Goal: Transaction & Acquisition: Purchase product/service

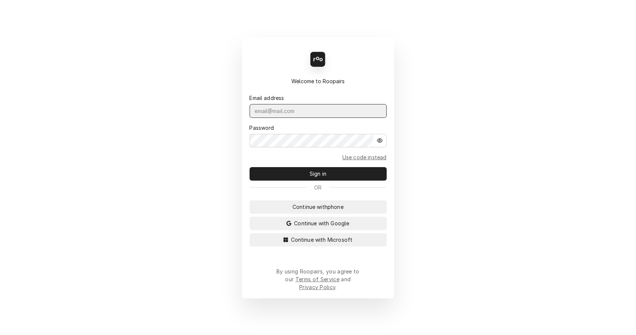
type input "[EMAIL_ADDRESS][DOMAIN_NAME]"
click at [327, 177] on span "Sign in" at bounding box center [318, 174] width 20 height 8
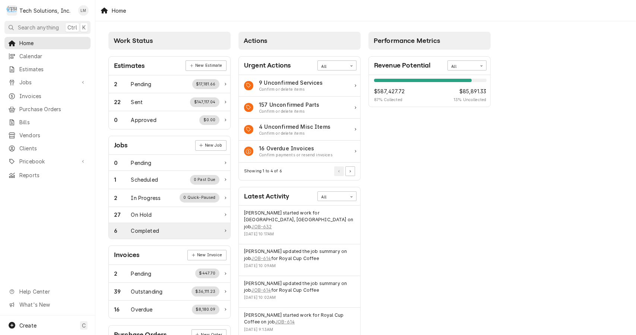
click at [144, 229] on div "Completed" at bounding box center [145, 231] width 28 height 8
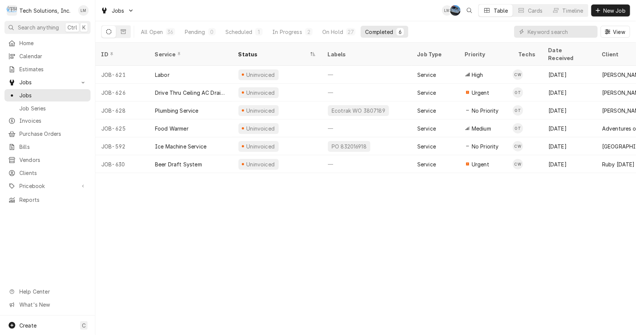
click at [169, 160] on div "Beer Draft System" at bounding box center [178, 164] width 47 height 8
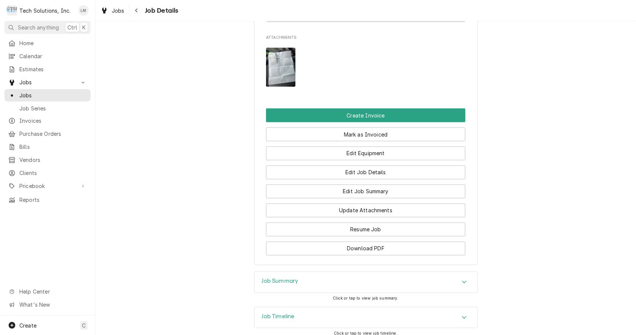
scroll to position [846, 0]
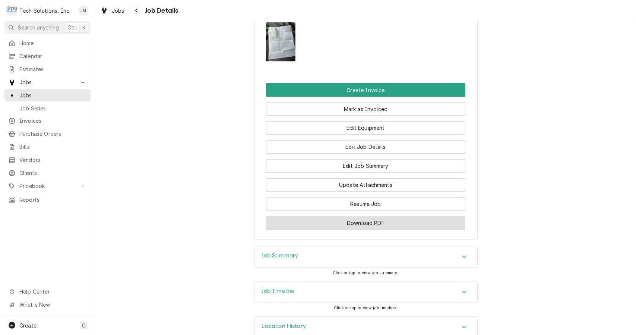
click at [386, 216] on button "Download PDF" at bounding box center [365, 223] width 199 height 14
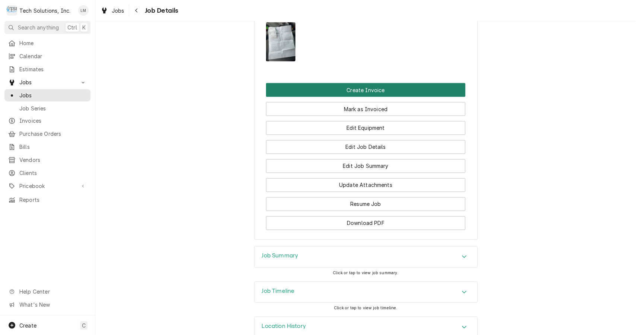
click at [342, 83] on button "Create Invoice" at bounding box center [365, 90] width 199 height 14
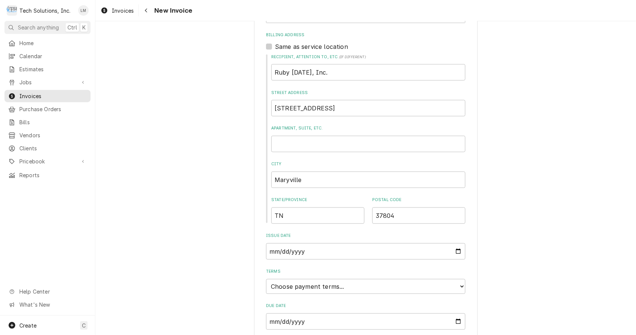
scroll to position [495, 0]
click at [452, 277] on select "Choose payment terms... Same Day Net 7 Net 14 Net 21 Net 30 Net 45 Net 60 Net 90" at bounding box center [365, 284] width 199 height 15
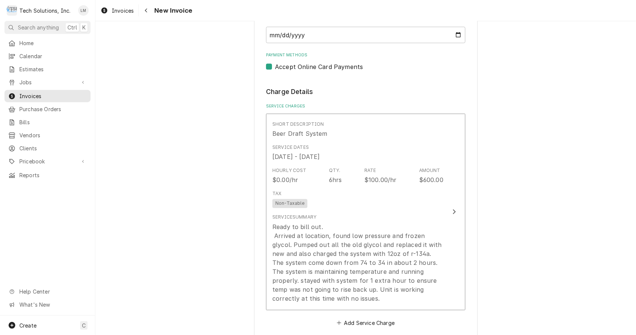
scroll to position [814, 0]
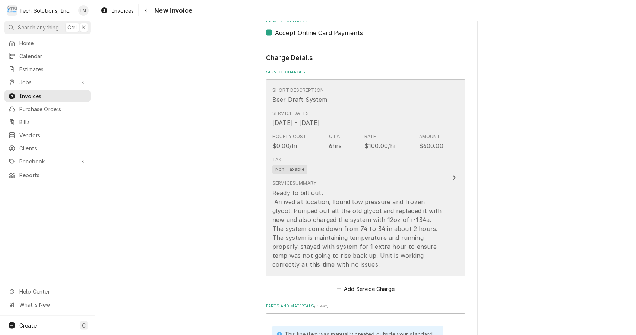
click at [452, 173] on div "Update Line Item" at bounding box center [455, 177] width 10 height 9
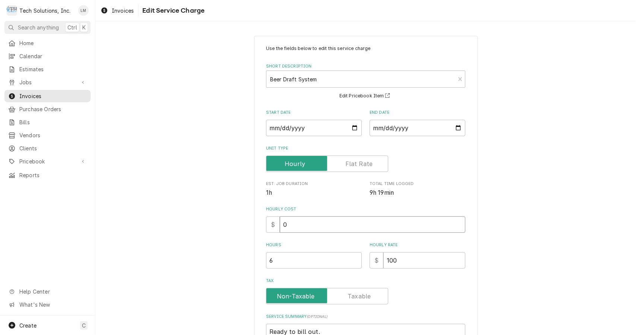
click at [354, 227] on input "0" at bounding box center [373, 224] width 186 height 16
type textarea "x"
type input "1"
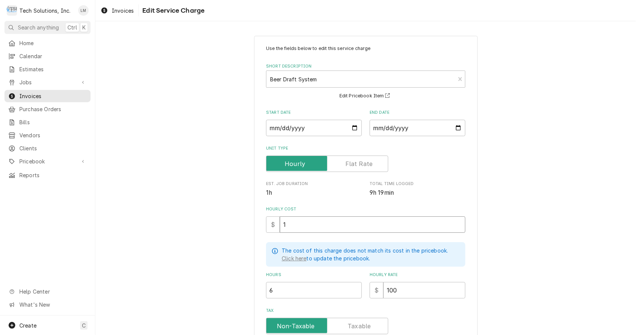
type textarea "x"
type input "10"
type textarea "x"
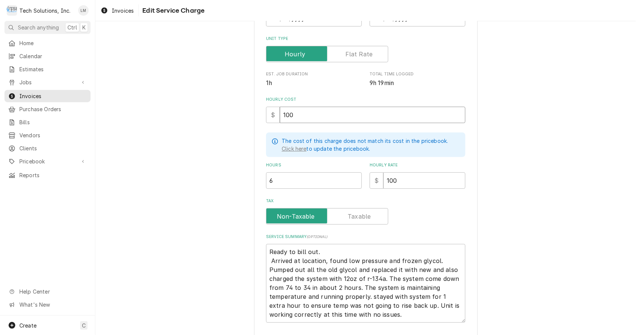
scroll to position [111, 0]
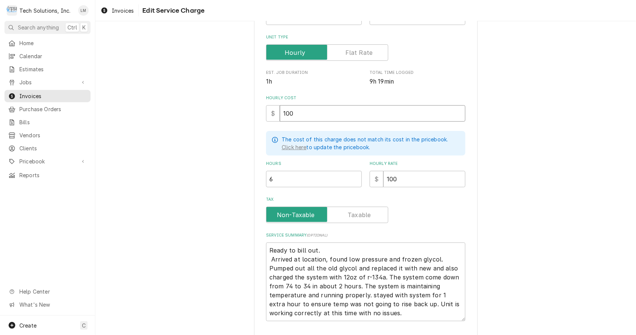
type input "100"
click at [374, 214] on input "Tax" at bounding box center [328, 215] width 116 height 16
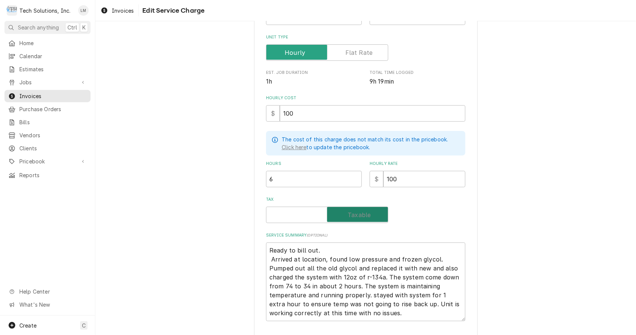
checkbox input "true"
click at [358, 251] on textarea "Ready to bill out. Arrived at location, found low pressure and frozen glycol. P…" at bounding box center [365, 281] width 199 height 79
type textarea "x"
type textarea "Ready to bill out Arrived at location, found low pressure and frozen glycol. Pu…"
type textarea "x"
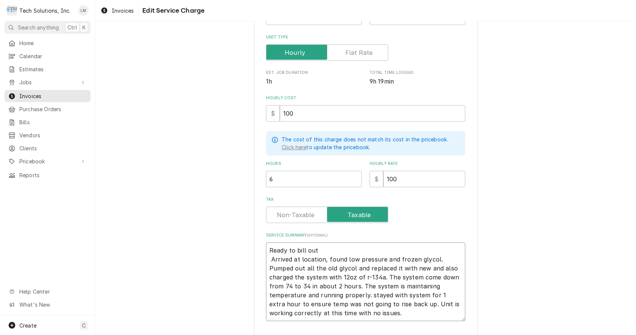
type textarea "Ready to bill ou Arrived at location, found low pressure and frozen glycol. Pum…"
type textarea "x"
type textarea "Ready to bill o Arrived at location, found low pressure and frozen glycol. Pump…"
type textarea "x"
type textarea "Ready to bill Arrived at location, found low pressure and frozen glycol. Pumped…"
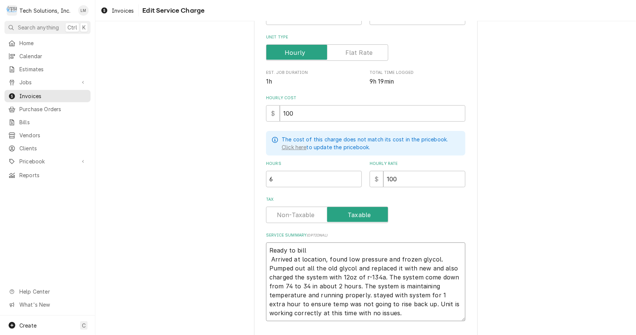
type textarea "x"
type textarea "Ready to bill Arrived at location, found low pressure and frozen glycol. Pumped…"
type textarea "x"
type textarea "Ready to bil Arrived at location, found low pressure and frozen glycol. Pumped …"
type textarea "x"
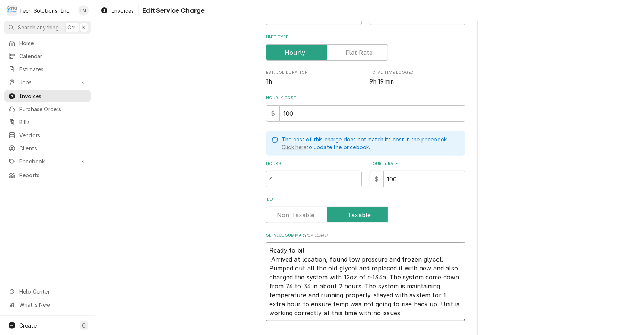
type textarea "Ready to bi Arrived at location, found low pressure and frozen glycol. Pumped o…"
type textarea "x"
type textarea "Ready to b Arrived at location, found low pressure and frozen glycol. Pumped ou…"
type textarea "x"
type textarea "Ready to Arrived at location, found low pressure and frozen glycol. Pumped out …"
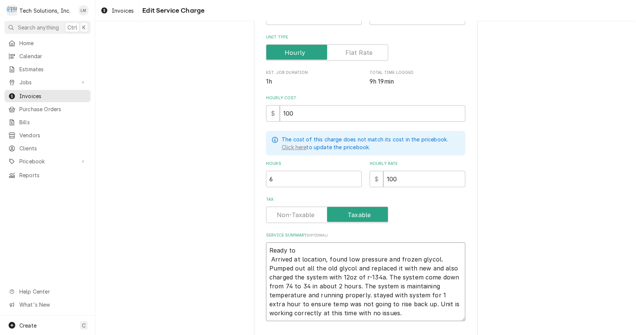
type textarea "x"
type textarea "Ready to Arrived at location, found low pressure and frozen glycol. Pumped out …"
type textarea "x"
type textarea "Ready t Arrived at location, found low pressure and frozen glycol. Pumped out a…"
type textarea "x"
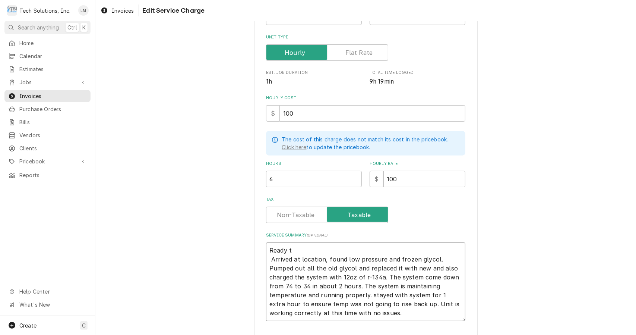
type textarea "Ready Arrived at location, found low pressure and frozen glycol. Pumped out all…"
type textarea "x"
type textarea "Ready Arrived at location, found low pressure and frozen glycol. Pumped out all…"
type textarea "x"
type textarea "Read Arrived at location, found low pressure and frozen glycol. Pumped out all …"
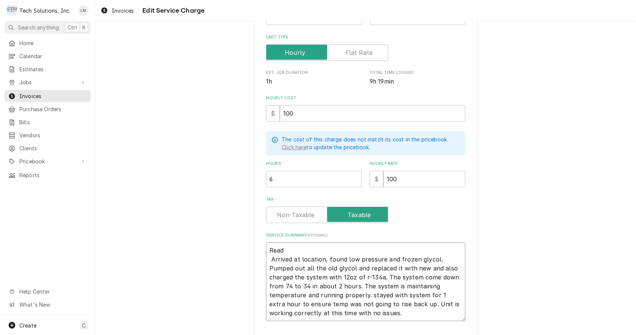
type textarea "x"
type textarea "Rea Arrived at location, found low pressure and frozen glycol. Pumped out all t…"
type textarea "x"
type textarea "Re Arrived at location, found low pressure and frozen glycol. Pumped out all th…"
type textarea "x"
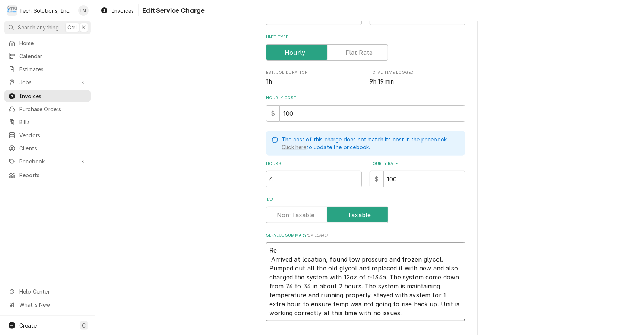
type textarea "R Arrived at location, found low pressure and frozen glycol. Pumped out all the…"
type textarea "x"
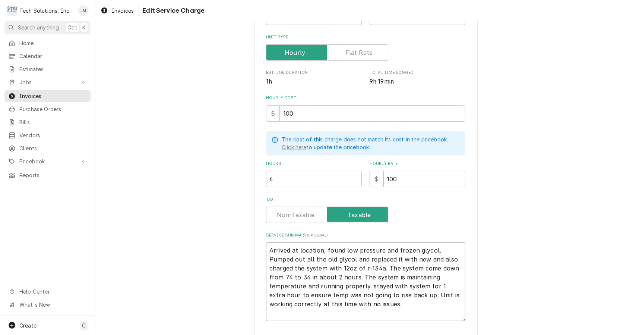
type textarea "Arrived at location, found low pressure and frozen glycol. Pumped out all the o…"
type textarea "x"
type textarea "a Arrived at location, found low pressure and frozen glycol. Pumped out all the…"
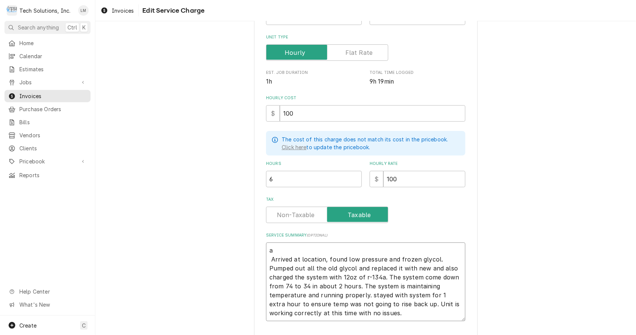
type textarea "x"
type textarea "Arrived at location, found low pressure and frozen glycol. Pumped out all the o…"
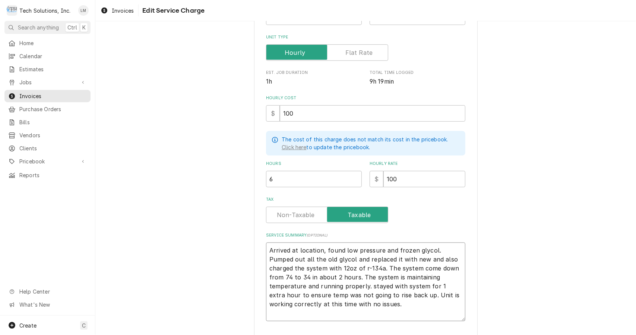
type textarea "x"
type textarea "C Arrived at location, found low pressure and frozen glycol. Pumped out all the…"
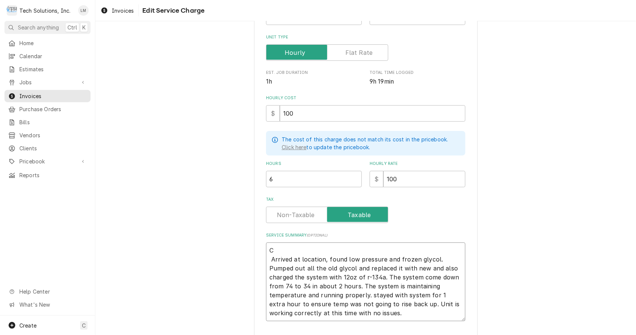
type textarea "x"
type textarea "Ch Arrived at location, found low pressure and frozen glycol. Pumped out all th…"
type textarea "x"
type textarea "Che Arrived at location, found low pressure and frozen glycol. Pumped out all t…"
type textarea "x"
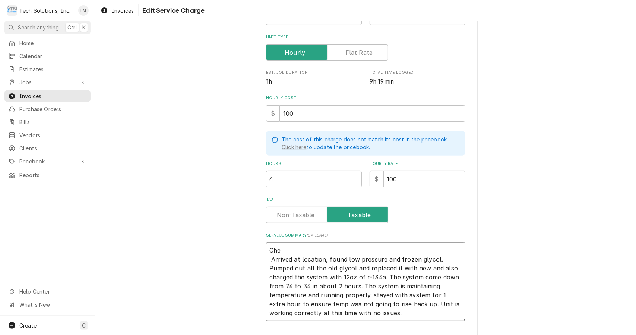
type textarea "Chec Arrived at location, found low pressure and frozen glycol. Pumped out all …"
type textarea "x"
type textarea "Check Arrived at location, found low pressure and frozen glycol. Pumped out all…"
type textarea "x"
type textarea "Checke Arrived at location, found low pressure and frozen glycol. Pumped out al…"
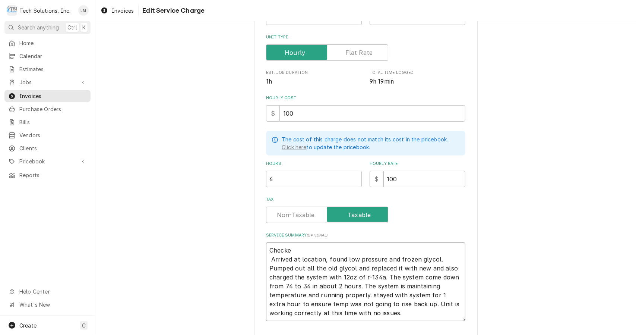
type textarea "x"
type textarea "Checked Arrived at location, found low pressure and frozen glycol. Pumped out a…"
type textarea "x"
type textarea "Checked Arrived at location, found low pressure and frozen glycol. Pumped out a…"
type textarea "x"
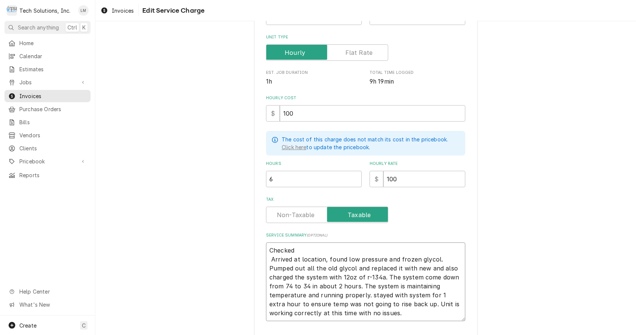
type textarea "Checked a Arrived at location, found low pressure and frozen glycol. Pumped out…"
type textarea "x"
type textarea "Checked a Arrived at location, found low pressure and frozen glycol. Pumped out…"
type textarea "x"
type textarea "Checked a b Arrived at location, found low pressure and frozen glycol. Pumped o…"
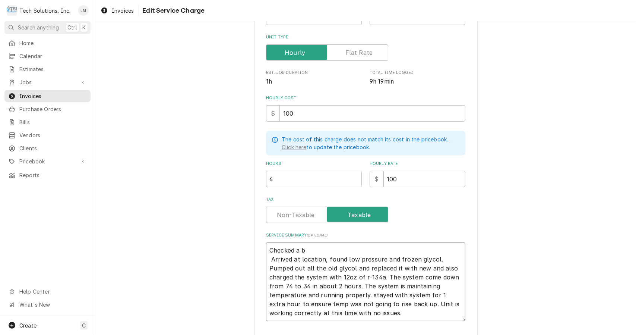
type textarea "x"
type textarea "Checked a be Arrived at location, found low pressure and frozen glycol. Pumped …"
type textarea "x"
type textarea "Checked a bee Arrived at location, found low pressure and frozen glycol. Pumped…"
type textarea "x"
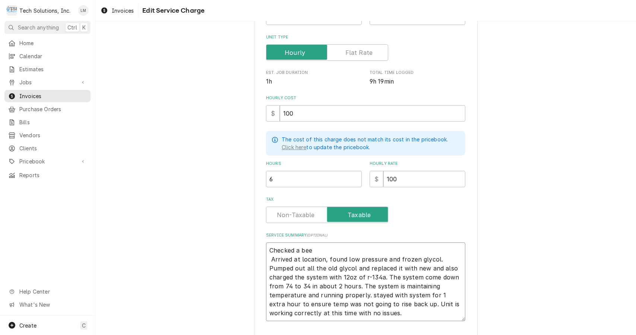
type textarea "Checked a beer Arrived at location, found low pressure and frozen glycol. Pumpe…"
type textarea "x"
type textarea "Checked a beer Arrived at location, found low pressure and frozen glycol. Pumpe…"
type textarea "x"
type textarea "Checked a beer f Arrived at location, found low pressure and frozen glycol. Pum…"
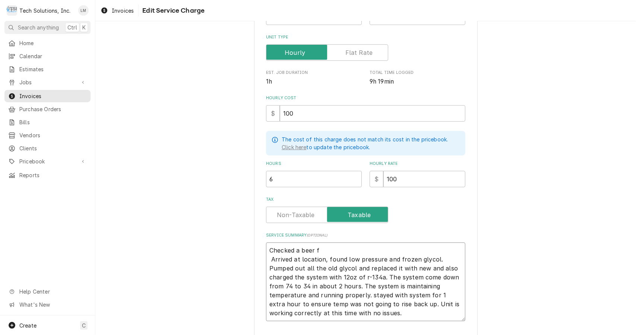
type textarea "x"
type textarea "Checked a beer Arrived at location, found low pressure and frozen glycol. Pumpe…"
type textarea "x"
type textarea "Checked a beer d Arrived at location, found low pressure and frozen glycol. Pum…"
type textarea "x"
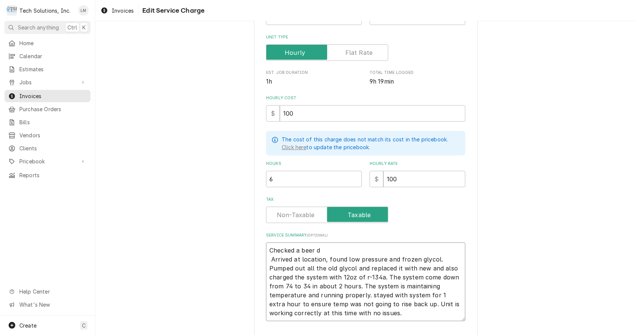
type textarea "Checked a beer dr Arrived at location, found low pressure and frozen glycol. Pu…"
type textarea "x"
type textarea "Checked a beer dra Arrived at location, found low pressure and frozen glycol. P…"
type textarea "x"
type textarea "Checked a beer draf Arrived at location, found low pressure and frozen glycol. …"
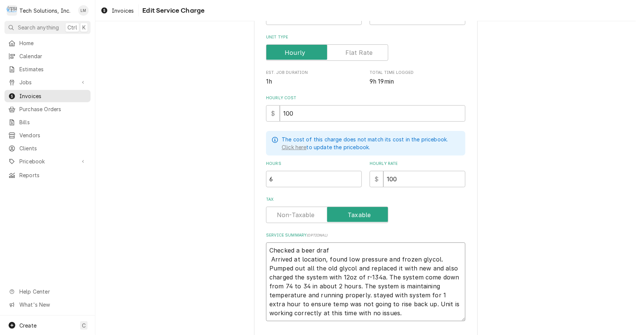
type textarea "x"
type textarea "Checked a beer draft Arrived at location, found low pressure and frozen glycol.…"
type textarea "x"
type textarea "Checked a beer draft Arrived at location, found low pressure and frozen glycol.…"
type textarea "x"
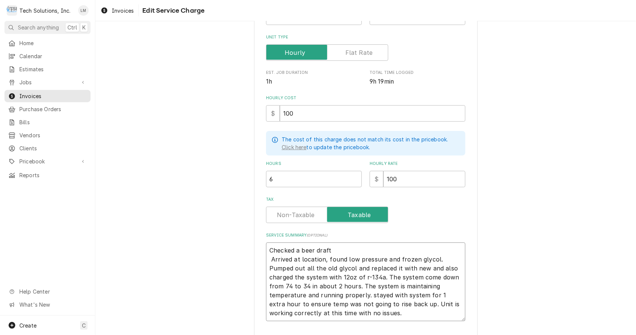
type textarea "Checked a beer draft s Arrived at location, found low pressure and frozen glyco…"
type textarea "x"
type textarea "Checked a beer draft sy Arrived at location, found low pressure and frozen glyc…"
type textarea "x"
type textarea "Checked a beer draft sys Arrived at location, found low pressure and frozen gly…"
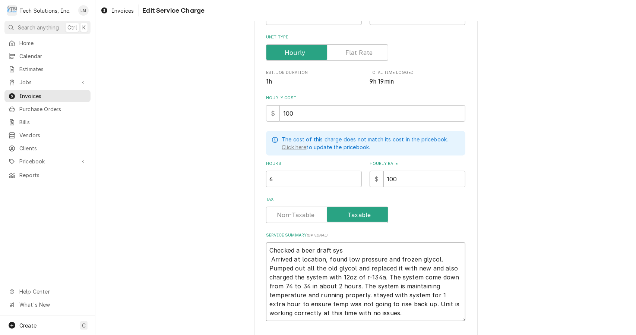
type textarea "x"
type textarea "Checked a beer draft syst Arrived at location, found low pressure and frozen gl…"
type textarea "x"
type textarea "Checked a beer draft syste Arrived at location, found low pressure and frozen g…"
type textarea "x"
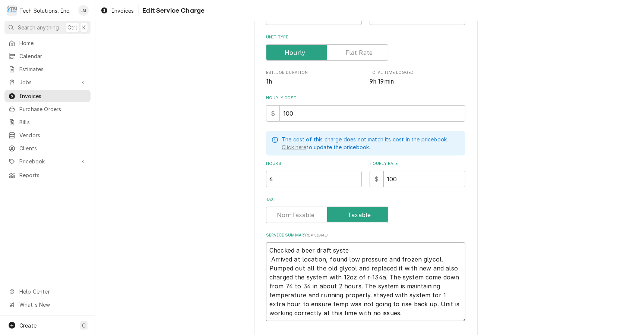
type textarea "Checked a beer draft system Arrived at location, found low pressure and frozen …"
type textarea "x"
type textarea "Checked a beer draft system Arrived at location, found low pressure and frozen …"
type textarea "x"
type textarea "Checked a beer draft system a Arrived at location, found low pressure and froze…"
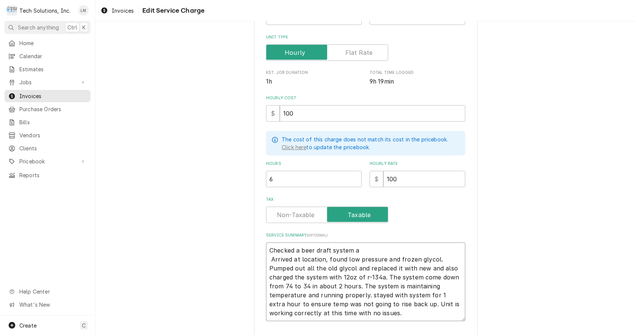
type textarea "x"
type textarea "Checked a beer draft system an Arrived at location, found low pressure and froz…"
type textarea "x"
type textarea "Checked a beer draft system and Arrived at location, found low pressure and fro…"
type textarea "x"
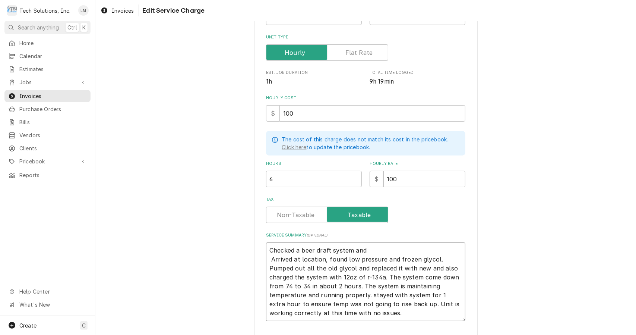
type textarea "Checked a beer draft system and Arrived at location, found low pressure and fro…"
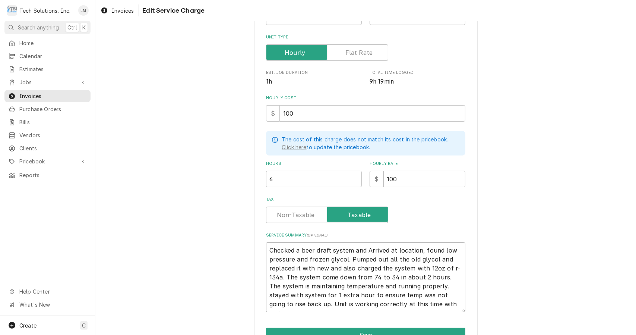
type textarea "x"
type textarea "Checked a beer draft system andArrived at location, found low pressure and froz…"
type textarea "x"
type textarea "Checked a beer draft system andrrived at location, found low pressure and froze…"
type textarea "x"
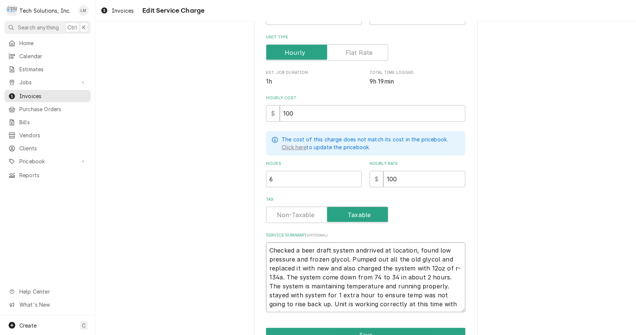
type textarea "Checked a beer draft system andrived at location, found low pressure and frozen…"
type textarea "x"
type textarea "Checked a beer draft system andived at location, found low pressure and frozen …"
type textarea "x"
type textarea "Checked a beer draft system andved at location, found low pressure and frozen g…"
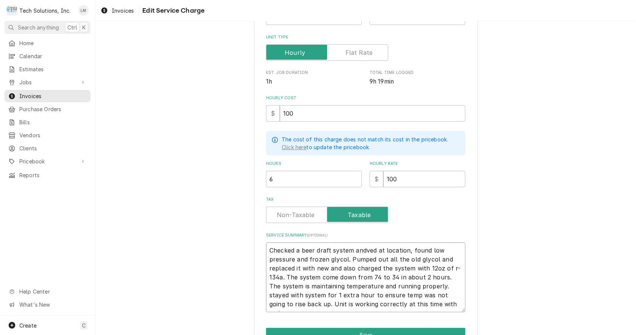
type textarea "x"
type textarea "Checked a beer draft system anded at location, found low pressure and frozen gl…"
type textarea "x"
type textarea "Checked a beer draft system andd at location, found low pressure and frozen gly…"
type textarea "x"
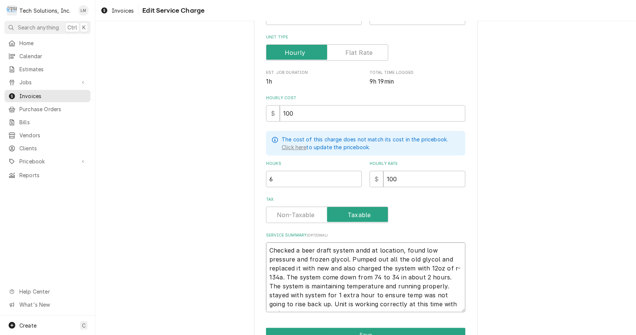
type textarea "Checked a beer draft system and at location, found low pressure and frozen glyc…"
type textarea "x"
type textarea "Checked a beer draft system andat location, found low pressure and frozen glyco…"
type textarea "x"
type textarea "Checked a beer draft system andt location, found low pressure and frozen glycol…"
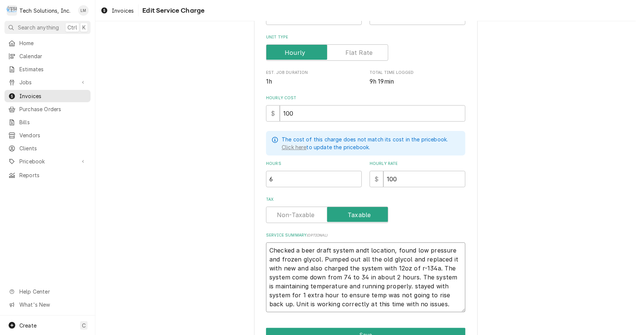
type textarea "x"
type textarea "Checked a beer draft system and location, found low pressure and frozen glycol.…"
type textarea "x"
type textarea "Checked a beer draft system andlocation, found low pressure and frozen glycol. …"
type textarea "x"
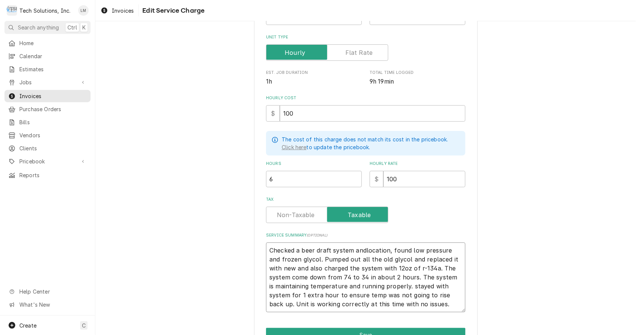
type textarea "Checked a beer draft system andocation, found low pressure and frozen glycol. P…"
type textarea "x"
type textarea "Checked a beer draft system andcation, found low pressure and frozen glycol. Pu…"
type textarea "x"
type textarea "Checked a beer draft system andation, found low pressure and frozen glycol. Pum…"
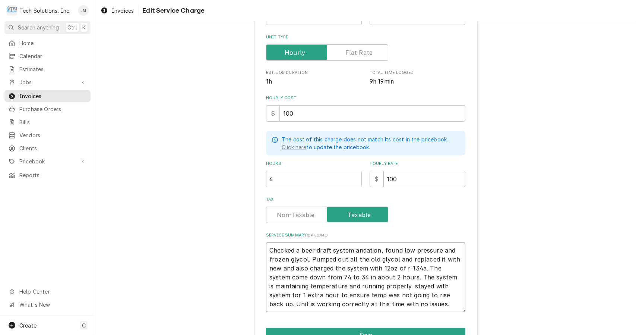
type textarea "x"
type textarea "Checked a beer draft system andtion, found low pressure and frozen glycol. Pump…"
type textarea "x"
type textarea "Checked a beer draft system andion, found low pressure and frozen glycol. Pumpe…"
type textarea "x"
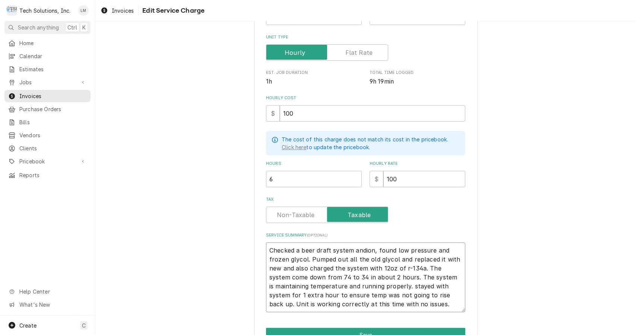
type textarea "Checked a beer draft system andon, found low pressure and frozen glycol. Pumped…"
type textarea "x"
type textarea "Checked a beer draft system andn, found low pressure and frozen glycol. Pumped …"
type textarea "x"
type textarea "Checked a beer draft system and, found low pressure and frozen glycol. Pumped o…"
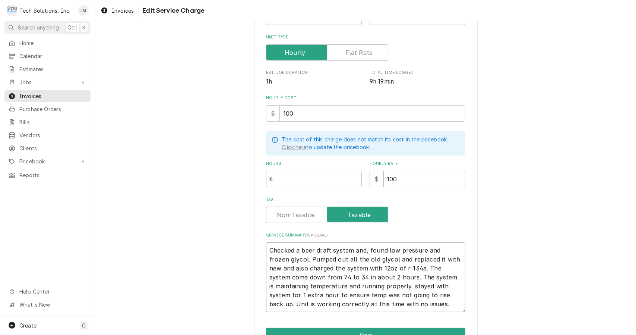
type textarea "x"
type textarea "Checked a beer draft system an, found low pressure and frozen glycol. Pumped ou…"
type textarea "x"
type textarea "Checked a beer draft system and, found low pressure and frozen glycol. Pumped o…"
type textarea "x"
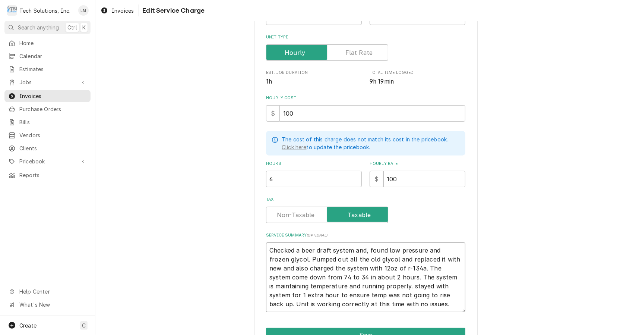
type textarea "Checked a beer draft system and found low pressure and frozen glycol. Pumped ou…"
type textarea "x"
type textarea "Checked a beer draft system and found low pressure and frozen glycol. Pumped ou…"
type textarea "x"
type textarea "Checked a beer draft system and found low pressure and frozen glycol. Pumped ou…"
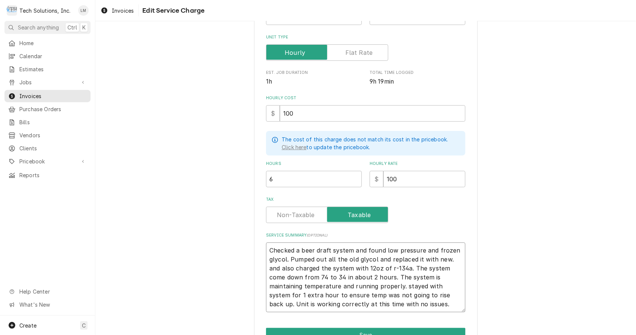
type textarea "x"
type textarea "Checked a beer draft system and found low pressure and frozen glycol. Pumped ou…"
type textarea "x"
type textarea "Checked a beer draft system and found low pressure and frozen glycol. Pumped ou…"
type textarea "x"
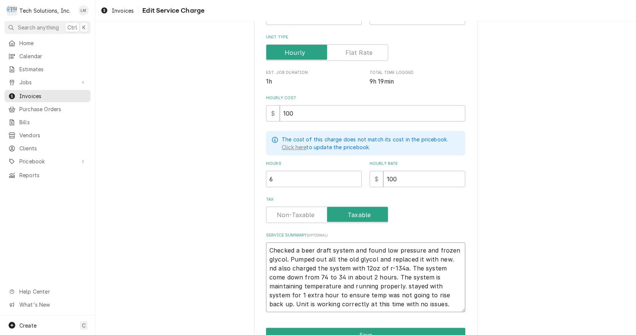
type textarea "Checked a beer draft system and found low pressure and frozen glycol. Pumped ou…"
type textarea "x"
type textarea "Checked a beer draft system and found low pressure and frozen glycol. Pumped ou…"
type textarea "x"
type textarea "Checked a beer draft system and found low pressure and frozen glycol. Pumped ou…"
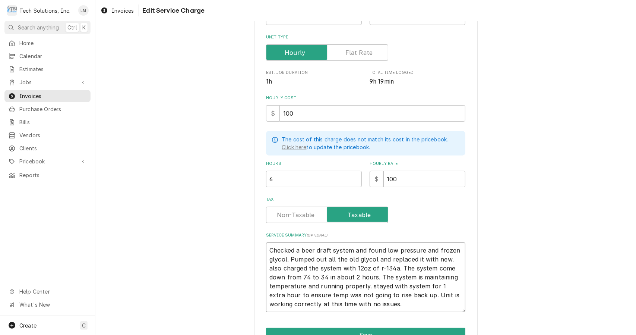
type textarea "x"
type textarea "Checked a beer draft system and found low pressure and frozen glycol. Pumped ou…"
type textarea "x"
type textarea "Checked a beer draft system and found low pressure and frozen glycol. Pumped ou…"
type textarea "x"
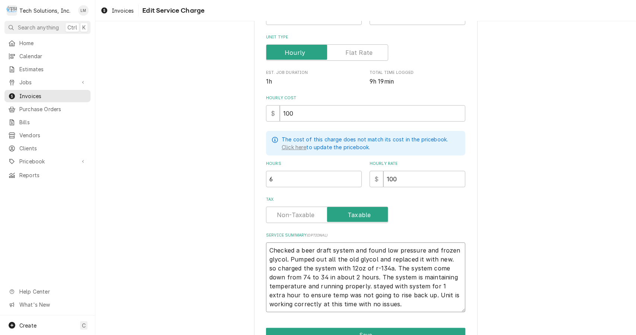
type textarea "Checked a beer draft system and found low pressure and frozen glycol. Pumped ou…"
type textarea "x"
type textarea "Checked a beer draft system and found low pressure and frozen glycol. Pumped ou…"
type textarea "x"
type textarea "Checked a beer draft system and found low pressure and frozen glycol. Pumped ou…"
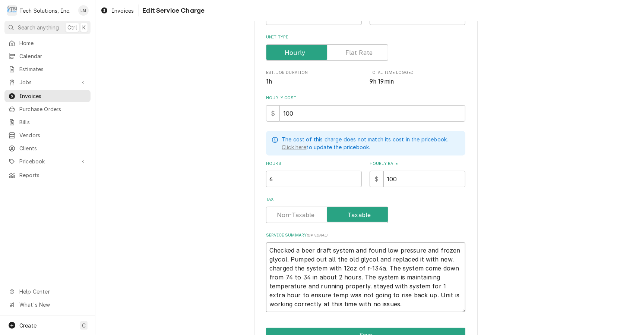
type textarea "x"
type textarea "Checked a beer draft system and found low pressure and frozen glycol. Pumped ou…"
type textarea "x"
type textarea "Checked a beer draft system and found low pressure and frozen glycol. Pumped ou…"
type textarea "x"
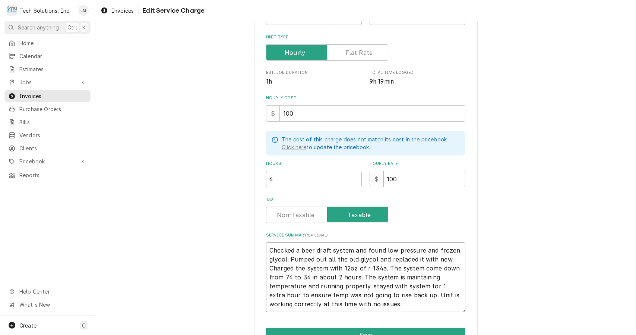
type textarea "Checked a beer draft system and found low pressure and frozen glycol. Pumped ou…"
type textarea "x"
type textarea "Checked a beer draft system and found low pressure and frozen glycol. Pumped ou…"
type textarea "x"
type textarea "Checked a beer draft system and found low pressure and frozen glycol. Pumped ou…"
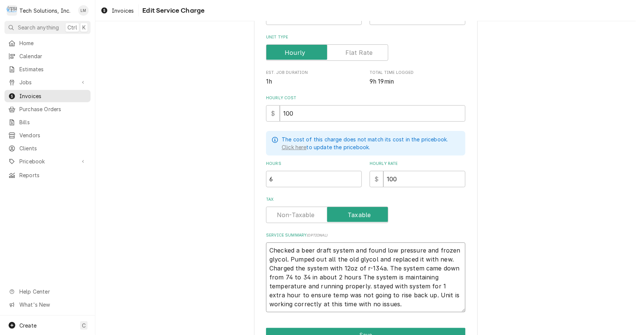
type textarea "x"
type textarea "Checked a beer draft system and found low pressure and frozen glycol. Pumped ou…"
type textarea "x"
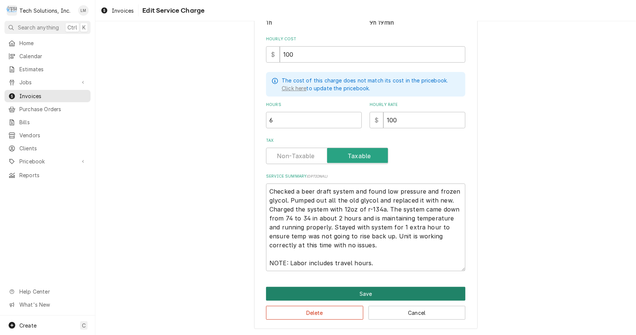
click at [411, 295] on button "Save" at bounding box center [365, 294] width 199 height 14
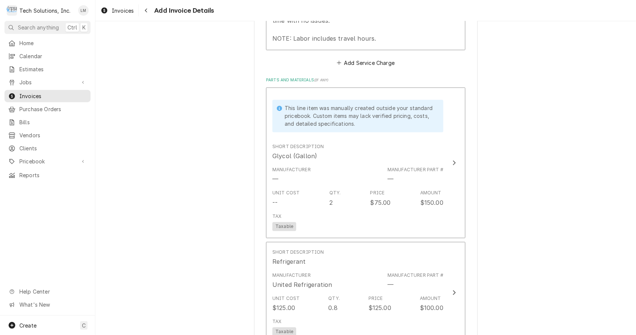
scroll to position [1053, 0]
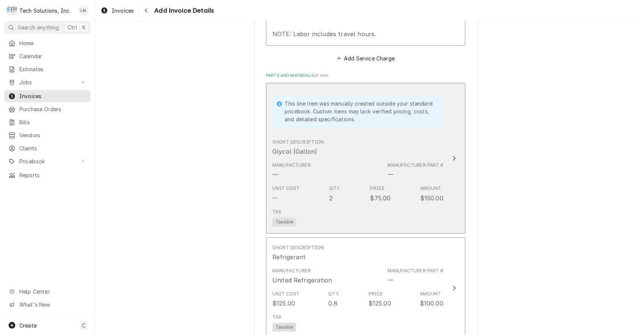
click at [446, 109] on button "This line item was manually created outside your standard pricebook. Custom ite…" at bounding box center [365, 158] width 199 height 151
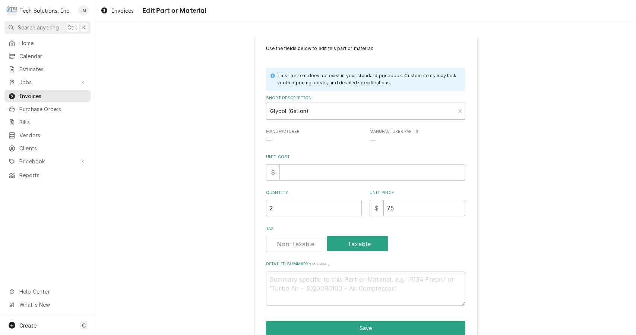
click at [326, 173] on input "Unit Cost" at bounding box center [373, 172] width 186 height 16
click at [386, 328] on button "Save" at bounding box center [365, 328] width 199 height 14
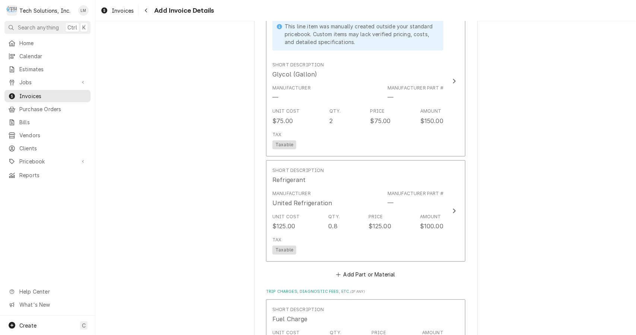
scroll to position [1131, 0]
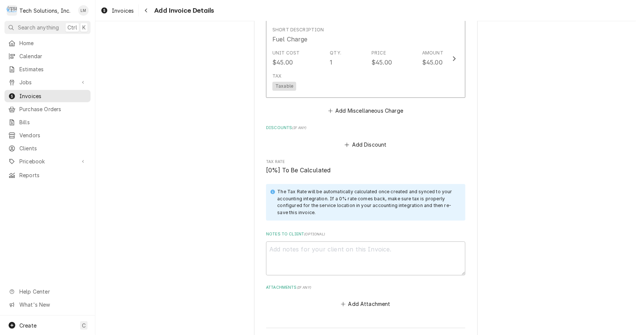
scroll to position [1415, 0]
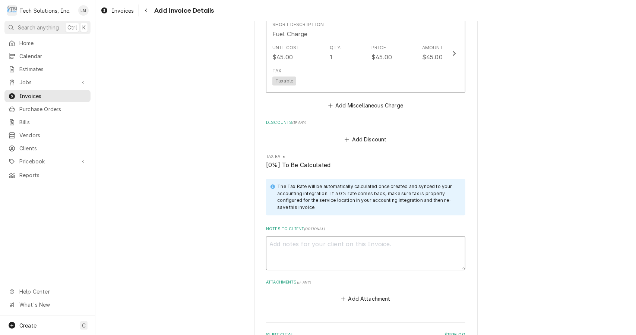
click at [340, 236] on textarea "Notes to Client ( optional )" at bounding box center [365, 253] width 199 height 34
click at [369, 293] on button "Add Attachment" at bounding box center [366, 298] width 52 height 10
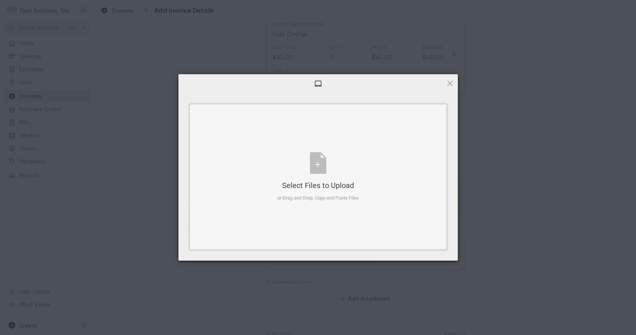
click at [318, 167] on div "Select Files to Upload or Drag and Drop, Copy and Paste Files" at bounding box center [318, 177] width 82 height 50
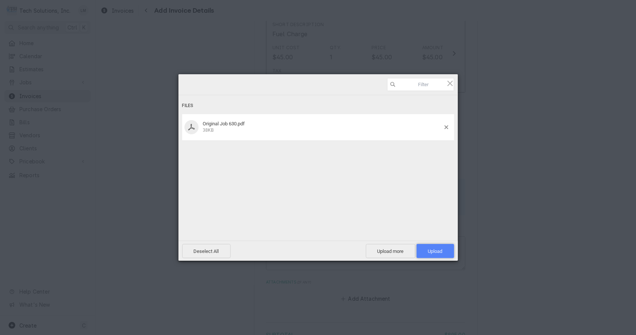
click at [431, 256] on span "Upload 1" at bounding box center [436, 251] width 38 height 14
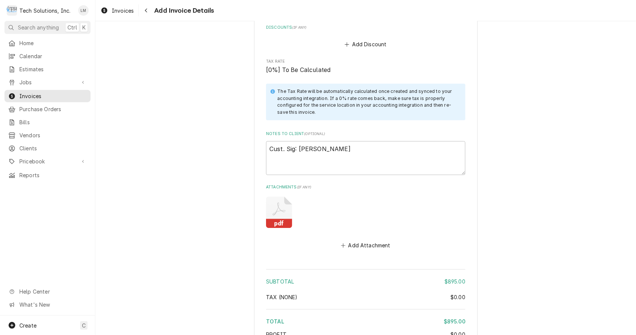
scroll to position [1530, 0]
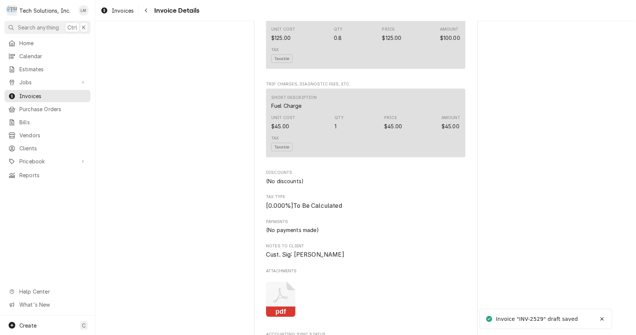
scroll to position [1025, 0]
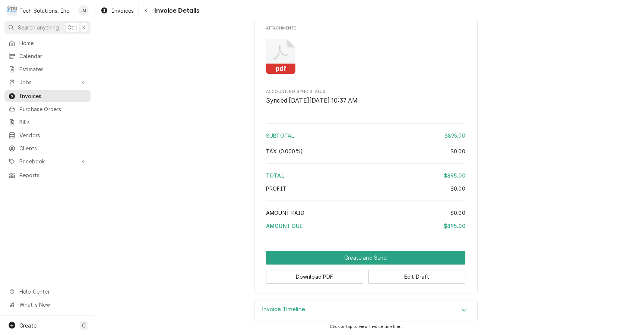
scroll to position [1025, 0]
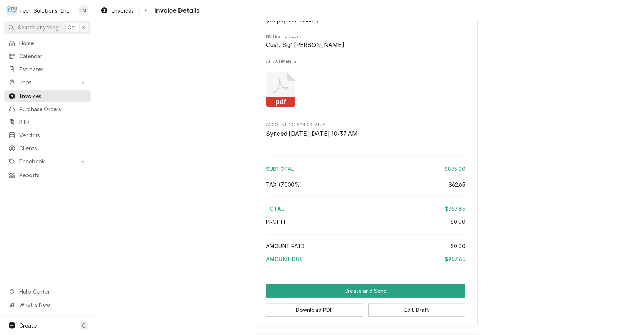
scroll to position [1025, 0]
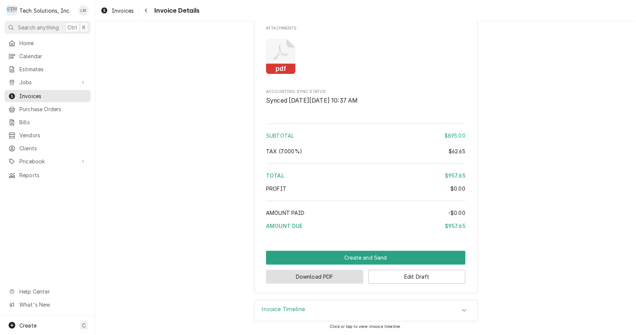
click at [312, 281] on button "Download PDF" at bounding box center [314, 277] width 97 height 14
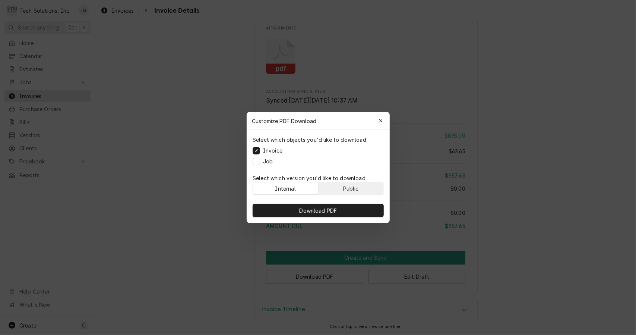
click at [340, 186] on button "Public" at bounding box center [350, 188] width 65 height 12
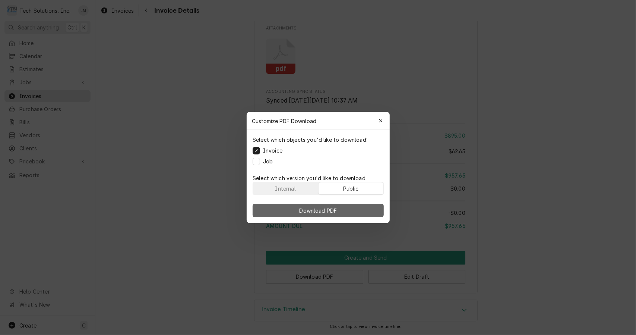
click at [321, 209] on span "Download PDF" at bounding box center [318, 211] width 41 height 8
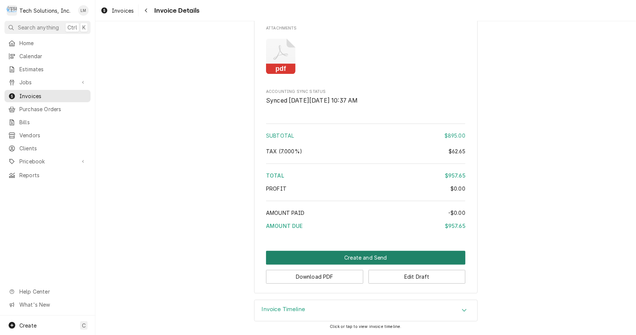
click at [364, 259] on button "Create and Send" at bounding box center [365, 258] width 199 height 14
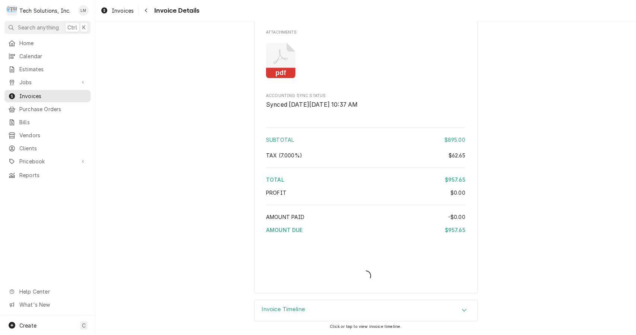
scroll to position [1020, 0]
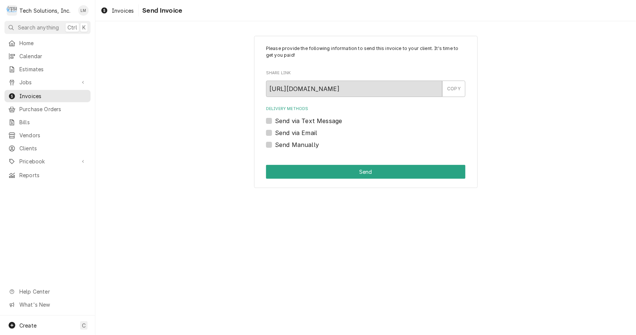
click at [287, 132] on label "Send via Email" at bounding box center [296, 132] width 42 height 9
click at [287, 132] on input "Send via Email" at bounding box center [374, 136] width 199 height 16
checkbox input "true"
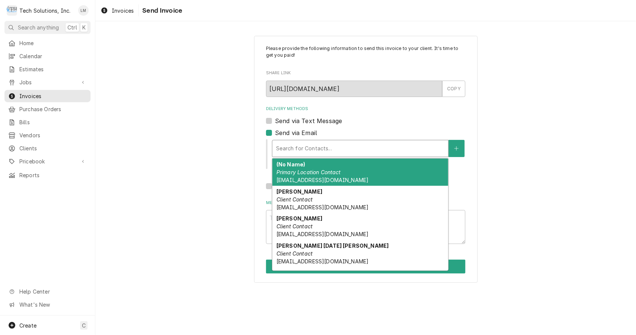
type textarea "x"
type input "a"
click at [315, 176] on div "Andy Chambers Client Contact achambers@rubytuesday.com" at bounding box center [361, 171] width 176 height 27
type textarea "x"
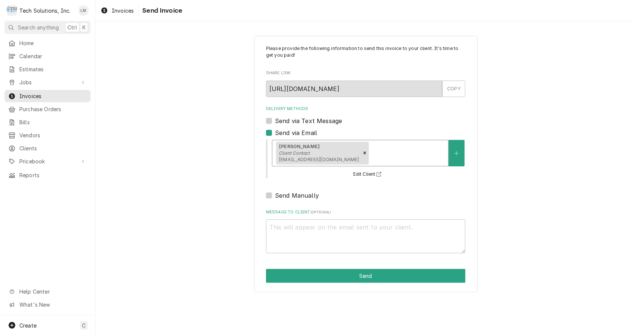
type textarea "x"
type input "r"
type textarea "x"
type input "rt"
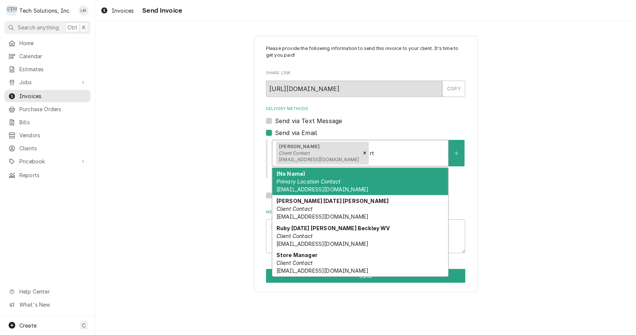
type textarea "x"
type input "rt5"
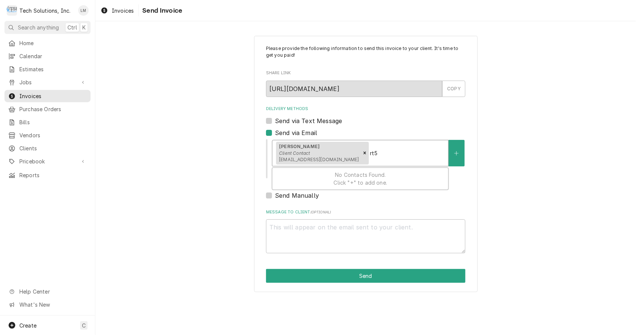
type textarea "x"
type input "rt53"
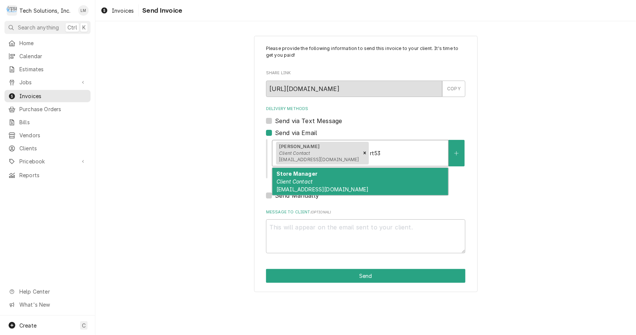
click at [334, 182] on div "Store Manager Client Contact rt5302@rubytuesday.com" at bounding box center [361, 181] width 176 height 27
type textarea "x"
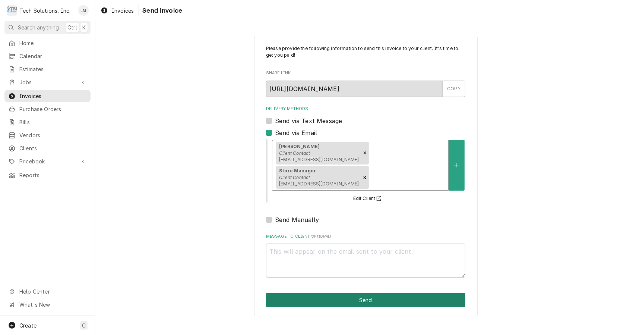
click at [376, 293] on button "Send" at bounding box center [365, 300] width 199 height 14
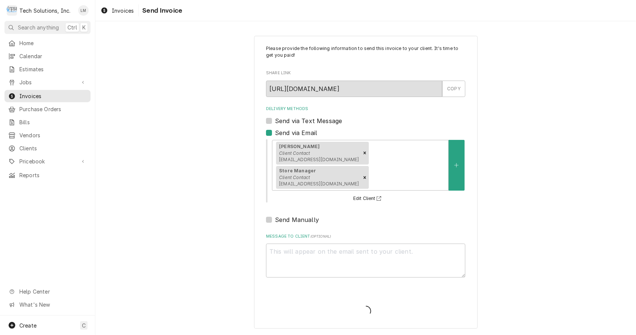
type textarea "x"
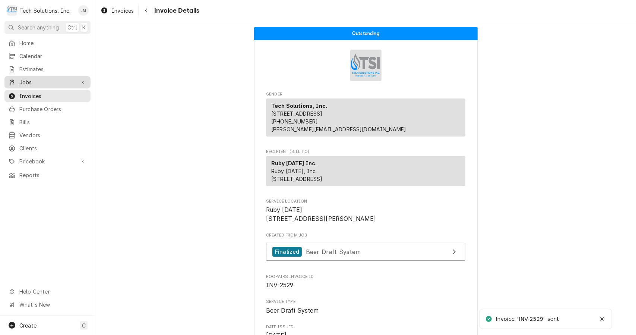
click at [29, 83] on span "Jobs" at bounding box center [47, 82] width 56 height 8
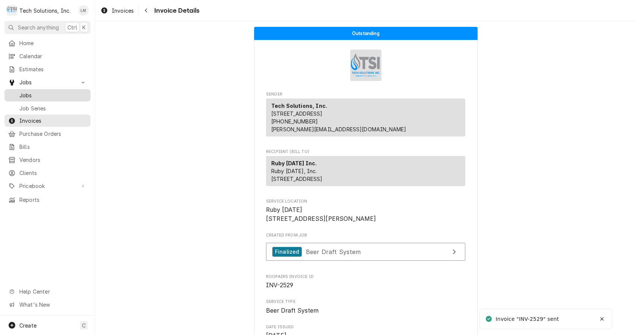
click at [28, 94] on span "Jobs" at bounding box center [52, 95] width 67 height 8
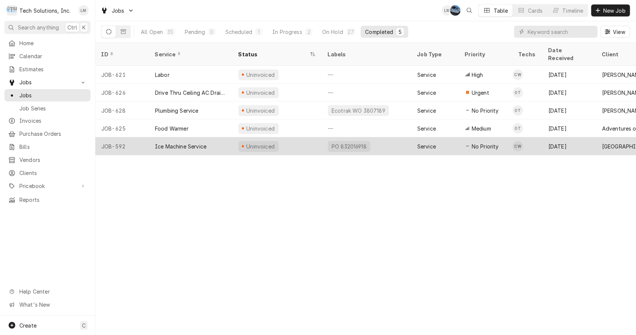
click at [181, 142] on div "Ice Machine Service" at bounding box center [180, 146] width 51 height 8
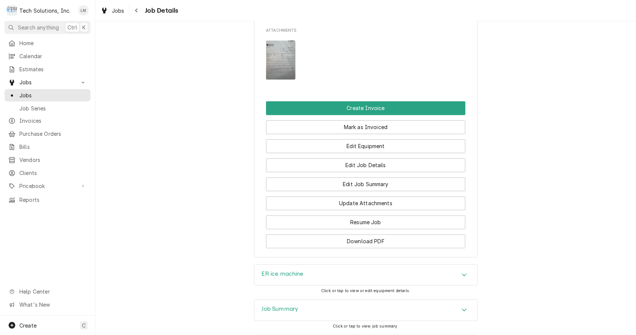
scroll to position [872, 0]
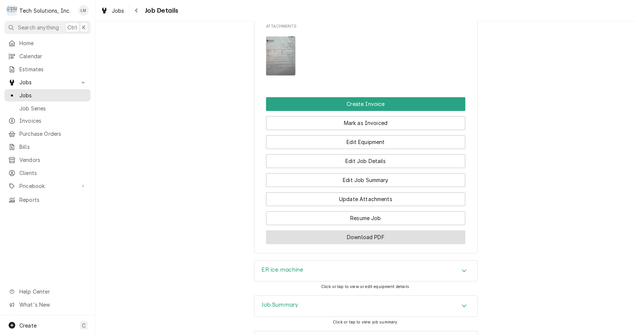
click at [396, 230] on button "Download PDF" at bounding box center [365, 237] width 199 height 14
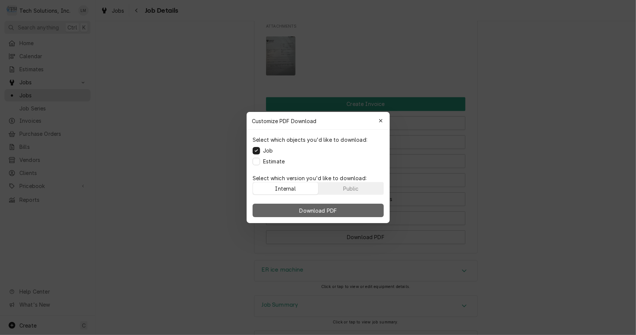
click at [340, 212] on button "Download PDF" at bounding box center [318, 210] width 131 height 13
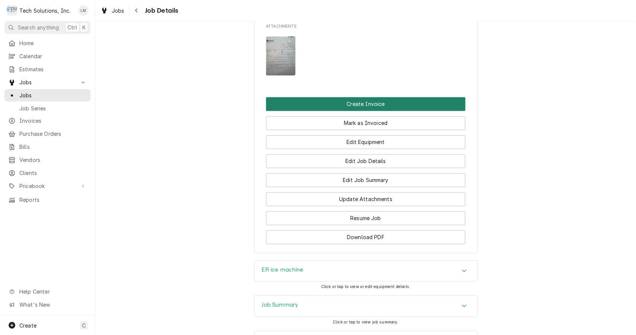
click at [374, 97] on button "Create Invoice" at bounding box center [365, 104] width 199 height 14
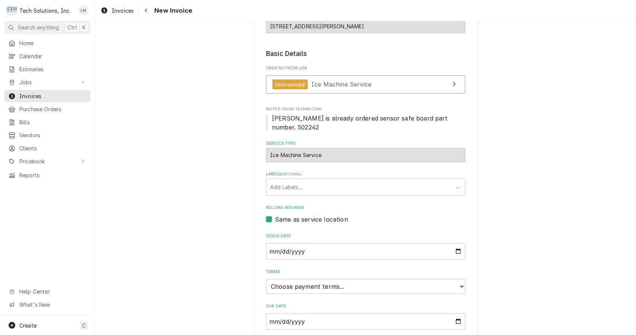
scroll to position [358, 0]
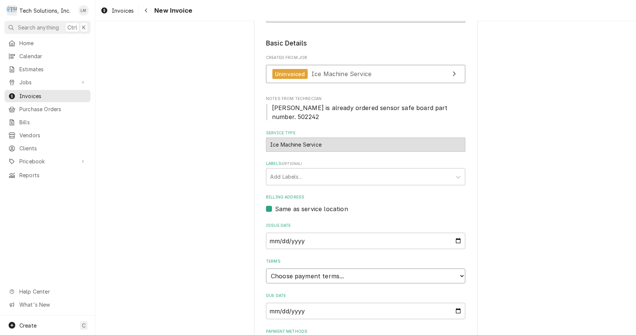
click at [454, 268] on select "Choose payment terms... Same Day Net 7 Net 14 Net 21 Net 30 Net 45 Net 60 Net 90" at bounding box center [365, 275] width 199 height 15
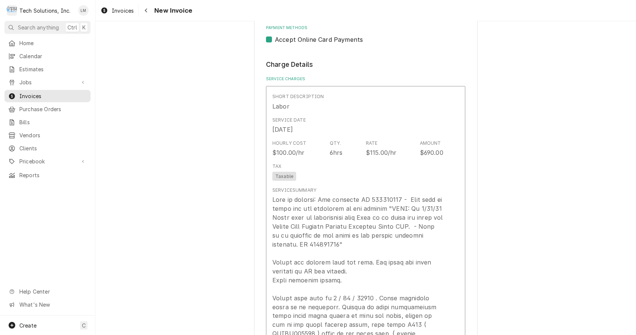
scroll to position [663, 0]
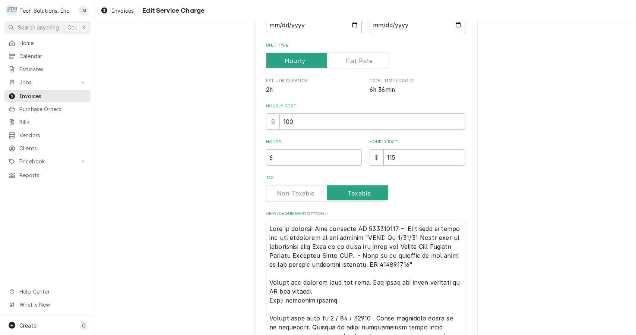
scroll to position [103, 0]
click at [397, 125] on input "100" at bounding box center [373, 121] width 186 height 16
type textarea "x"
type input "10"
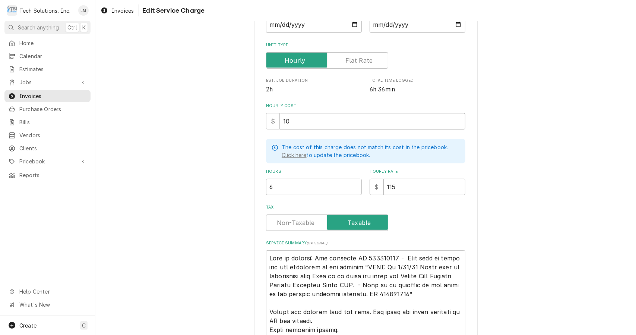
type textarea "x"
type input "1"
type textarea "x"
type input "11"
type textarea "x"
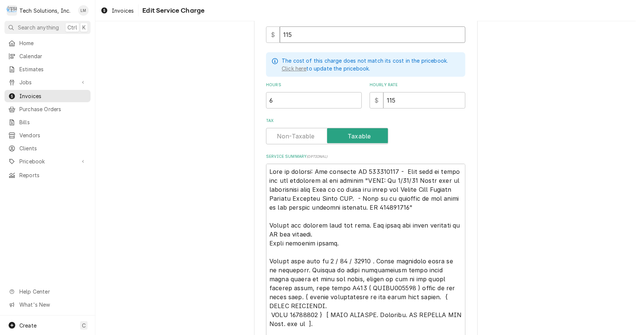
scroll to position [192, 0]
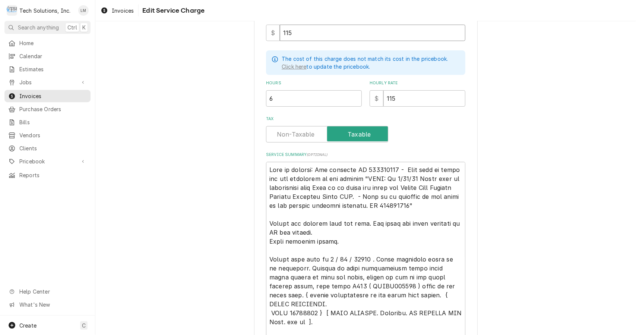
type input "115"
type textarea "x"
type textarea "Leah in billing:Use attached PO 832016918 - Bebe said to email her the remainde…"
type textarea "x"
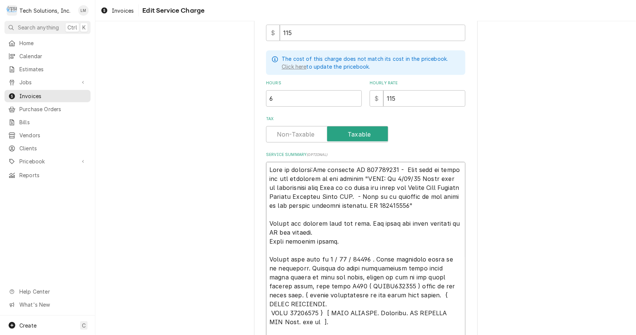
type textarea "Leah in billingUse attached PO 832016918 - Bebe said to email her the remainder…"
type textarea "x"
type textarea "Leah in billinUse attached PO 832016918 - Bebe said to email her the remainder …"
type textarea "x"
type textarea "Leah in billiUse attached PO 832016918 - Bebe said to email her the remainder o…"
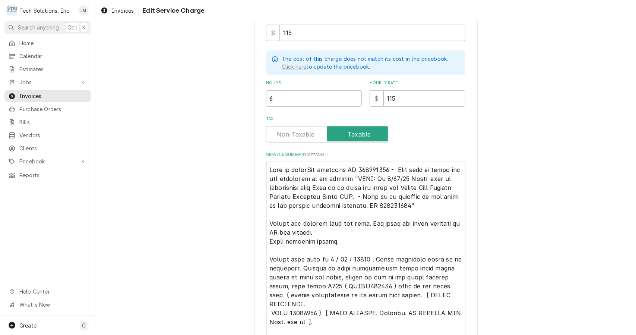
type textarea "x"
type textarea "Leah in billUse attached PO 832016918 - Bebe said to email her the remainder of…"
type textarea "x"
type textarea "Leah in bilUse attached PO 832016918 - Bebe said to email her the remainder of …"
type textarea "x"
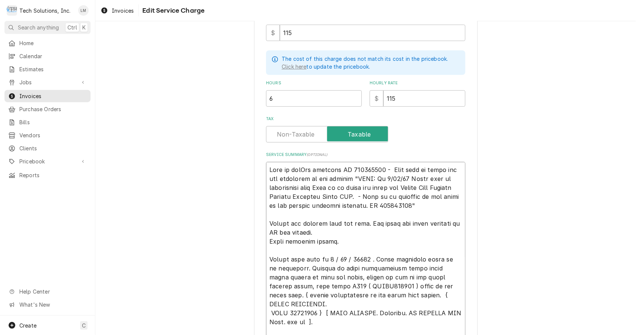
type textarea "Leah in biUse attached PO 832016918 - Bebe said to email her the remainder of t…"
type textarea "x"
type textarea "Leah in bUse attached PO 832016918 - Bebe said to email her the remainder of th…"
type textarea "x"
type textarea "Leah in Use attached PO 832016918 - Bebe said to email her the remainder of the…"
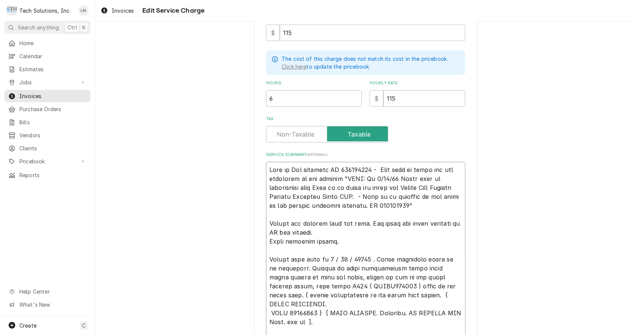
type textarea "x"
type textarea "Leah inUse attached PO 832016918 - Bebe said to email her the remainder of the …"
type textarea "x"
type textarea "Leah iUse attached PO 832016918 - Bebe said to email her the remainder of the i…"
type textarea "x"
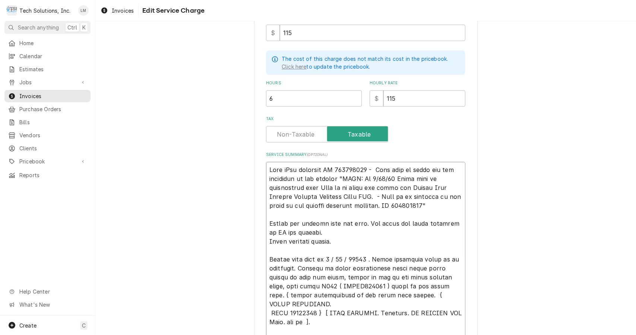
type textarea "Leah Use attached PO 832016918 - Bebe said to email her the remainder of the in…"
type textarea "x"
type textarea "LeahUse attached PO 832016918 - Bebe said to email her the remainder of the inv…"
type textarea "x"
type textarea "LeaUse attached PO 832016918 - Bebe said to email her the remainder of the invo…"
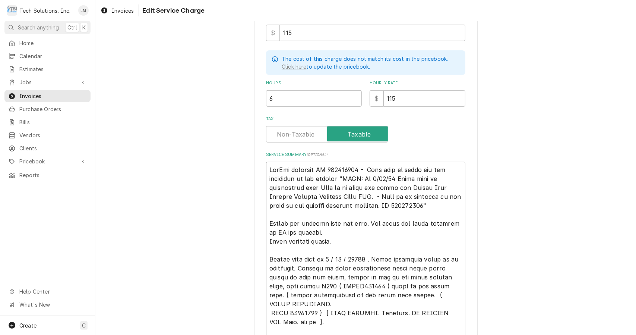
type textarea "x"
type textarea "LeUse attached PO 832016918 - Bebe said to email her the remainder of the invoi…"
type textarea "x"
type textarea "LUse attached PO 832016918 - Bebe said to email her the remainder of the invoic…"
type textarea "x"
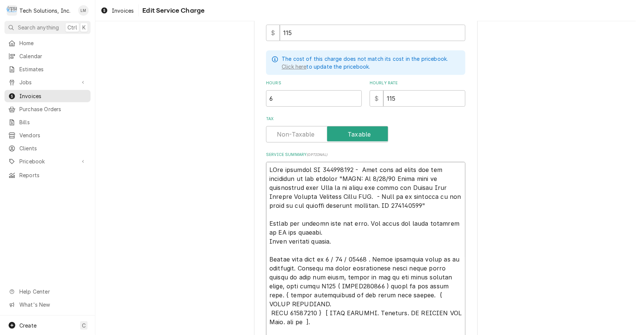
type textarea "Use attached PO 832016918 - Bebe said to email her the remainder of the invoice…"
drag, startPoint x: 305, startPoint y: 169, endPoint x: 347, endPoint y: 173, distance: 42.7
type textarea "x"
type textarea "Use attached - Bebe said to email her the remainder of the invoice "NOTE: On 8/…"
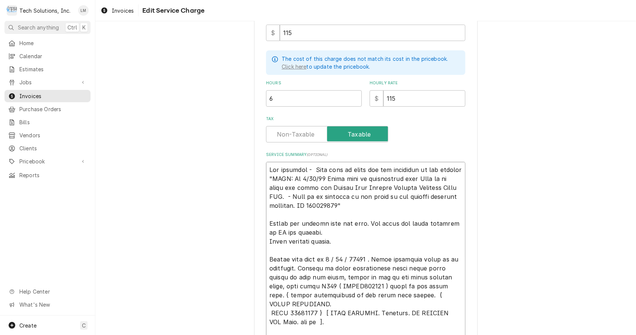
type textarea "x"
type textarea "Use attache - Bebe said to email her the remainder of the invoice "NOTE: On 8/2…"
type textarea "x"
type textarea "Use attach - Bebe said to email her the remainder of the invoice "NOTE: On 8/20…"
type textarea "x"
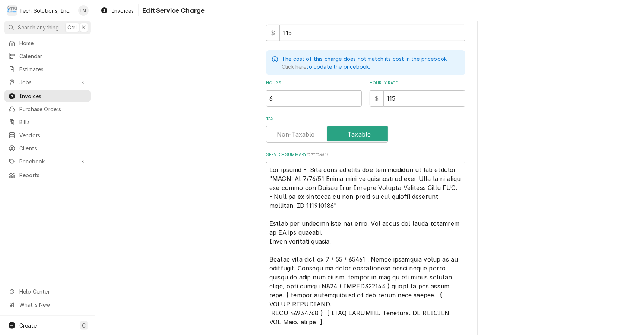
type textarea "Use attac - Bebe said to email her the remainder of the invoice "NOTE: On 8/20/…"
type textarea "x"
type textarea "Use atta - Bebe said to email her the remainder of the invoice "NOTE: On 8/20/2…"
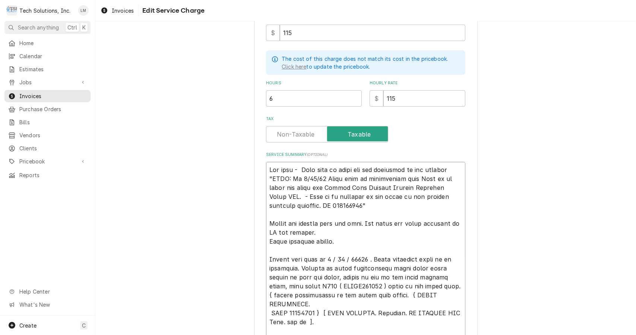
type textarea "x"
type textarea "Use att - Bebe said to email her the remainder of the invoice "NOTE: On 8/20/25…"
type textarea "x"
type textarea "Use at - Bebe said to email her the remainder of the invoice "NOTE: On 8/20/25 …"
type textarea "x"
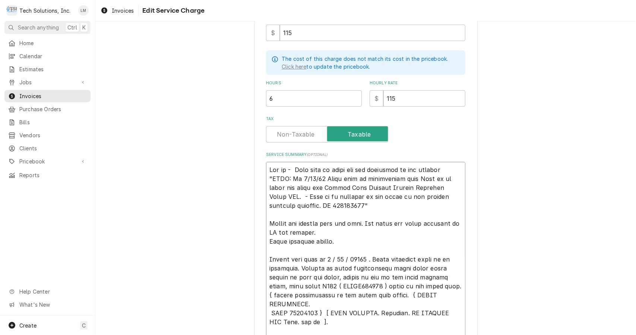
type textarea "Use a - Bebe said to email her the remainder of the invoice "NOTE: On 8/20/25 S…"
type textarea "x"
type textarea "Use - Bebe said to email her the remainder of the invoice "NOTE: On 8/20/25 Ste…"
type textarea "x"
type textarea "Use - Bebe said to email her the remainder of the invoice "NOTE: On 8/20/25 Ste…"
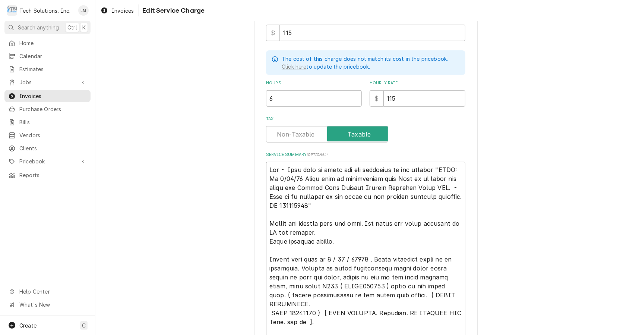
type textarea "x"
type textarea "Us - Bebe said to email her the remainder of the invoice "NOTE: On 8/20/25 Stev…"
type textarea "x"
type textarea "U - Bebe said to email her the remainder of the invoice "NOTE: On 8/20/25 Steve…"
type textarea "x"
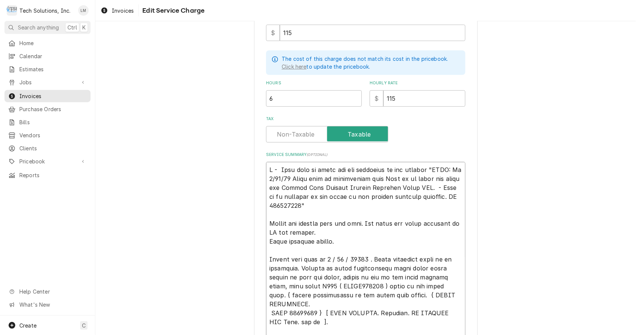
type textarea "- Bebe said to email her the remainder of the invoice "NOTE: On 8/20/25 Steve h…"
type textarea "x"
type textarea "- Bebe said to email her the remainder of the invoice "NOTE: On 8/20/25 Steve h…"
type textarea "x"
type textarea "Bebe said to email her the remainder of the invoice "NOTE: On 8/20/25 Steve hea…"
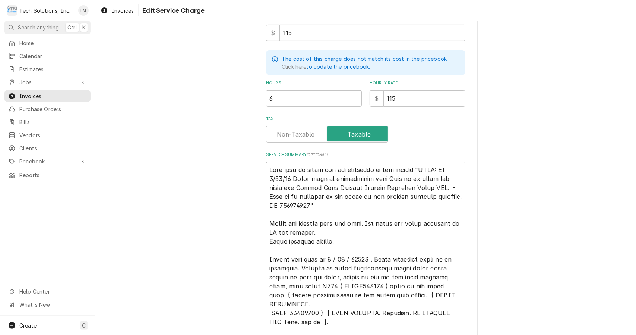
type textarea "x"
type textarea "Bebe said to email her the remainder of the invoice "NOTE: On 8/20/25 Steve hea…"
type textarea "x"
type textarea "Bebe said to email her the remainder of the invoice "NOTE: On 8/20/25 Steve hea…"
type textarea "x"
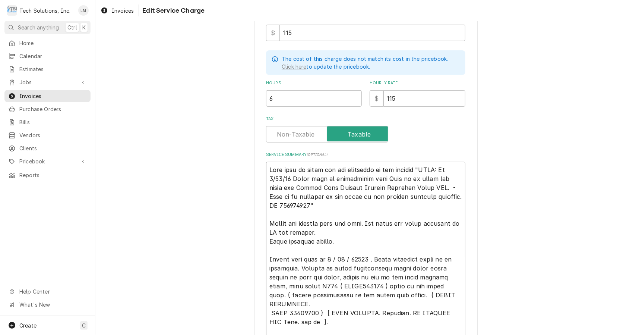
type textarea "ebe said to email her the remainder of the invoice "NOTE: On 8/20/25 Steve head…"
type textarea "x"
type textarea "be said to email her the remainder of the invoice "NOTE: On 8/20/25 Steve head …"
type textarea "x"
type textarea "e said to email her the remainder of the invoice "NOTE: On 8/20/25 Steve head o…"
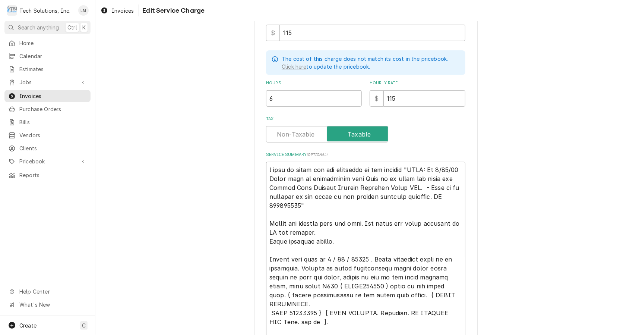
type textarea "x"
type textarea "said to email her the remainder of the invoice "NOTE: On 8/20/25 Steve head of …"
type textarea "x"
type textarea "said to email her the remainder of the invoice "NOTE: On 8/20/25 Steve head of …"
type textarea "x"
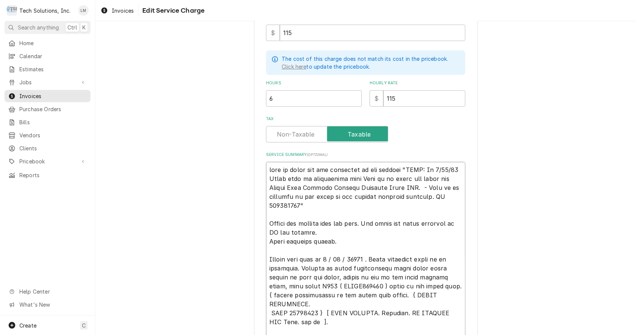
type textarea "aid to email her the remainder of the invoice "NOTE: On 8/20/25 Steve head of m…"
type textarea "x"
type textarea "id to email her the remainder of the invoice "NOTE: On 8/20/25 Steve head of ma…"
type textarea "x"
type textarea "d to email her the remainder of the invoice "NOTE: On 8/20/25 Steve head of mai…"
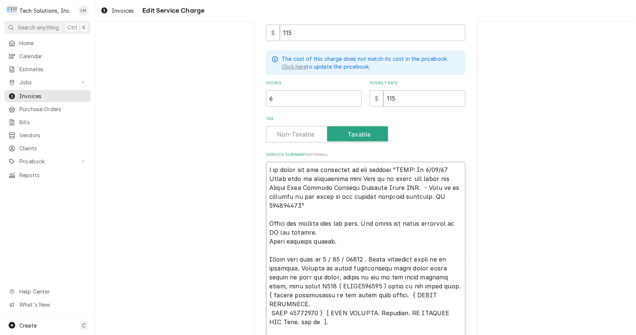
type textarea "x"
type textarea "to email her the remainder of the invoice "NOTE: On 8/20/25 Steve head of maint…"
type textarea "x"
type textarea "to email her the remainder of the invoice "NOTE: On 8/20/25 Steve head of maint…"
type textarea "x"
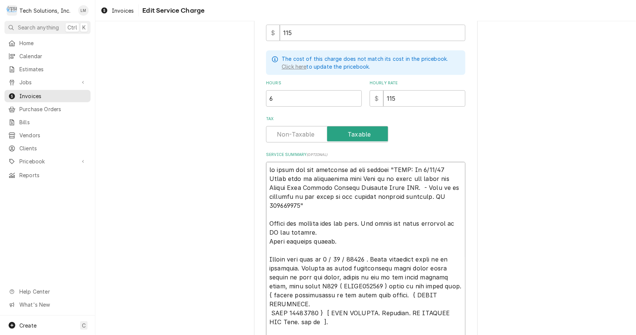
type textarea "o email her the remainder of the invoice "NOTE: On 8/20/25 Steve head of mainte…"
type textarea "x"
type textarea "email her the remainder of the invoice "NOTE: On 8/20/25 Steve head of maintena…"
type textarea "x"
type textarea "email her the remainder of the invoice "NOTE: On 8/20/25 Steve head of maintena…"
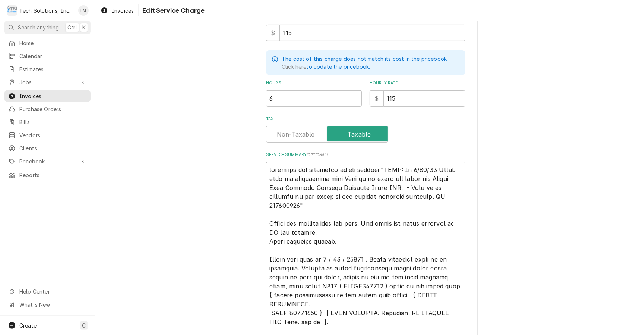
type textarea "x"
type textarea "mail her the remainder of the invoice "NOTE: On 8/20/25 Steve head of maintenan…"
type textarea "x"
type textarea "ail her the remainder of the invoice "NOTE: On 8/20/25 Steve head of maintenanc…"
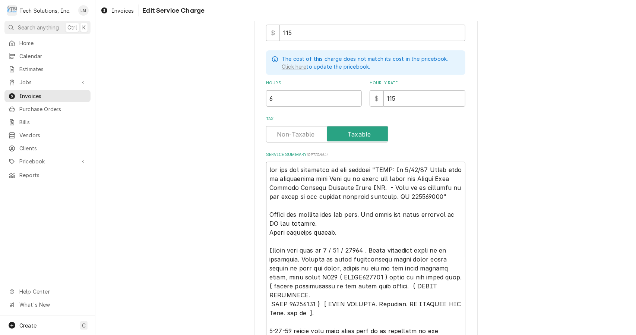
type textarea "x"
type textarea "il her the remainder of the invoice "NOTE: On 8/20/25 Steve head of maintenance…"
type textarea "x"
type textarea "l her the remainder of the invoice "NOTE: On 8/20/25 Steve head of maintenance …"
type textarea "x"
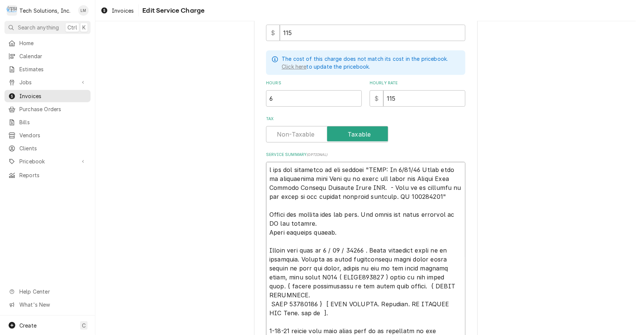
type textarea "her the remainder of the invoice "NOTE: On 8/20/25 Steve head of maintenance to…"
type textarea "x"
type textarea "her the remainder of the invoice "NOTE: On 8/20/25 Steve head of maintenance to…"
type textarea "x"
type textarea "er the remainder of the invoice "NOTE: On 8/20/25 Steve head of maintenance tol…"
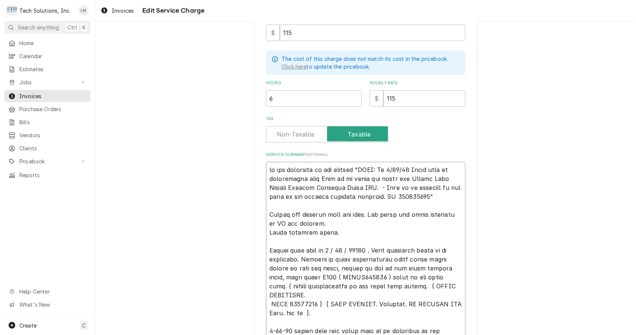
type textarea "x"
type textarea "r the remainder of the invoice "NOTE: On 8/20/25 Steve head of maintenance told…"
type textarea "x"
type textarea "the remainder of the invoice "NOTE: On 8/20/25 Steve head of maintenance told O…"
type textarea "x"
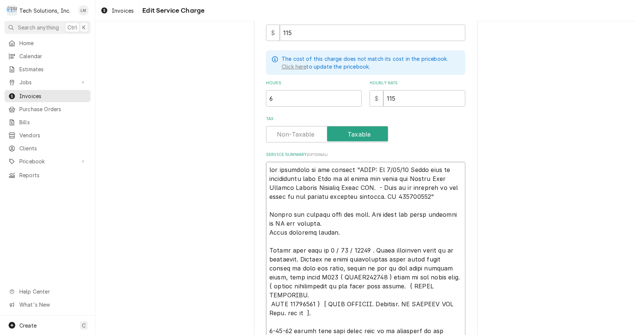
type textarea "the remainder of the invoice "NOTE: On 8/20/25 Steve head of maintenance told O…"
type textarea "x"
type textarea "he remainder of the invoice "NOTE: On 8/20/25 Steve head of maintenance told Ot…"
type textarea "x"
type textarea "e remainder of the invoice "NOTE: On 8/20/25 Steve head of maintenance told Oti…"
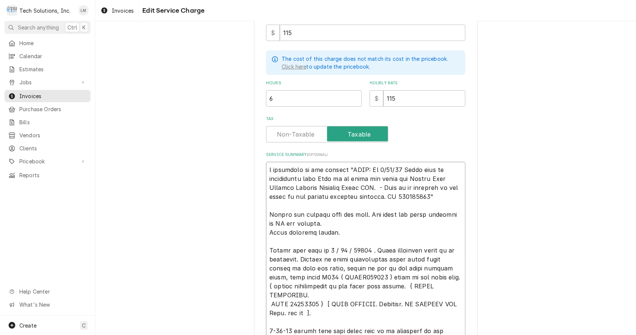
type textarea "x"
type textarea "remainder of the invoice "NOTE: On 8/20/25 Steve head of maintenance told Otis …"
type textarea "x"
type textarea "remainder of the invoice "NOTE: On 8/20/25 Steve head of maintenance told Otis …"
type textarea "x"
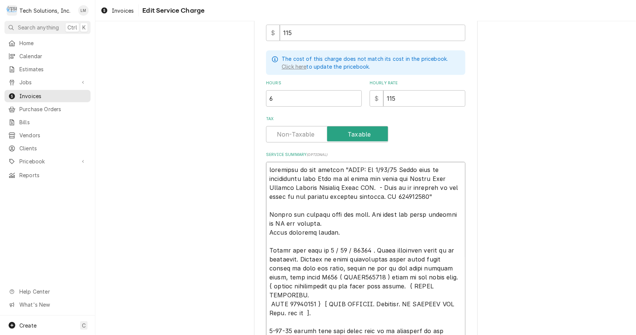
type textarea "emainder of the invoice "NOTE: On 8/20/25 Steve head of maintenance told Otis t…"
type textarea "x"
type textarea "mainder of the invoice "NOTE: On 8/20/25 Steve head of maintenance told Otis to…"
type textarea "x"
type textarea "ainder of the invoice "NOTE: On 8/20/25 Steve head of maintenance told Otis to …"
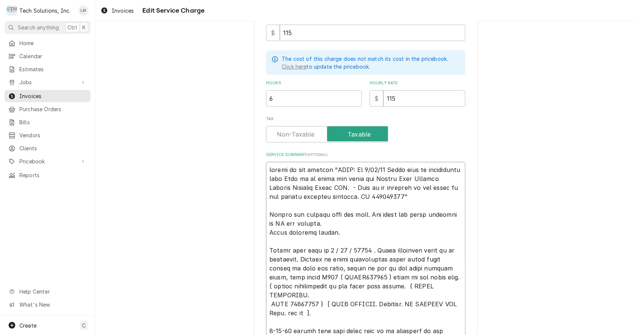
type textarea "x"
type textarea "inder of the invoice "NOTE: On 8/20/25 Steve head of maintenance told Otis to g…"
type textarea "x"
type textarea "nder of the invoice "NOTE: On 8/20/25 Steve head of maintenance told Otis to go…"
type textarea "x"
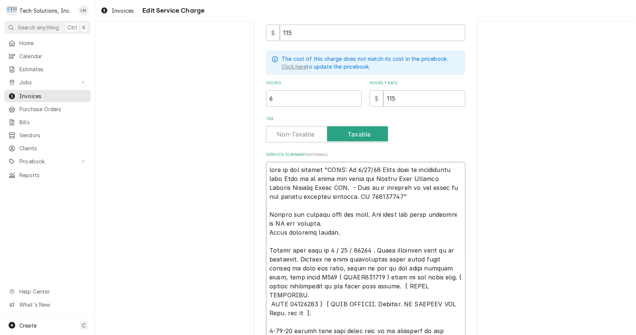
type textarea "der of the invoice "NOTE: On 8/20/25 Steve head of maintenance told Otis to go …"
type textarea "x"
type textarea "er of the invoice "NOTE: On 8/20/25 Steve head of maintenance told Otis to go a…"
type textarea "x"
type textarea "r of the invoice "NOTE: On 8/20/25 Steve head of maintenance told Otis to go ah…"
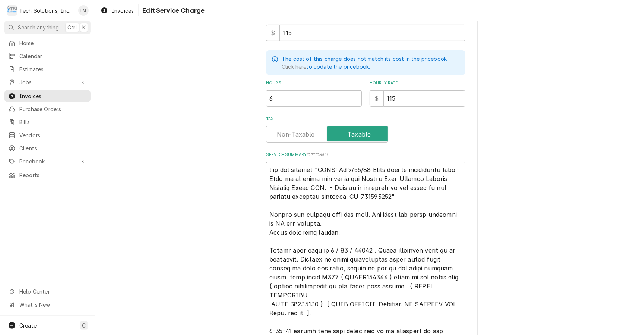
type textarea "x"
type textarea "of the invoice "NOTE: On 8/20/25 Steve head of maintenance told Otis to go ahea…"
type textarea "x"
type textarea "of the invoice "NOTE: On 8/20/25 Steve head of maintenance told Otis to go ahea…"
type textarea "x"
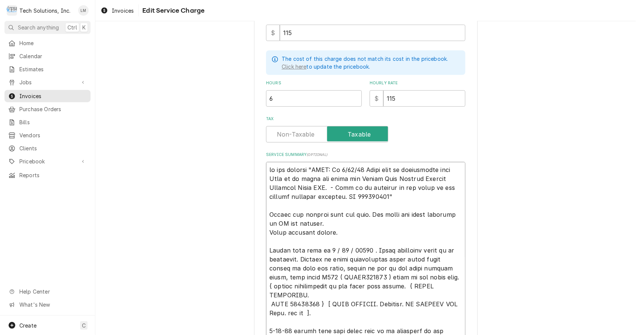
type textarea "f the invoice "NOTE: On 8/20/25 Steve head of maintenance told Otis to go ahead…"
type textarea "x"
type textarea "the invoice "NOTE: On 8/20/25 Steve head of maintenance told Otis to go ahead a…"
type textarea "x"
type textarea "the invoice "NOTE: On 8/20/25 Steve head of maintenance told Otis to go ahead a…"
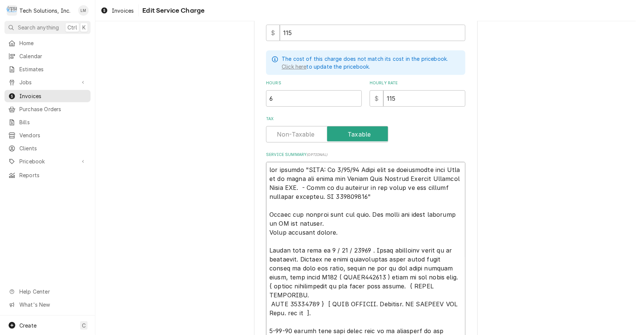
type textarea "x"
type textarea "he invoice "NOTE: On 8/20/25 Steve head of maintenance told Otis to go ahead an…"
type textarea "x"
type textarea "e invoice "NOTE: On 8/20/25 Steve head of maintenance told Otis to go ahead and…"
type textarea "x"
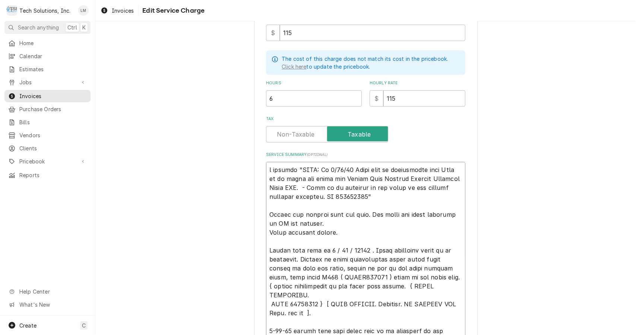
type textarea "invoice "NOTE: On 8/20/25 Steve head of maintenance told Otis to go ahead and o…"
type textarea "x"
type textarea "invoice "NOTE: On 8/20/25 Steve head of maintenance told Otis to go ahead and o…"
type textarea "x"
type textarea "nvoice "NOTE: On 8/20/25 Steve head of maintenance told Otis to go ahead and or…"
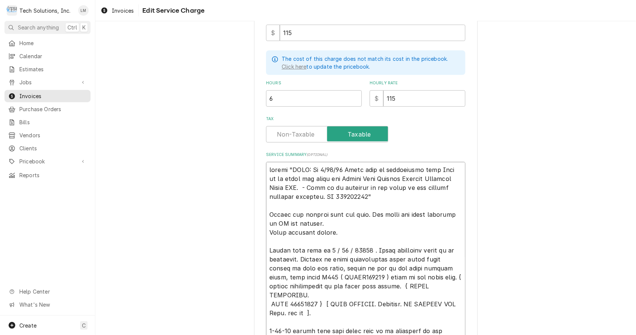
type textarea "x"
type textarea "voice "NOTE: On 8/20/25 Steve head of maintenance told Otis to go ahead and ord…"
type textarea "x"
type textarea "oice "NOTE: On 8/20/25 Steve head of maintenance told Otis to go ahead and orde…"
type textarea "x"
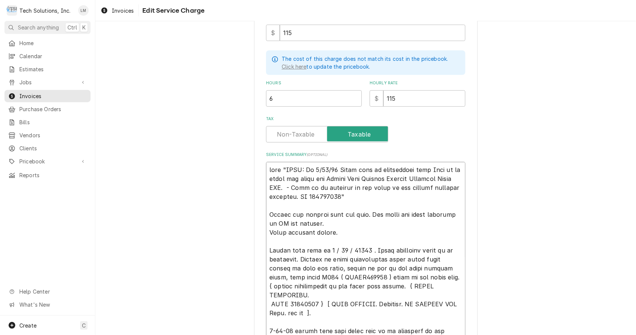
type textarea "ice "NOTE: On 8/20/25 Steve head of maintenance told Otis to go ahead and order…"
type textarea "x"
type textarea "ce "NOTE: On 8/20/25 Steve head of maintenance told Otis to go ahead and order …"
type textarea "x"
type textarea "e "NOTE: On 8/20/25 Steve head of maintenance told Otis to go ahead and order t…"
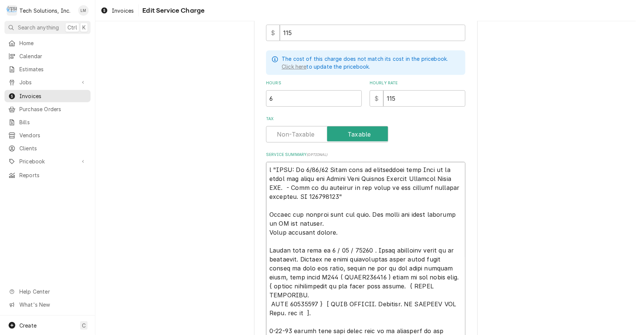
type textarea "x"
type textarea ""NOTE: On 8/20/25 Steve head of maintenance told Otis to go ahead and order the…"
type textarea "x"
type textarea ""NOTE: On 8/20/25 Steve head of maintenance told Otis to go ahead and order the…"
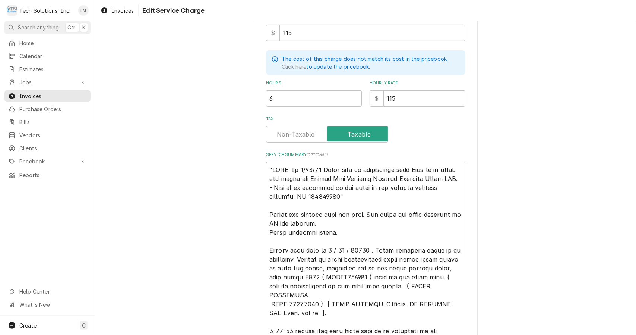
type textarea "x"
type textarea ""NOTE: On 8/20/25 Steve head of maintenance told Otis to go ahead and order the…"
type textarea "x"
type textarea ""NOTE: On 8/20/25 Steve head of maintenance told Otis to go ahead and order the…"
type textarea "x"
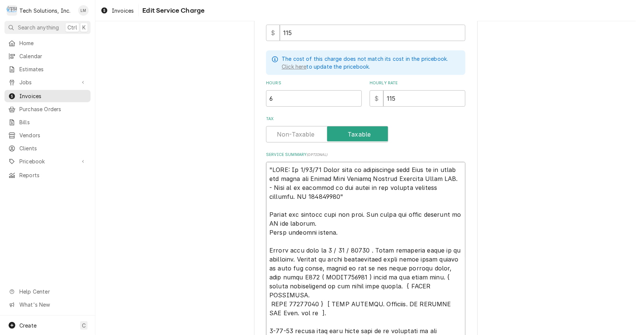
type textarea "NOTE: On 8/20/25 Steve head of maintenance told Otis to go ahead and order the …"
type textarea "x"
type textarea "*NOTE: On 8/20/25 Steve head of maintenance told Otis to go ahead and order the…"
type textarea "x"
type textarea "*NOTE: On 8/20/25 Steve head of maintenance told Otis to go ahead and order the…"
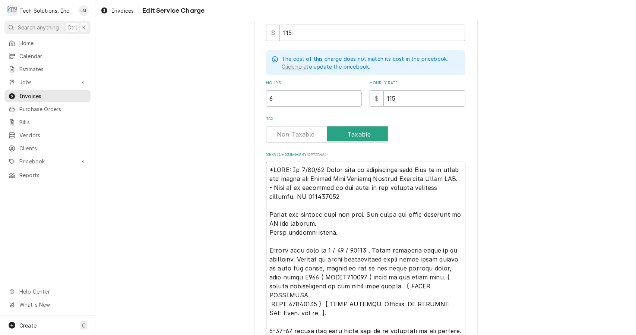
type textarea "x"
type textarea "*NOTE: On 8/20/25 Steve head of maintenance told Otis to go ahead and order the…"
type textarea "x"
type textarea "*NOTE: On 8/20/25 Steve head of maintenance told Otis to go ahead and order the…"
type textarea "x"
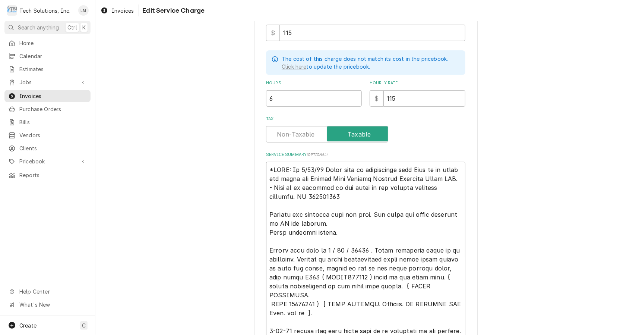
type textarea "*NOTE: On 8/20/25 Steve head of maintenance told Otis to go ahead and order the…"
type textarea "x"
type textarea "*NOTE: On 8/20/25 Steve head of maintenance told Otis to go ahead and order the…"
type textarea "x"
type textarea "*NOTE: On 8/20/25 Steve head of maintenance told Otis to go ahead and order the…"
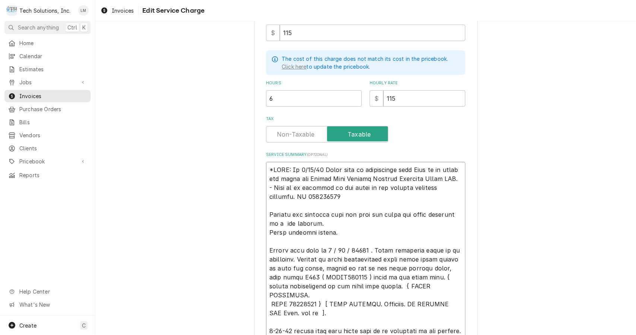
paste textarea "Follett Symphony Plus"
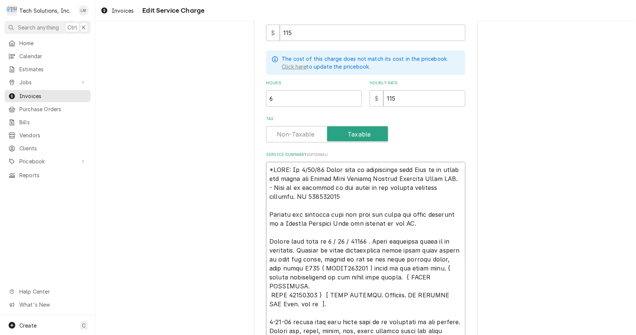
drag, startPoint x: 307, startPoint y: 222, endPoint x: 437, endPoint y: 227, distance: 129.8
click at [437, 227] on textarea "Service Summary ( optional )" at bounding box center [365, 340] width 199 height 356
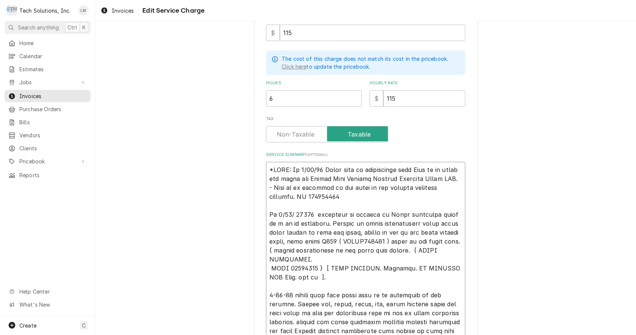
paste textarea "Follett Symphony Plus ice machine in the ER."
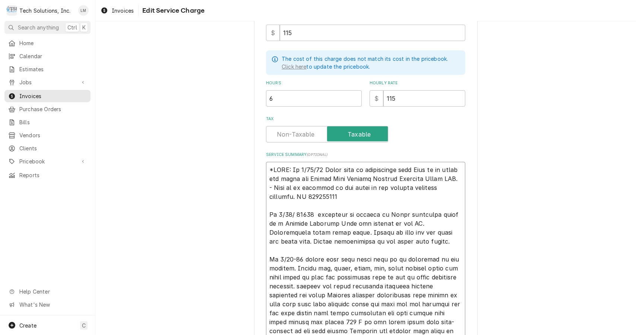
scroll to position [385, 0]
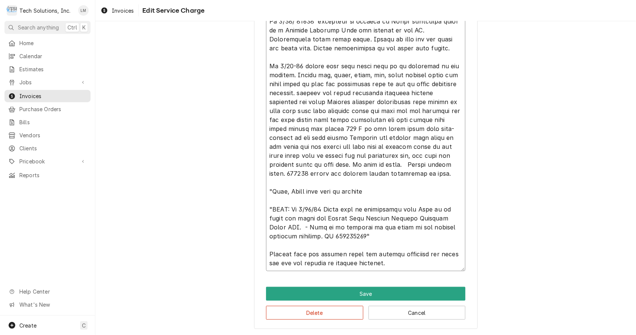
click at [291, 65] on textarea "Service Summary ( optional )" at bounding box center [365, 120] width 199 height 302
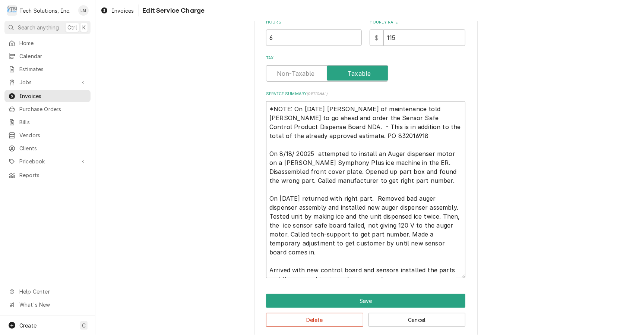
scroll to position [254, 0]
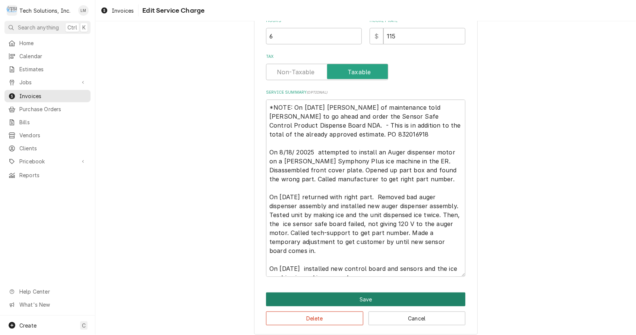
click at [365, 300] on button "Save" at bounding box center [365, 299] width 199 height 14
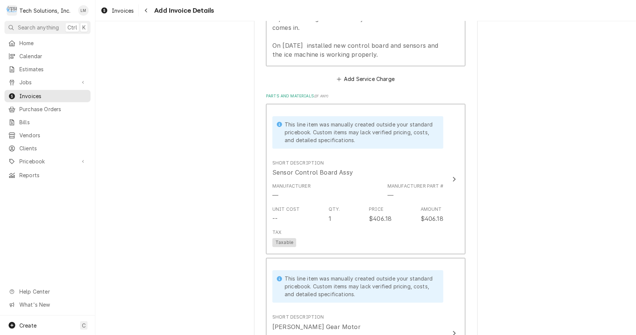
scroll to position [1004, 0]
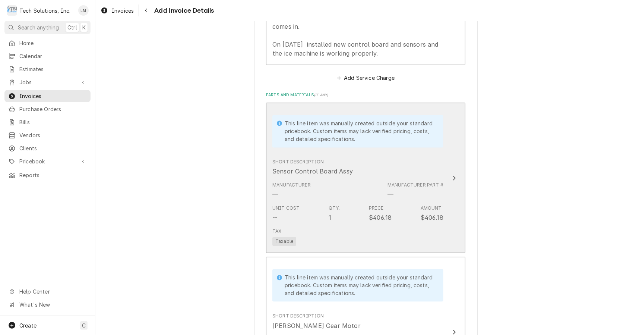
click at [453, 125] on button "This line item was manually created outside your standard pricebook. Custom ite…" at bounding box center [365, 178] width 199 height 151
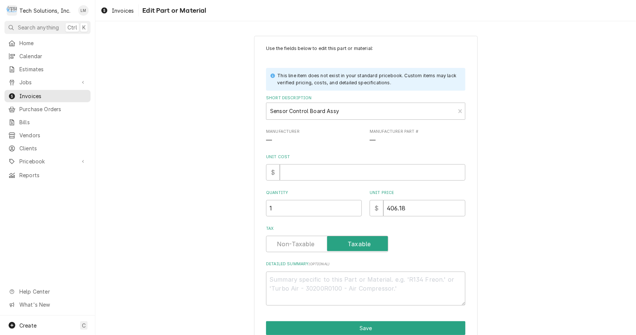
click at [406, 179] on input "Unit Cost" at bounding box center [373, 172] width 186 height 16
click at [359, 326] on button "Save" at bounding box center [365, 328] width 199 height 14
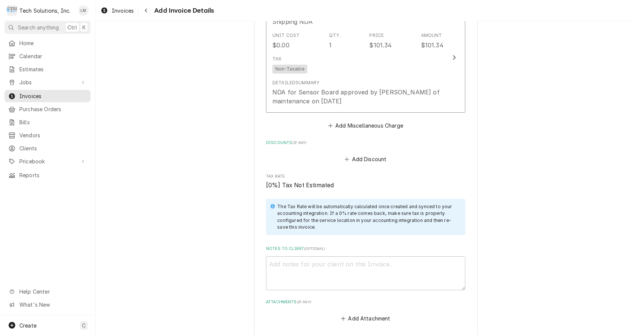
scroll to position [1530, 0]
click at [358, 313] on button "Add Attachment" at bounding box center [366, 318] width 52 height 10
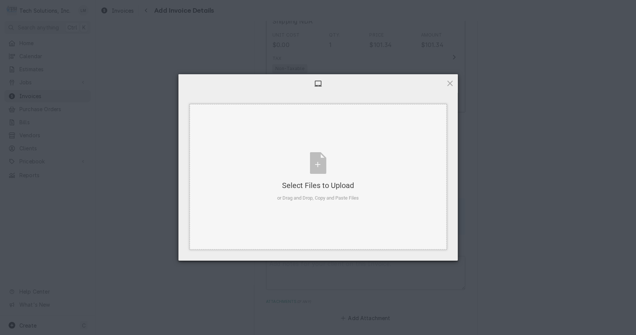
click at [319, 160] on div "Select Files to Upload or Drag and Drop, Copy and Paste Files" at bounding box center [318, 177] width 82 height 50
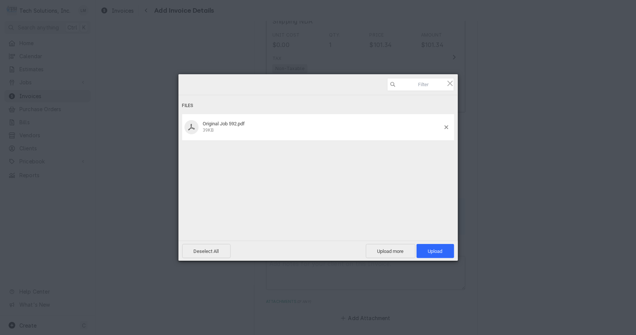
click at [435, 253] on span "Upload 1" at bounding box center [435, 251] width 15 height 6
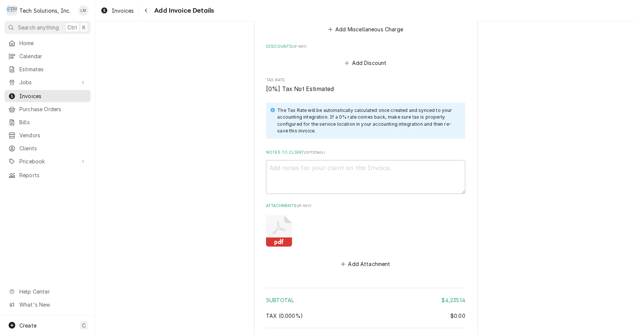
scroll to position [1687, 0]
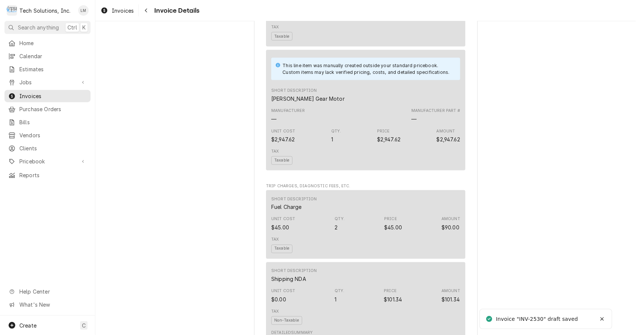
scroll to position [1185, 0]
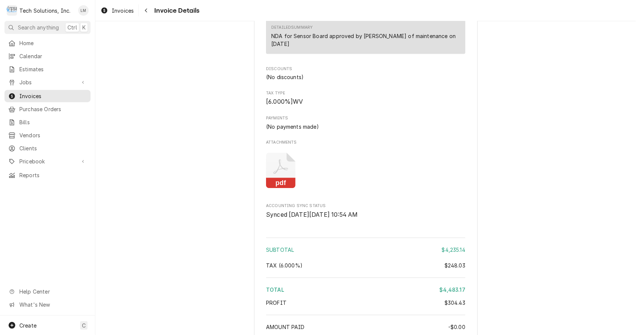
scroll to position [1185, 0]
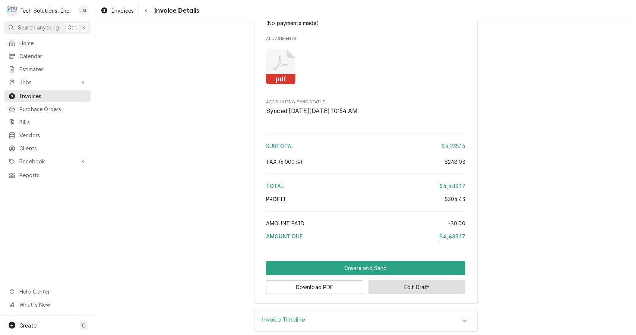
click at [403, 280] on button "Edit Draft" at bounding box center [417, 287] width 97 height 14
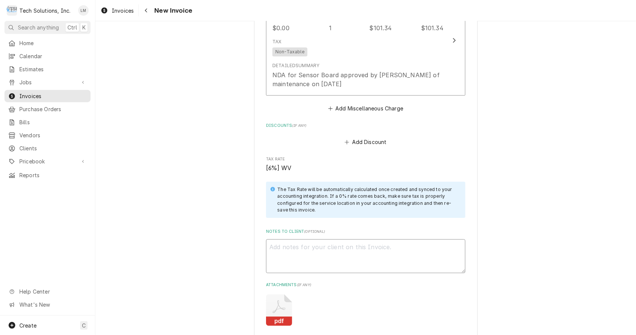
click at [371, 239] on textarea "Notes to Client ( optional )" at bounding box center [365, 256] width 199 height 34
type textarea "x"
type textarea "P"
type textarea "x"
type textarea "PO"
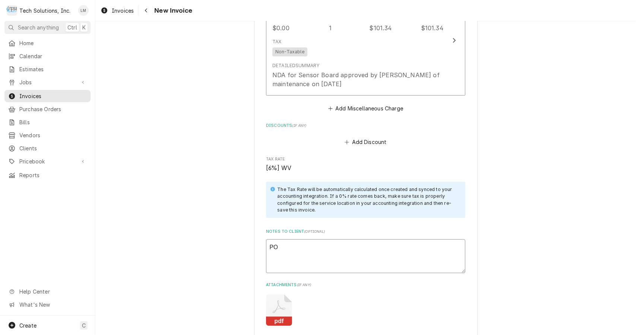
type textarea "x"
type textarea "POL"
type textarea "x"
type textarea "PO"
type textarea "x"
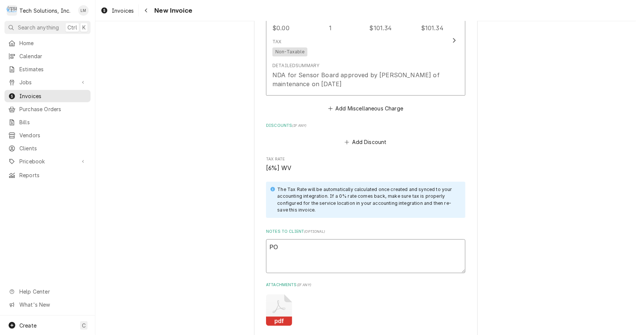
type textarea "PO:"
type textarea "x"
type textarea "PO:"
paste textarea "832016918"
type textarea "x"
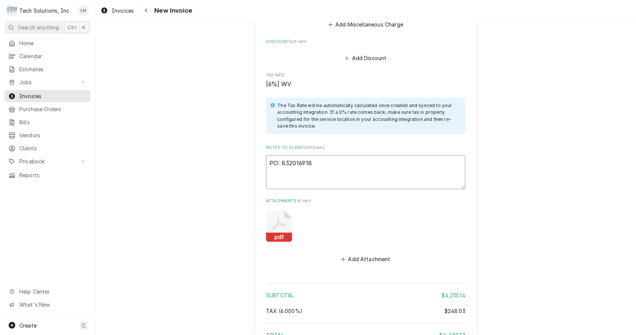
scroll to position [1741, 0]
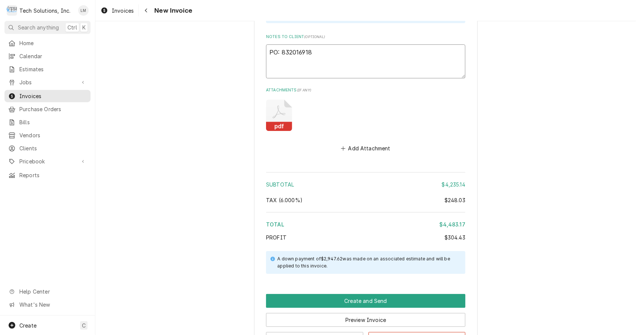
type textarea "PO: 832016918"
click at [349, 313] on button "Preview Invoice" at bounding box center [365, 320] width 199 height 14
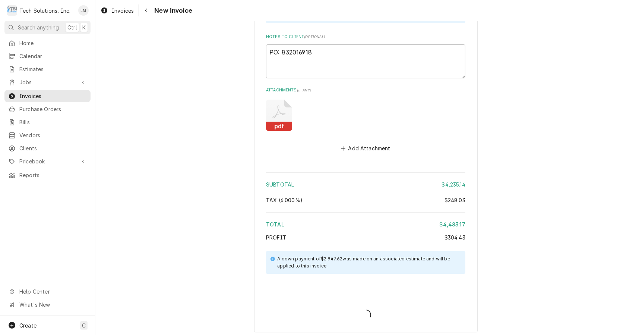
scroll to position [1717, 0]
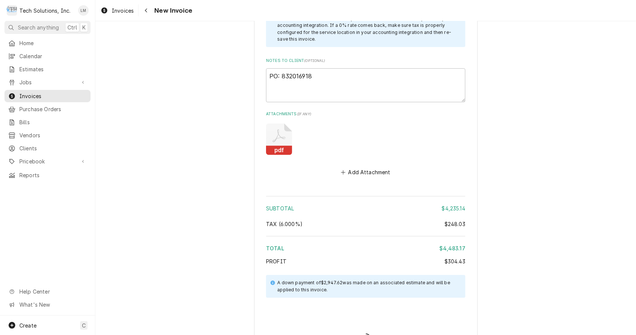
type textarea "x"
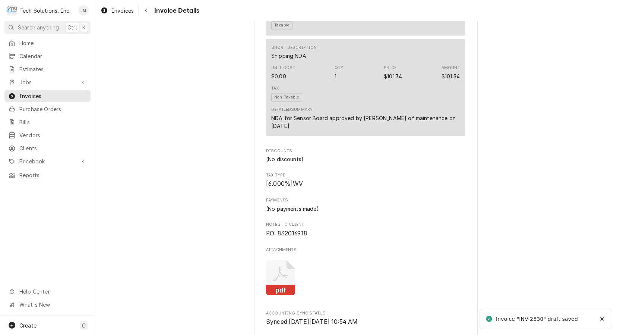
scroll to position [1210, 0]
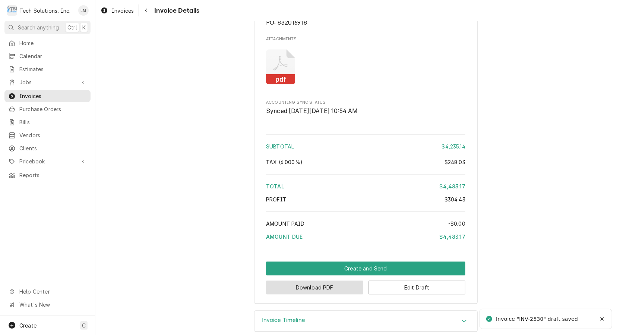
click at [334, 280] on button "Download PDF" at bounding box center [314, 287] width 97 height 14
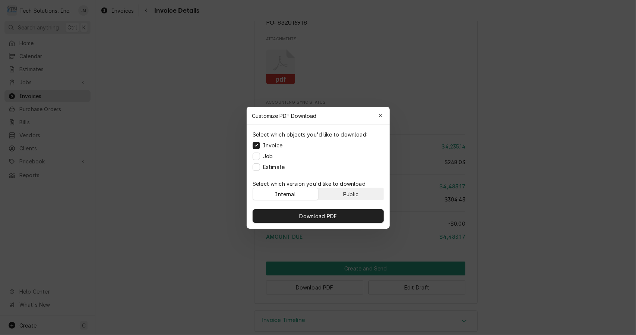
click at [355, 195] on div "Public" at bounding box center [351, 194] width 16 height 8
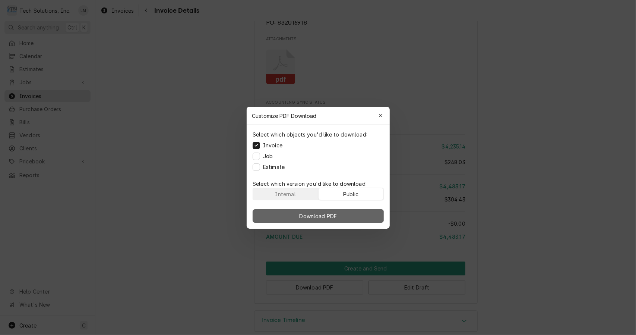
click at [345, 219] on button "Download PDF" at bounding box center [318, 215] width 131 height 13
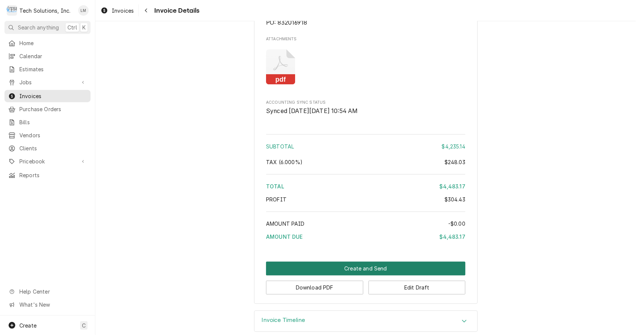
click at [368, 261] on button "Create and Send" at bounding box center [365, 268] width 199 height 14
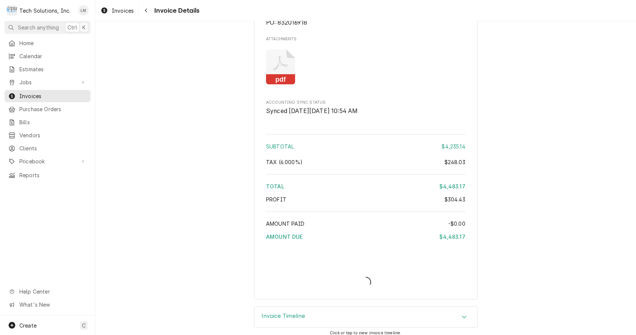
scroll to position [1205, 0]
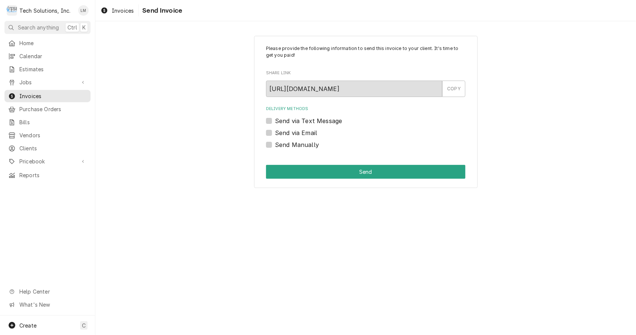
click at [301, 135] on label "Send via Email" at bounding box center [296, 132] width 42 height 9
click at [301, 135] on input "Send via Email" at bounding box center [374, 136] width 199 height 16
checkbox input "true"
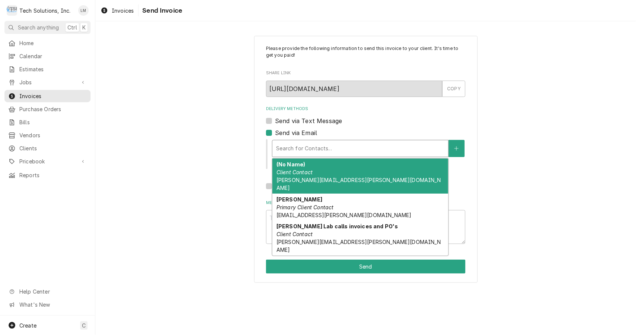
click at [345, 196] on div "[PERSON_NAME] Primary Client Contact [EMAIL_ADDRESS][PERSON_NAME][DOMAIN_NAME]" at bounding box center [361, 207] width 176 height 27
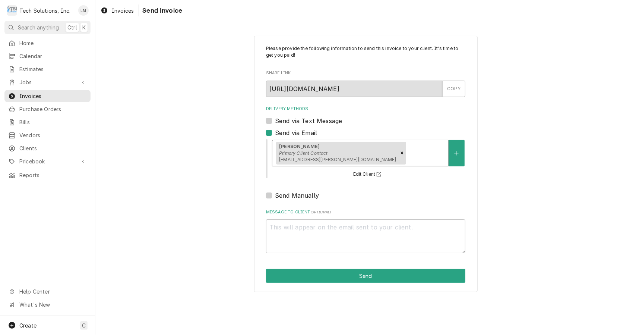
type textarea "x"
type input "a"
type textarea "x"
type input "ac"
type textarea "x"
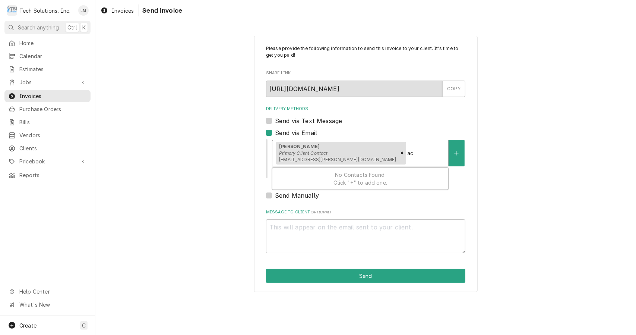
type input "a"
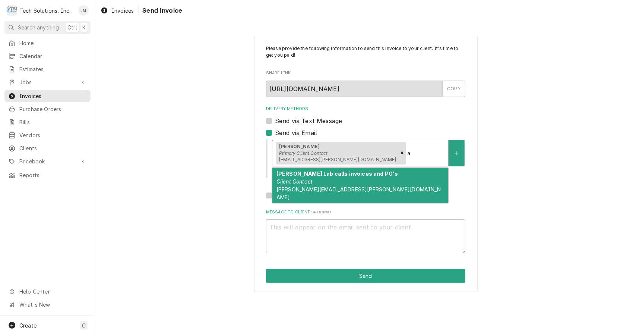
type textarea "x"
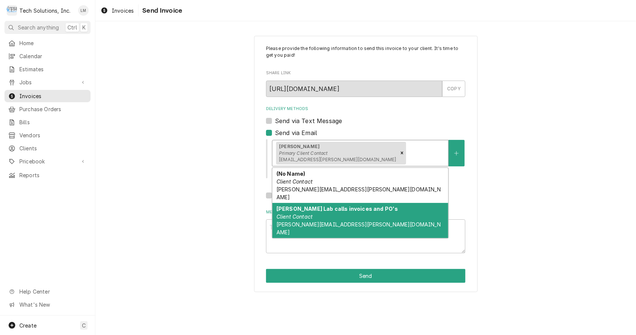
click at [539, 98] on div "Please provide the following information to send this invoice to your client. I…" at bounding box center [365, 164] width 541 height 270
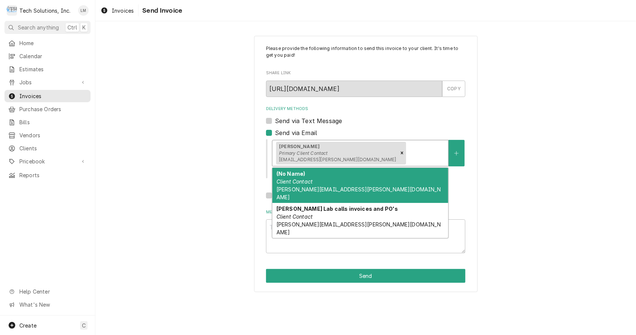
paste input "[EMAIL_ADDRESS][DOMAIN_NAME]"
type textarea "x"
type input "[EMAIL_ADDRESS][DOMAIN_NAME]"
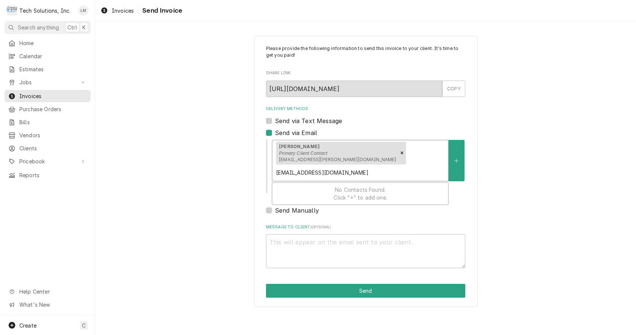
click at [354, 198] on span "No Contacts Found. Click "+" to add one." at bounding box center [360, 193] width 53 height 14
click at [350, 195] on span "No Contacts Found. Click "+" to add one." at bounding box center [360, 193] width 53 height 14
click at [361, 199] on span "No Contacts Found. Click "+" to add one." at bounding box center [360, 193] width 53 height 14
click at [351, 199] on span "No Contacts Found. Click "+" to add one." at bounding box center [360, 193] width 53 height 14
click at [352, 195] on span "No Contacts Found. Click "+" to add one." at bounding box center [360, 193] width 53 height 14
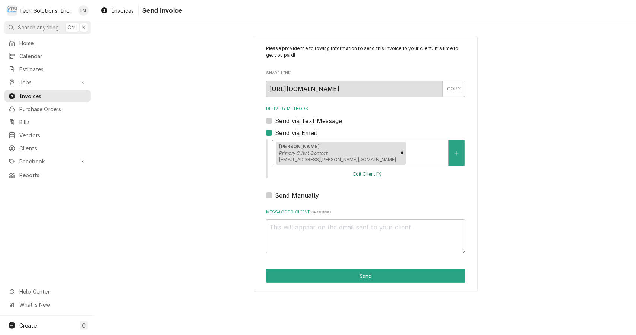
click at [377, 176] on button "Edit Client" at bounding box center [368, 174] width 32 height 9
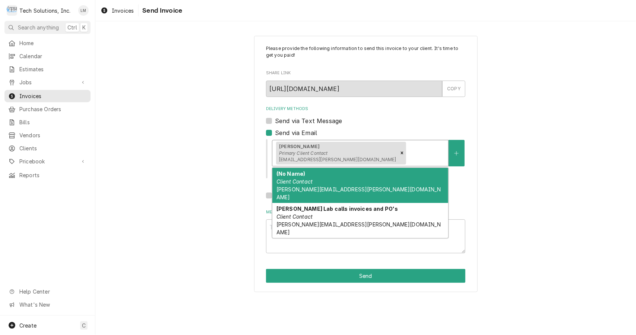
type textarea "x"
type input "a"
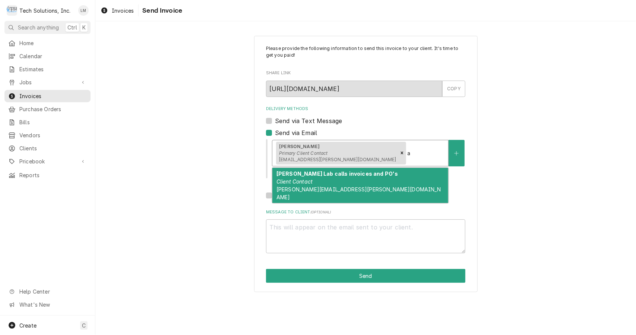
type textarea "x"
type input "ac"
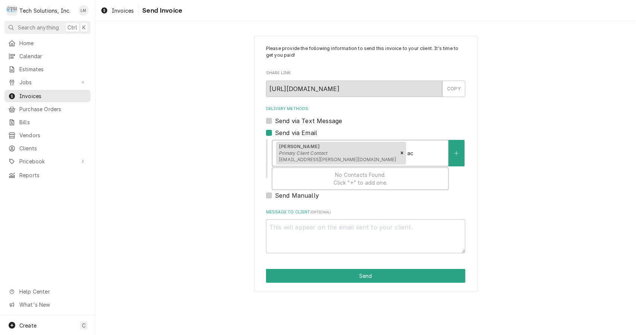
type textarea "x"
type input "acc"
type textarea "x"
type input "ac"
type textarea "x"
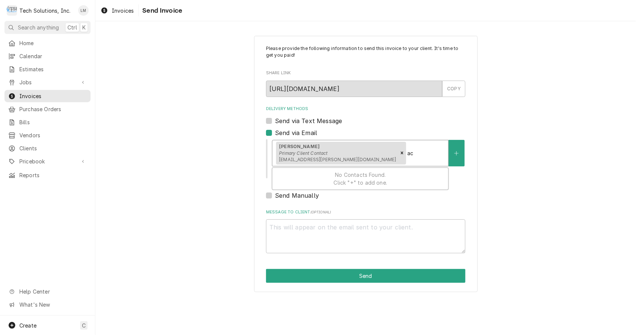
type input "a"
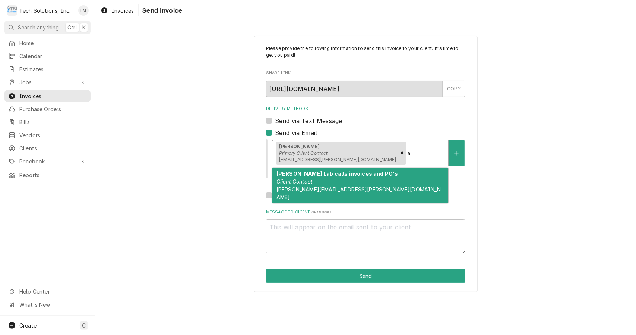
type textarea "x"
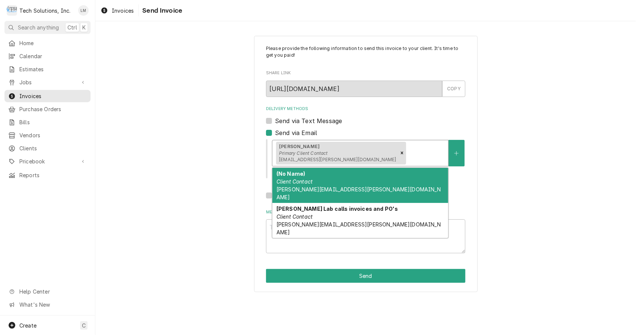
paste input "[EMAIL_ADDRESS][DOMAIN_NAME]"
type textarea "x"
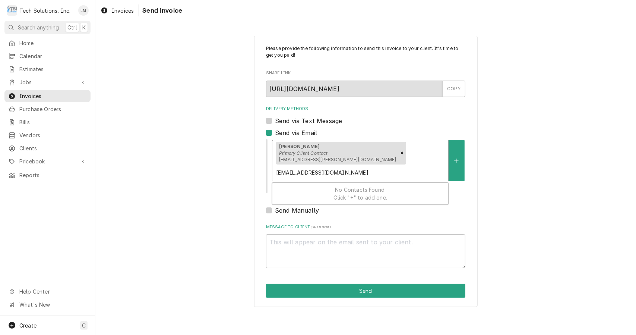
type input "[EMAIL_ADDRESS][DOMAIN_NAME]"
click at [457, 167] on div "Use Up and Down to choose options, press Enter to select the currently focused …" at bounding box center [368, 165] width 194 height 55
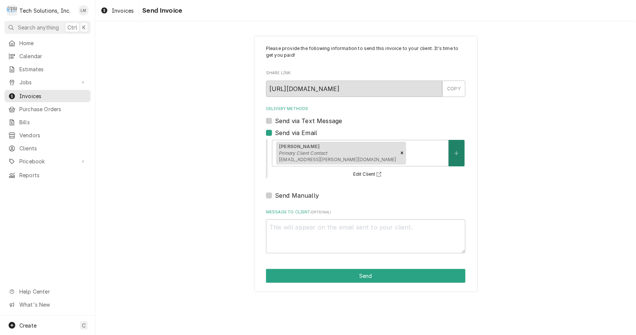
click at [456, 154] on icon "Create New Contact" at bounding box center [457, 153] width 4 height 5
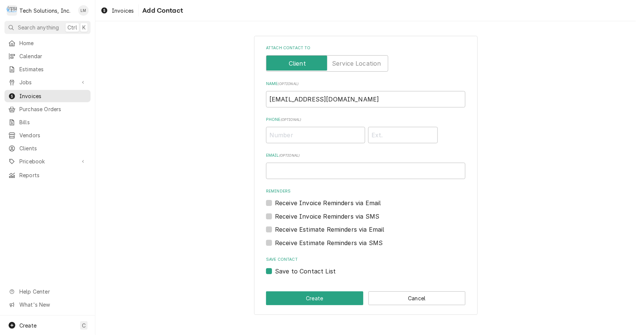
click at [365, 61] on label "Attach contact to" at bounding box center [327, 63] width 122 height 16
click at [365, 61] on input "Attach contact to" at bounding box center [328, 63] width 116 height 16
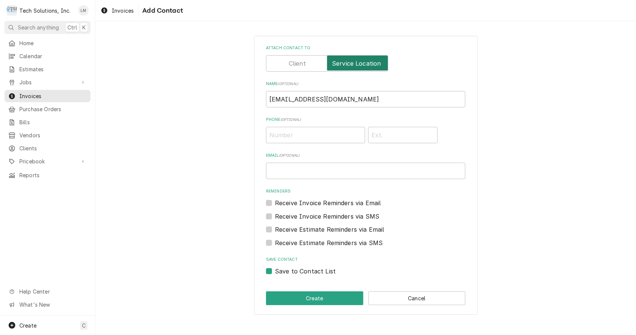
click at [309, 65] on input "Attach contact to" at bounding box center [328, 63] width 116 height 16
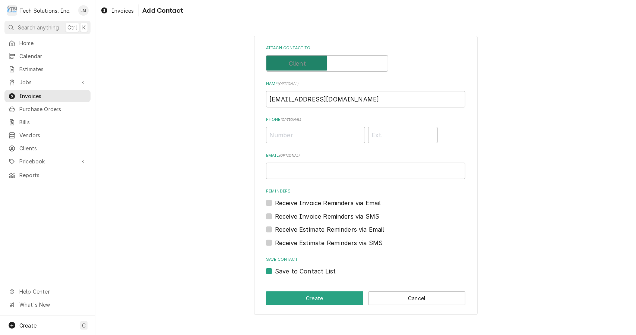
checkbox input "false"
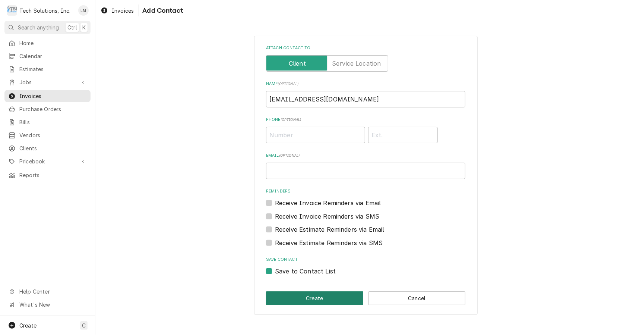
click at [333, 299] on button "Create" at bounding box center [314, 298] width 97 height 14
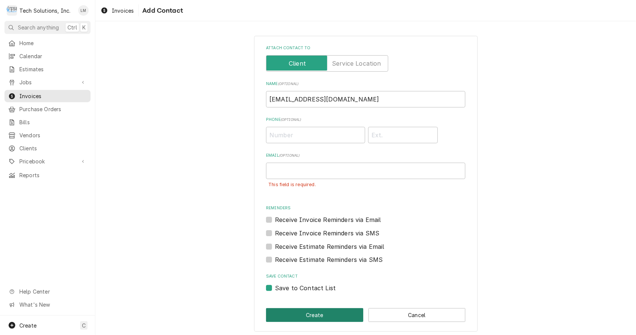
click at [409, 315] on button "Cancel" at bounding box center [417, 315] width 97 height 14
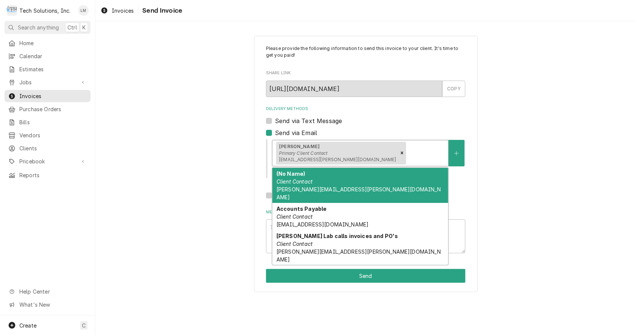
click at [348, 211] on div "Accounts Payable Client Contact accountspayable@vandaliahealth.org" at bounding box center [361, 216] width 176 height 27
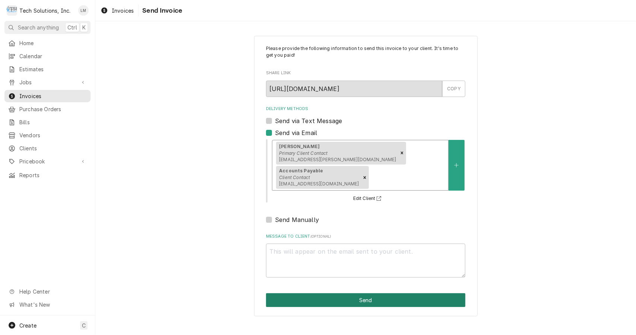
click at [394, 302] on button "Send" at bounding box center [365, 300] width 199 height 14
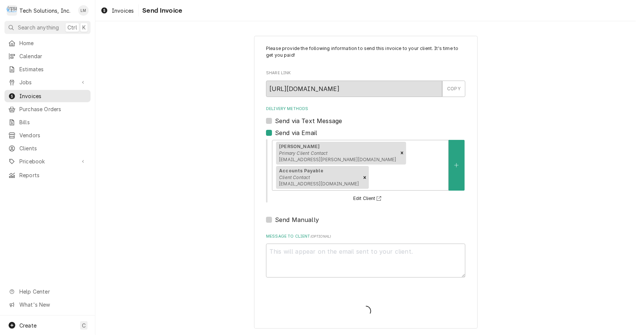
type textarea "x"
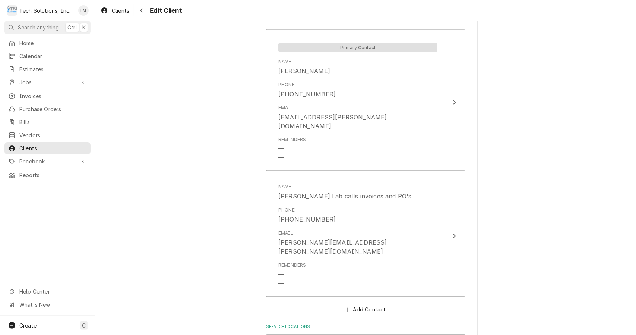
scroll to position [891, 0]
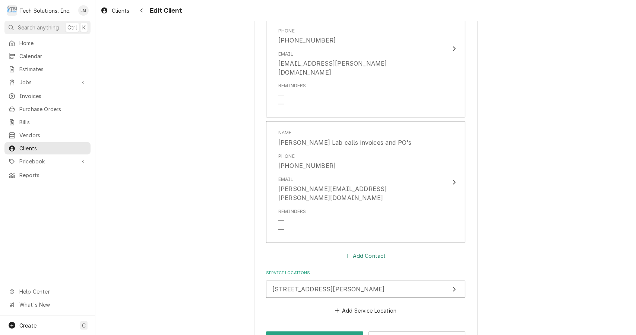
click at [351, 251] on button "Add Contact" at bounding box center [366, 256] width 43 height 10
type textarea "x"
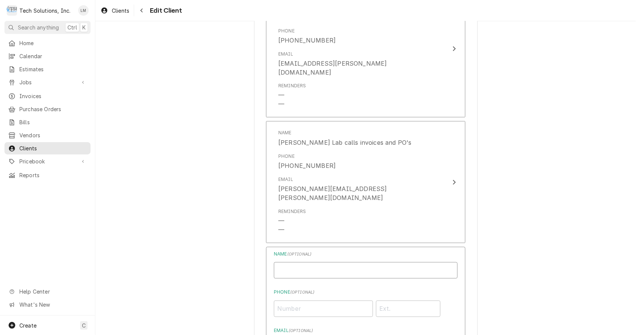
click at [365, 262] on input "Individual Name" at bounding box center [366, 270] width 184 height 16
type input "Accounts Payable"
paste input "[EMAIL_ADDRESS][DOMAIN_NAME]"
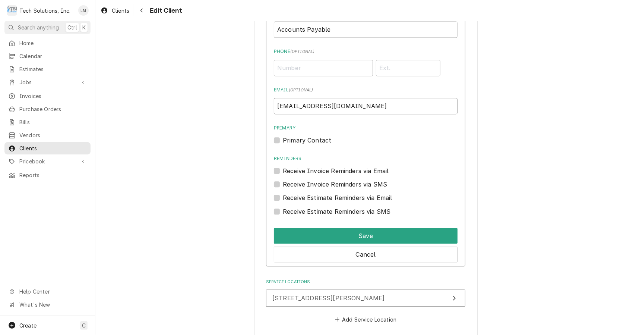
scroll to position [1141, 0]
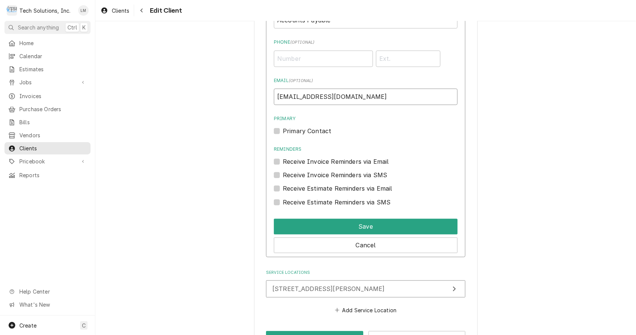
type input "[EMAIL_ADDRESS][DOMAIN_NAME]"
click at [283, 157] on label "Receive Invoice Reminders via Email" at bounding box center [336, 161] width 106 height 9
click at [283, 157] on input "Reminders" at bounding box center [375, 165] width 184 height 16
checkbox input "true"
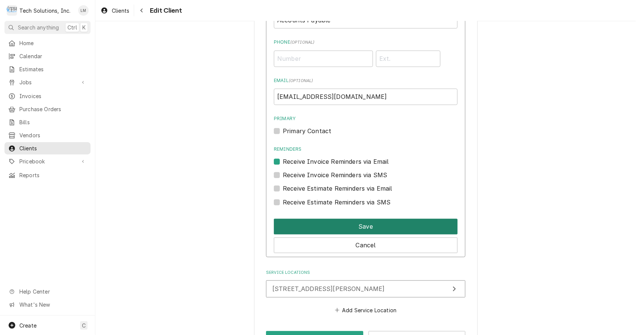
click at [339, 218] on button "Save" at bounding box center [366, 226] width 184 height 16
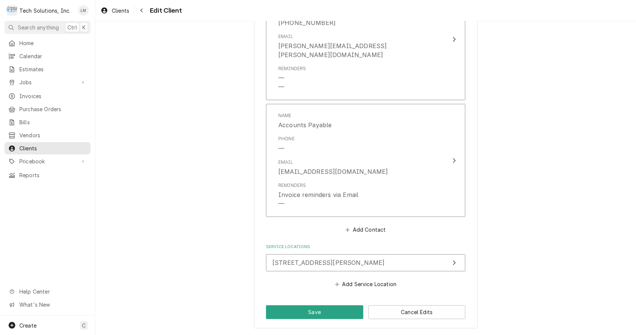
scroll to position [1008, 0]
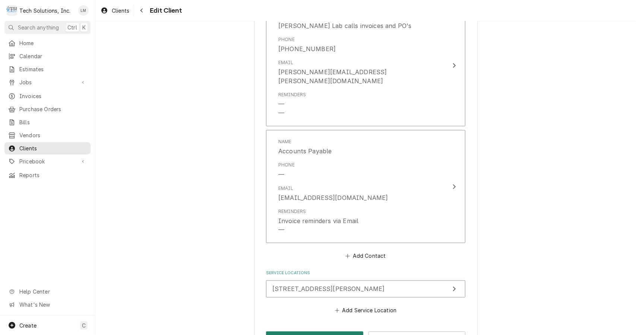
click at [332, 331] on button "Save" at bounding box center [314, 338] width 97 height 14
type textarea "x"
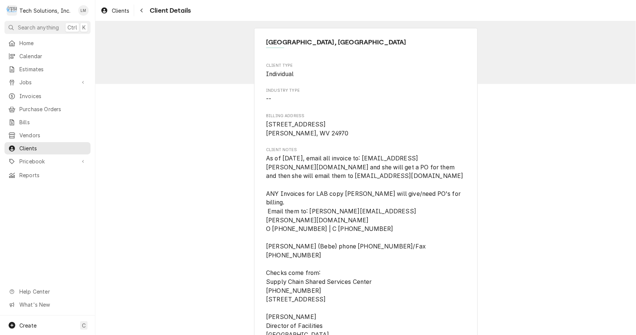
click at [37, 92] on span "Invoices" at bounding box center [52, 96] width 67 height 8
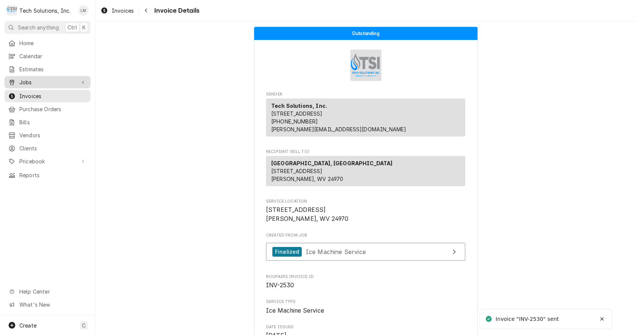
click at [34, 78] on span "Jobs" at bounding box center [47, 82] width 56 height 8
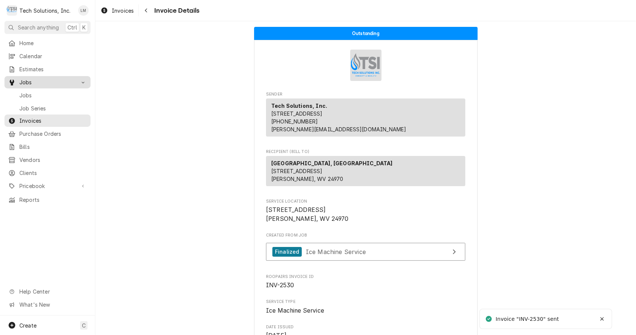
click at [35, 89] on link "Jobs" at bounding box center [47, 95] width 86 height 12
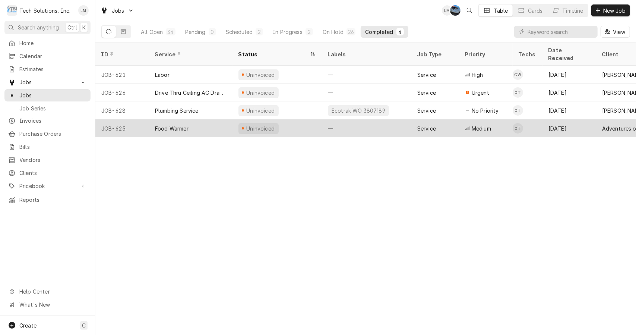
click at [173, 125] on div "Food Warmer" at bounding box center [172, 129] width 34 height 8
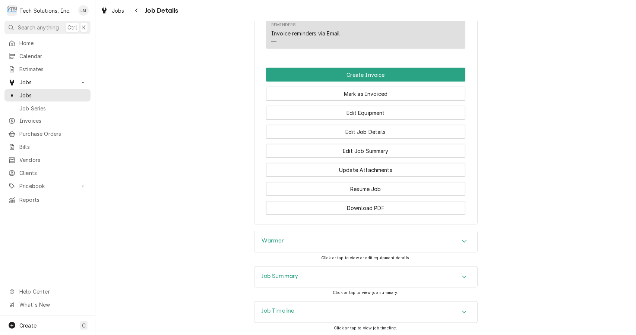
scroll to position [712, 0]
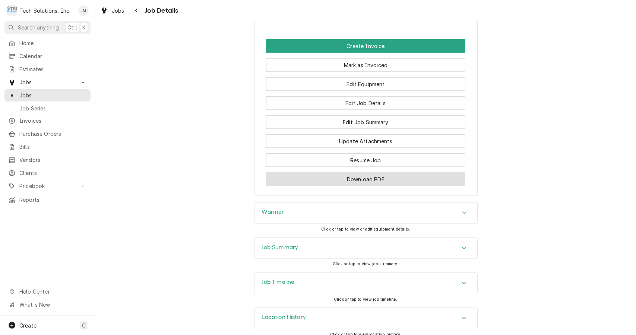
click at [398, 176] on button "Download PDF" at bounding box center [365, 179] width 199 height 14
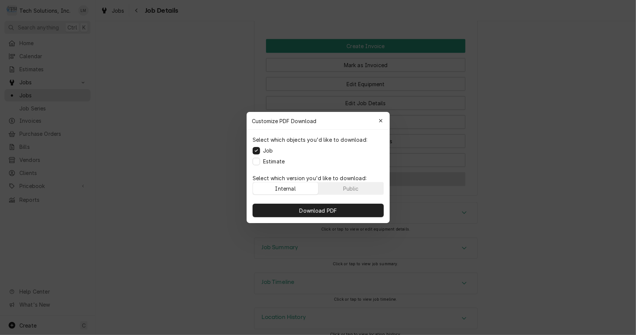
click at [328, 210] on span "Download PDF" at bounding box center [318, 211] width 41 height 8
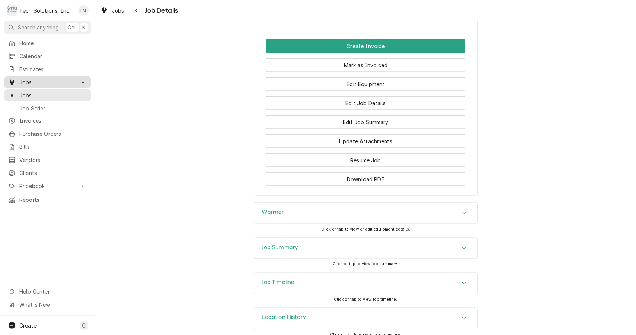
click at [380, 39] on button "Create Invoice" at bounding box center [365, 46] width 199 height 14
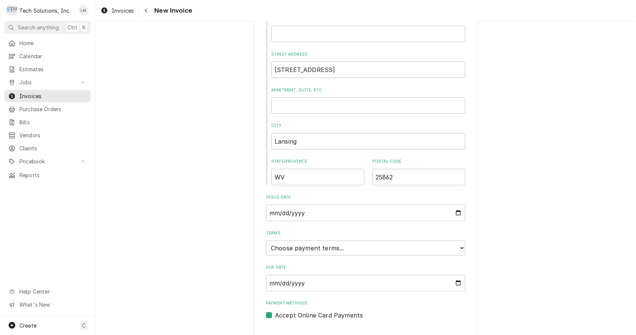
scroll to position [398, 0]
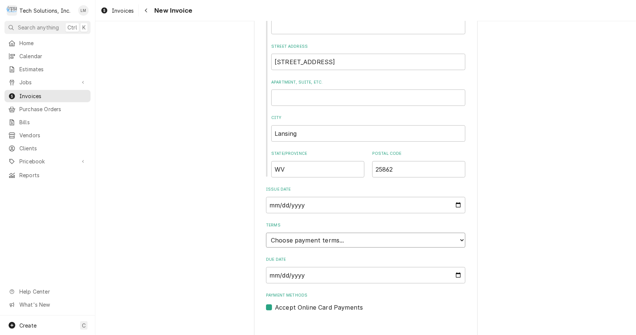
click at [457, 233] on select "Choose payment terms... Same Day Net 7 Net 14 Net 21 Net 30 Net 45 Net 60 Net 90" at bounding box center [365, 240] width 199 height 15
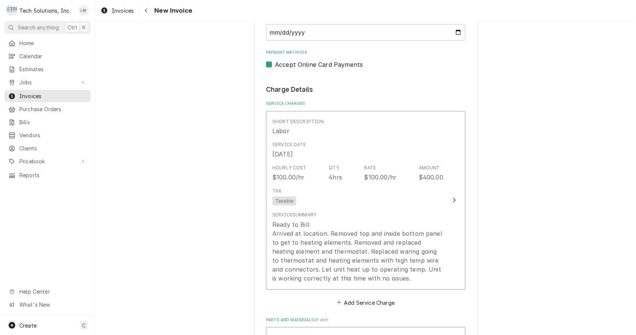
scroll to position [647, 0]
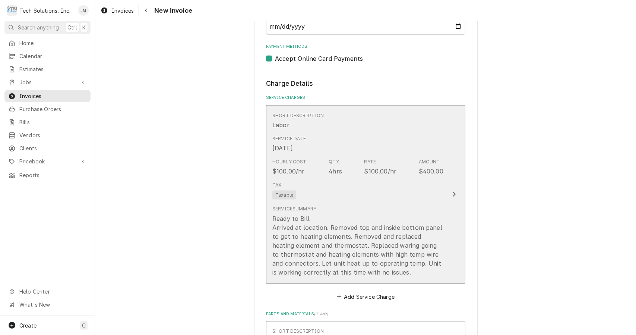
click at [440, 192] on div "Tax Taxable" at bounding box center [358, 191] width 171 height 24
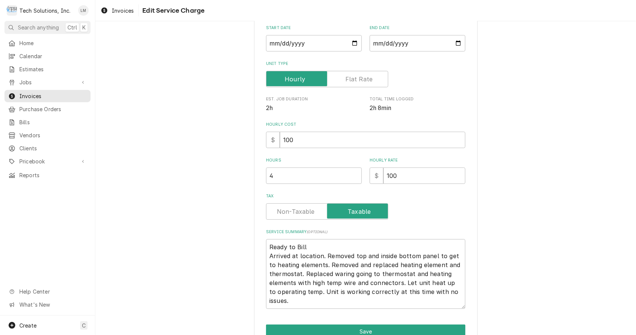
scroll to position [85, 0]
click at [331, 247] on textarea "Ready to Bill Arrived at location. Removed top and inside bottom panel to get t…" at bounding box center [365, 274] width 199 height 70
type textarea "x"
type textarea "Ready to Bil Arrived at location. Removed top and inside bottom panel to get to…"
type textarea "x"
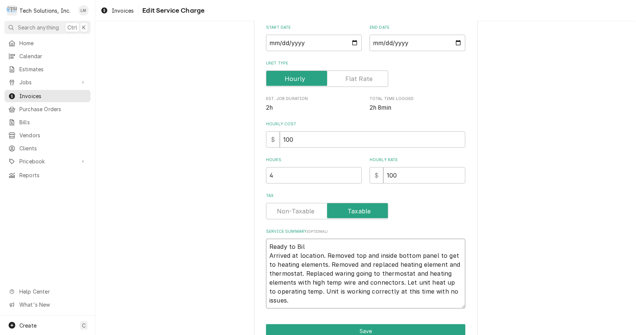
type textarea "Ready to Bi Arrived at location. Removed top and inside bottom panel to get to …"
type textarea "x"
type textarea "Ready to B Arrived at location. Removed top and inside bottom panel to get to h…"
type textarea "x"
type textarea "Ready to Arrived at location. Removed top and inside bottom panel to get to hea…"
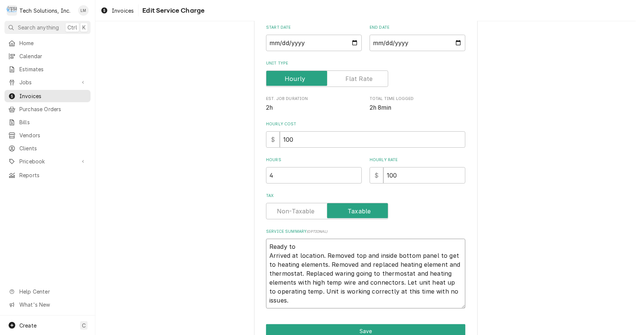
type textarea "x"
type textarea "Ready to Arrived at location. Removed top and inside bottom panel to get to hea…"
type textarea "x"
type textarea "Ready t Arrived at location. Removed top and inside bottom panel to get to heat…"
type textarea "x"
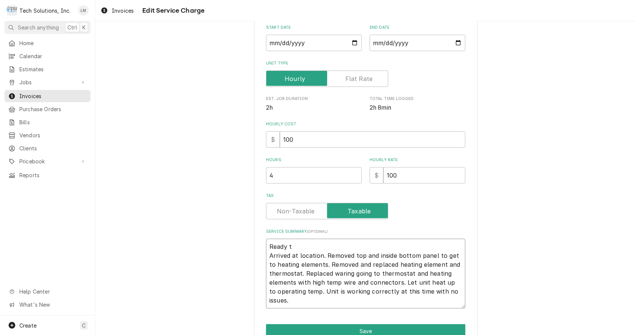
type textarea "Ready Arrived at location. Removed top and inside bottom panel to get to heatin…"
type textarea "x"
type textarea "Ready Arrived at location. Removed top and inside bottom panel to get to heatin…"
type textarea "x"
type textarea "Read Arrived at location. Removed top and inside bottom panel to get to heating…"
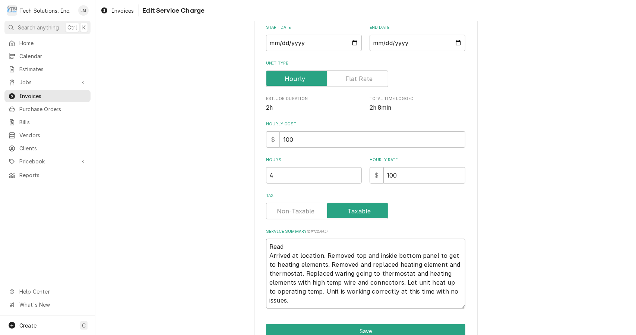
type textarea "x"
type textarea "Rea Arrived at location. Removed top and inside bottom panel to get to heating …"
type textarea "x"
type textarea "Re Arrived at location. Removed top and inside bottom panel to get to heating e…"
type textarea "x"
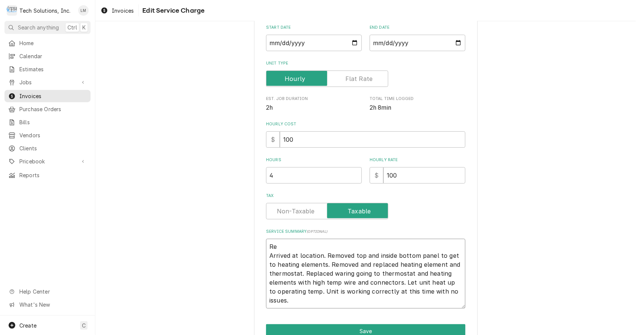
type textarea "R Arrived at location. Removed top and inside bottom panel to get to heating el…"
type textarea "x"
type textarea "Arrived at location. Removed top and inside bottom panel to get to heating elem…"
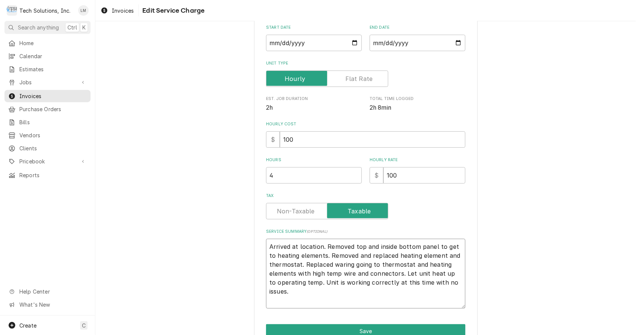
type textarea "x"
type textarea "C Arrived at location. Removed top and inside bottom panel to get to heating el…"
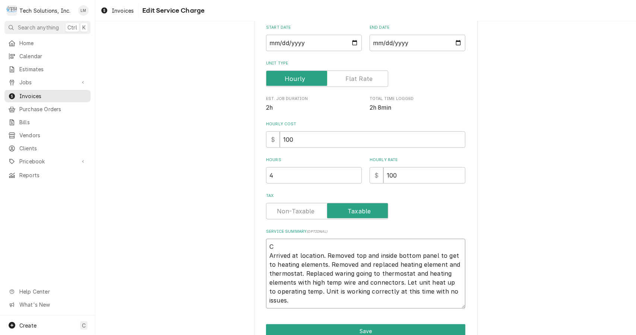
type textarea "x"
type textarea "Ch Arrived at location. Removed top and inside bottom panel to get to heating e…"
type textarea "x"
type textarea "Che Arrived at location. Removed top and inside bottom panel to get to heating …"
type textarea "x"
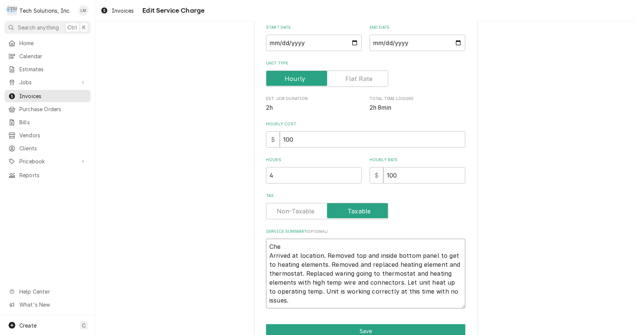
type textarea "Chec Arrived at location. Removed top and inside bottom panel to get to heating…"
type textarea "x"
type textarea "Check Arrived at location. Removed top and inside bottom panel to get to heatin…"
type textarea "x"
type textarea "Checke Arrived at location. Removed top and inside bottom panel to get to heati…"
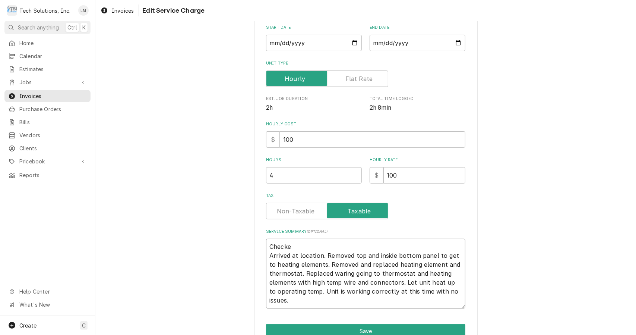
type textarea "x"
type textarea "Checke Arrived at location. Removed top and inside bottom panel to get to heati…"
type textarea "x"
type textarea "Checke d Arrived at location. Removed top and inside bottom panel to get to hea…"
type textarea "x"
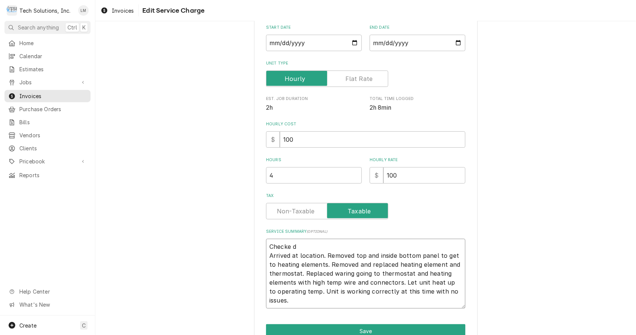
type textarea "Checke Arrived at location. Removed top and inside bottom panel to get to heati…"
type textarea "x"
type textarea "Checke Arrived at location. Removed top and inside bottom panel to get to heati…"
type textarea "x"
type textarea "Checked Arrived at location. Removed top and inside bottom panel to get to heat…"
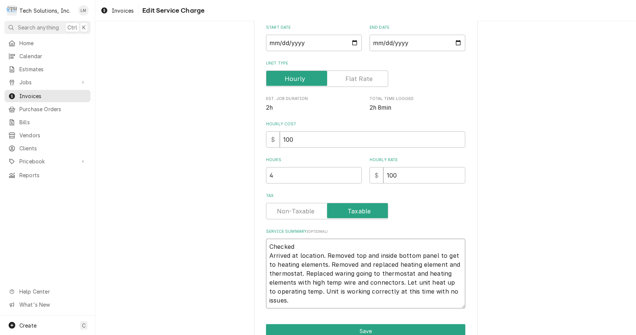
type textarea "x"
type textarea "Checked Arrived at location. Removed top and inside bottom panel to get to heat…"
type textarea "x"
type textarea "Checked a Arrived at location. Removed top and inside bottom panel to get to he…"
type textarea "x"
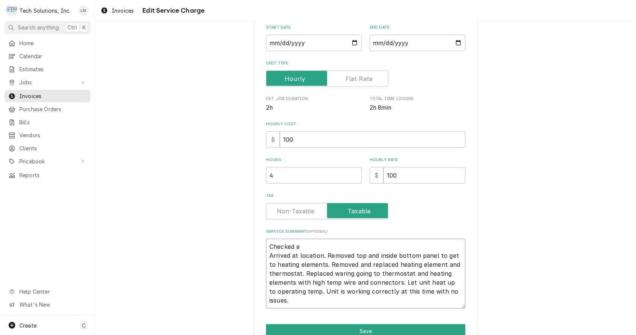
type textarea "Checked a Arrived at location. Removed top and inside bottom panel to get to he…"
type textarea "x"
type textarea "Checked a f Arrived at location. Removed top and inside bottom panel to get to …"
type textarea "x"
type textarea "Checked a fo Arrived at location. Removed top and inside bottom panel to get to…"
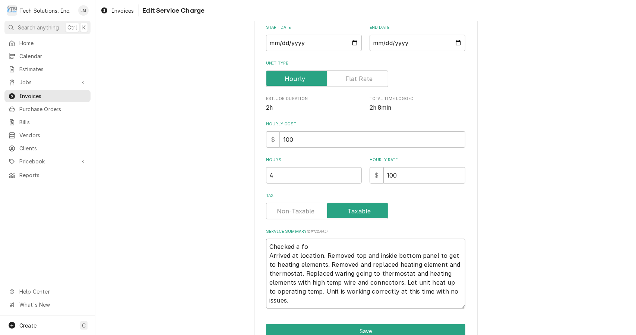
type textarea "x"
type textarea "Checked a foo Arrived at location. Removed top and inside bottom panel to get t…"
type textarea "x"
type textarea "Checked a food Arrived at location. Removed top and inside bottom panel to get …"
type textarea "x"
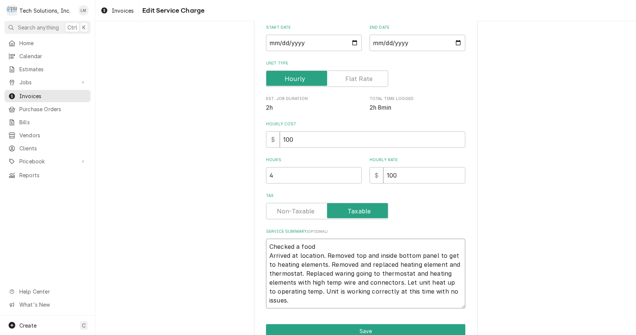
type textarea "Checked a food Arrived at location. Removed top and inside bottom panel to get …"
type textarea "x"
type textarea "Checked a food w Arrived at location. Removed top and inside bottom panel to ge…"
type textarea "x"
type textarea "Checked a food wa Arrived at location. Removed top and inside bottom panel to g…"
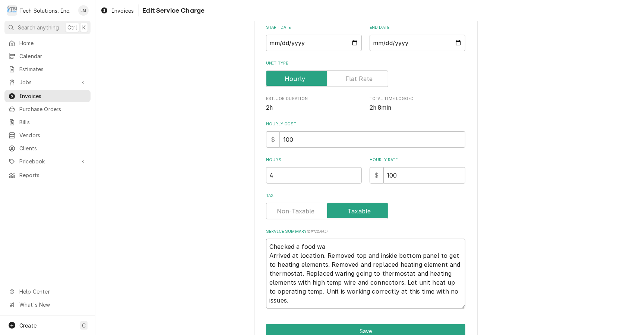
type textarea "x"
type textarea "Checked a food war Arrived at location. Removed top and inside bottom panel to …"
type textarea "x"
type textarea "Checked a food warm Arrived at location. Removed top and inside bottom panel to…"
type textarea "x"
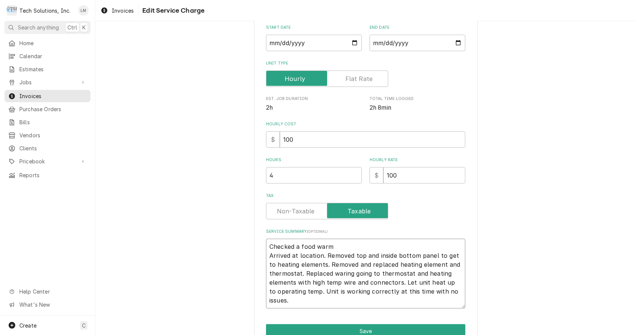
type textarea "Checked a food warme Arrived at location. Removed top and inside bottom panel t…"
type textarea "x"
type textarea "Checked a food warmer Arrived at location. Removed top and inside bottom panel …"
type textarea "x"
type textarea "Checked a food warmer. Arrived at location. Removed top and inside bottom panel…"
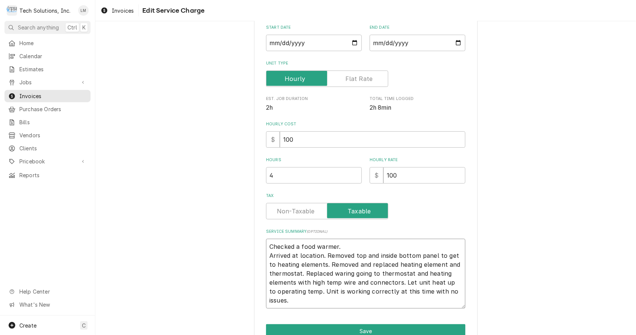
type textarea "x"
type textarea "Checked a food warmer. Arrived at location. Removed top and inside bottom panel…"
type textarea "x"
type textarea "Checked a food warmer. Arrived at location. Removed top and inside bottom panel…"
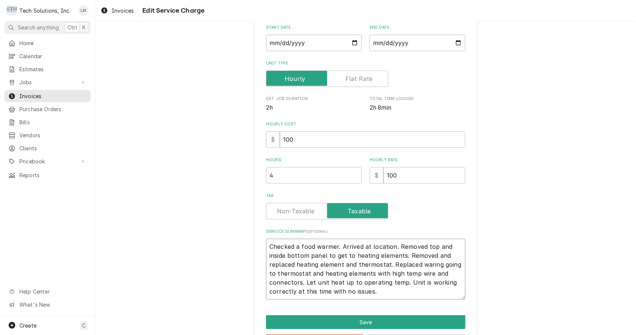
type textarea "x"
type textarea "Checked a food warmer. rrived at location. Removed top and inside bottom panel …"
type textarea "x"
type textarea "Checked a food warmer. rived at location. Removed top and inside bottom panel t…"
type textarea "x"
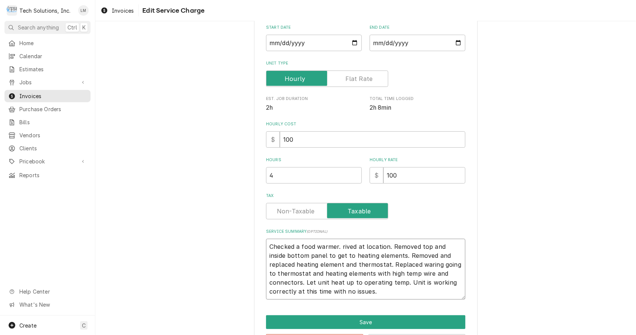
type textarea "Checked a food warmer. ived at location. Removed top and inside bottom panel to…"
type textarea "x"
type textarea "Checked a food warmer. ved at location. Removed top and inside bottom panel to …"
type textarea "x"
type textarea "Checked a food warmer. ed at location. Removed top and inside bottom panel to g…"
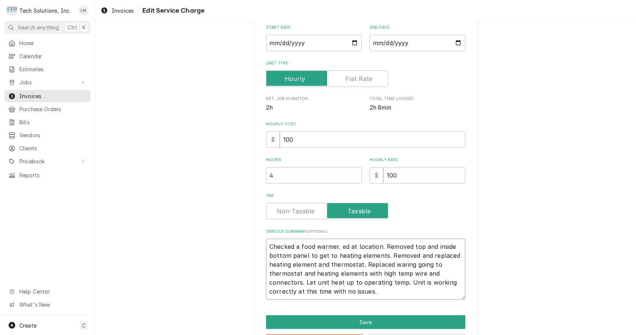
type textarea "x"
type textarea "Checked a food warmer. d at location. Removed top and inside bottom panel to ge…"
type textarea "x"
type textarea "Checked a food warmer. at location. Removed top and inside bottom panel to get …"
type textarea "x"
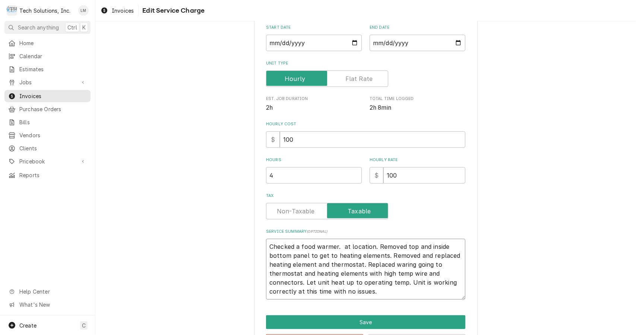
type textarea "Checked a food warmer. at location. Removed top and inside bottom panel to get …"
type textarea "x"
type textarea "Checked a food warmer. t location. Removed top and inside bottom panel to get t…"
type textarea "x"
type textarea "Checked a food warmer. location. Removed top and inside bottom panel to get to …"
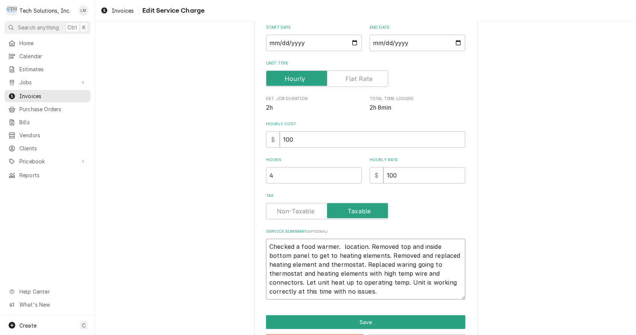
type textarea "x"
type textarea "Checked a food warmer. location. Removed top and inside bottom panel to get to …"
type textarea "x"
type textarea "Checked a food warmer. ocation. Removed top and inside bottom panel to get to h…"
type textarea "x"
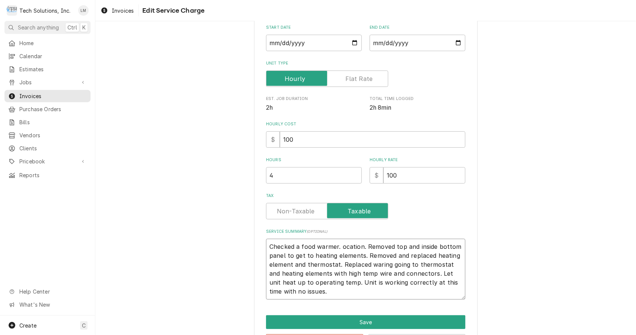
type textarea "Checked a food warmer. cation. Removed top and inside bottom panel to get to he…"
type textarea "x"
type textarea "Checked a food warmer. ation. Removed top and inside bottom panel to get to hea…"
type textarea "x"
type textarea "Checked a food warmer. tion. Removed top and inside bottom panel to get to heat…"
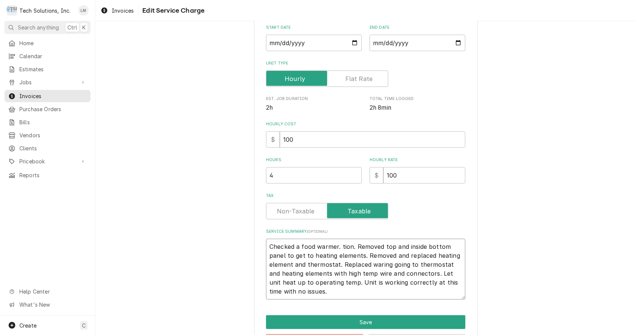
type textarea "x"
type textarea "Checked a food warmer. ion. Removed top and inside bottom panel to get to heati…"
type textarea "x"
type textarea "Checked a food warmer. on. Removed top and inside bottom panel to get to heatin…"
type textarea "x"
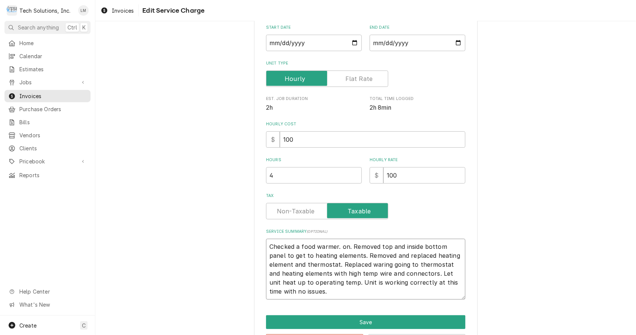
type textarea "Checked a food warmer. n. Removed top and inside bottom panel to get to heating…"
type textarea "x"
type textarea "Checked a food warmer. . Removed top and inside bottom panel to get to heating …"
type textarea "x"
type textarea "Checked a food warmer. Removed top and inside bottom panel to get to heating el…"
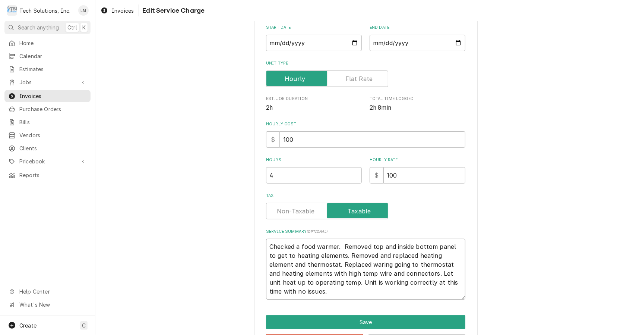
type textarea "x"
type textarea "Checked a food warmer. Removed top and inside bottom panel to get to heating el…"
type textarea "x"
type textarea "Checked a food warmer. emoved top and inside bottom panel to get to heating ele…"
type textarea "x"
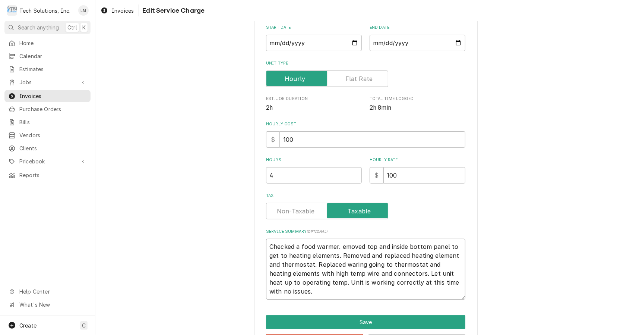
type textarea "Checked a food warmer. moved top and inside bottom panel to get to heating elem…"
type textarea "x"
type textarea "Checked a food warmer. oved top and inside bottom panel to get to heating eleme…"
type textarea "x"
type textarea "Checked a food warmer. ved top and inside bottom panel to get to heating elemen…"
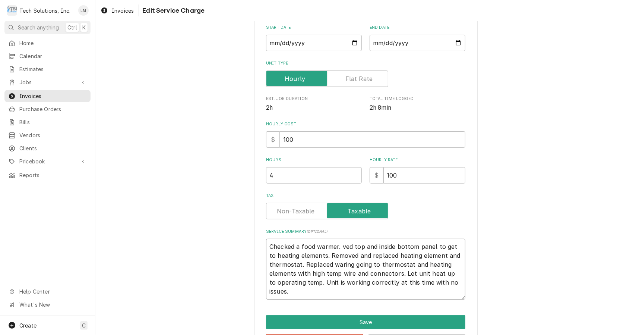
type textarea "x"
type textarea "Checked a food warmer. ed top and inside bottom panel to get to heating element…"
type textarea "x"
type textarea "Checked a food warmer. d top and inside bottom panel to get to heating elements…"
type textarea "x"
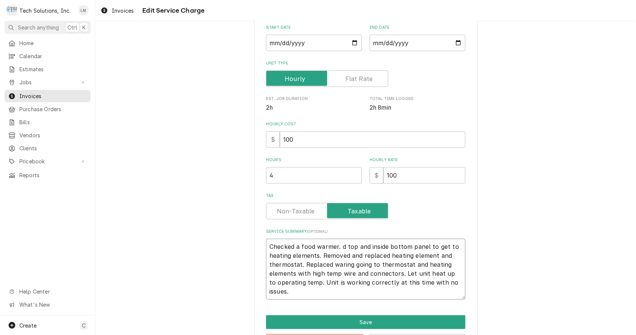
type textarea "Checked a food warmer. top and inside bottom panel to get to heating elements. …"
type textarea "x"
type textarea "Checked a food warmer. top and inside bottom panel to get to heating elements. …"
type textarea "x"
type textarea "Checked a food warmer. op and inside bottom panel to get to heating elements. R…"
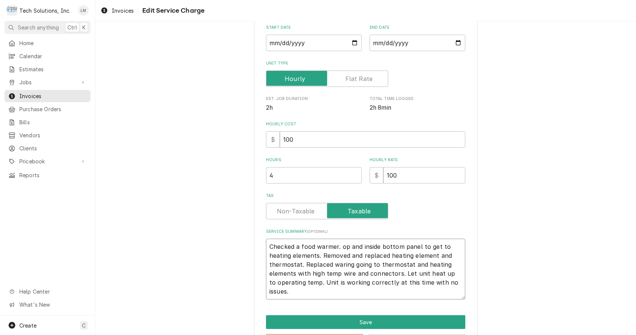
type textarea "x"
type textarea "Checked a food warmer. p and inside bottom panel to get to heating elements. Re…"
type textarea "x"
type textarea "Checked a food warmer. and inside bottom panel to get to heating elements. Remo…"
type textarea "x"
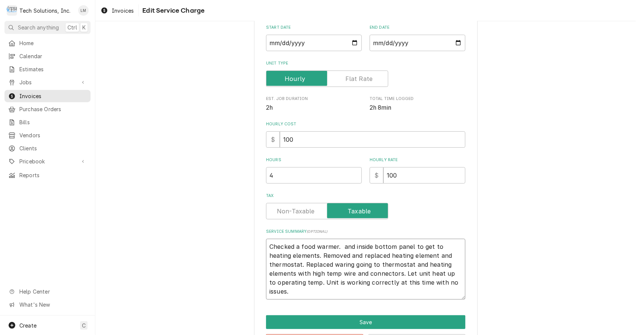
type textarea "Checked a food warmer. and inside bottom panel to get to heating elements. Remo…"
type textarea "x"
type textarea "Checked a food warmer. nd inside bottom panel to get to heating elements. Remov…"
type textarea "x"
type textarea "Checked a food warmer. d inside bottom panel to get to heating elements. Remove…"
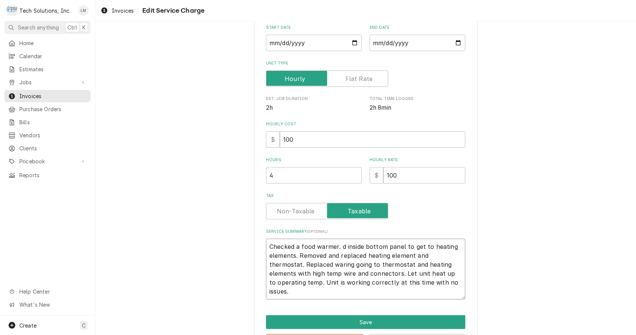
type textarea "x"
type textarea "Checked a food warmer. inside bottom panel to get to heating elements. Removed …"
type textarea "x"
type textarea "Checked a food warmer. inside bottom panel to get to heating elements. Removed …"
type textarea "x"
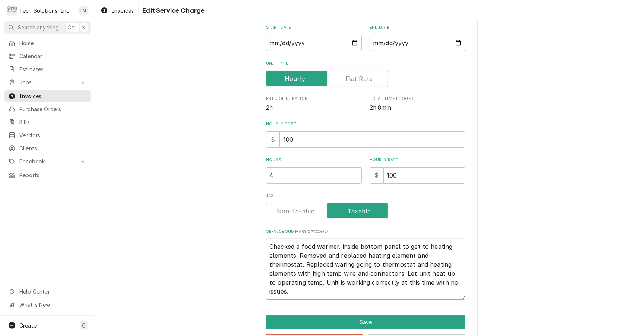
type textarea "Checked a food warmer. nside bottom panel to get to heating elements. Removed a…"
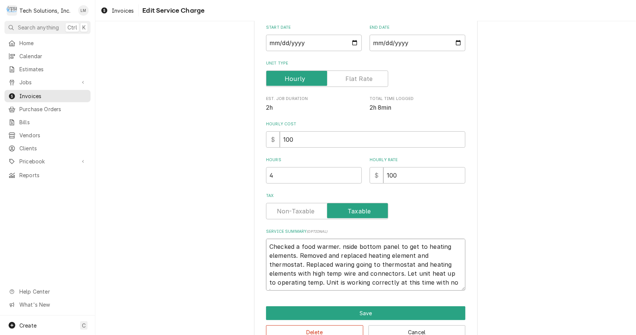
type textarea "x"
type textarea "Checked a food warmer. side bottom panel to get to heating elements. Removed an…"
type textarea "x"
type textarea "Checked a food warmer. ide bottom panel to get to heating elements. Removed and…"
type textarea "x"
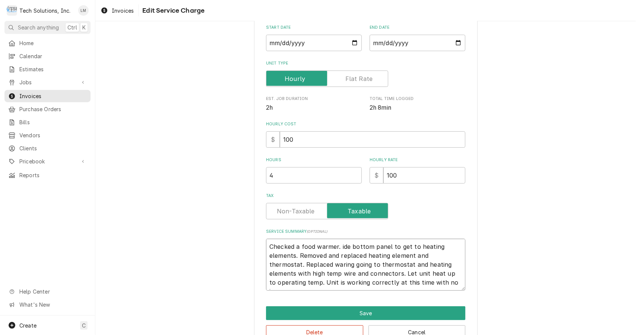
type textarea "Checked a food warmer. de bottom panel to get to heating elements. Removed and …"
type textarea "x"
type textarea "Checked a food warmer. e bottom panel to get to heating elements. Removed and r…"
type textarea "x"
type textarea "Checked a food warmer. bottom panel to get to heating elements. Removed and rep…"
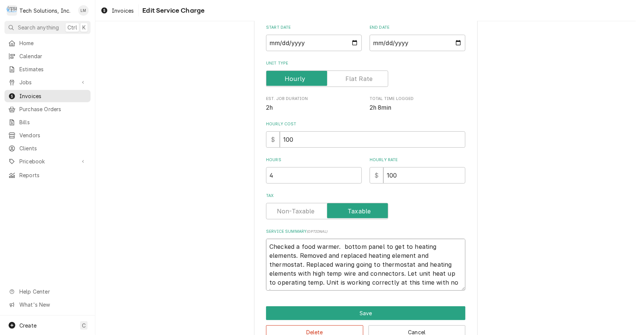
type textarea "x"
type textarea "Checked a food warmer. bottom panel to get to heating elements. Removed and rep…"
type textarea "x"
type textarea "Checked a food warmer. ottom panel to get to heating elements. Removed and repl…"
type textarea "x"
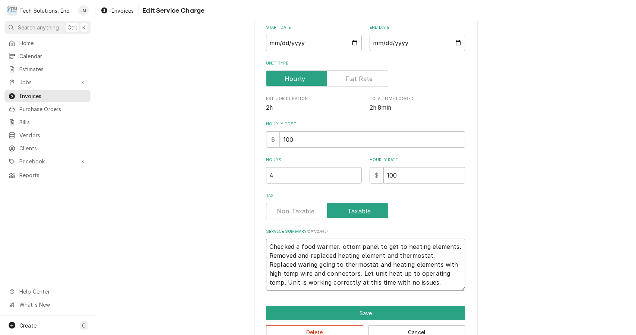
type textarea "Checked a food warmer. ttom panel to get to heating elements. Removed and repla…"
type textarea "x"
type textarea "Checked a food warmer. tom panel to get to heating elements. Removed and replac…"
type textarea "x"
type textarea "Checked a food warmer. om panel to get to heating elements. Removed and replace…"
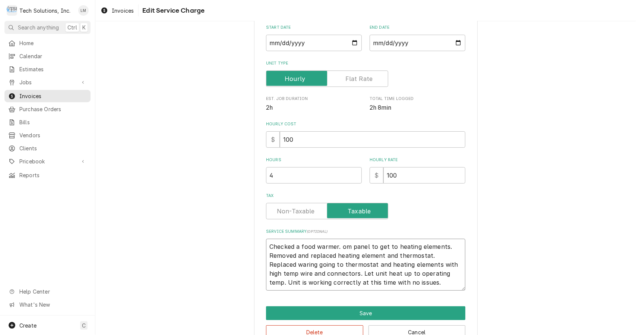
type textarea "x"
type textarea "Checked a food warmer. m panel to get to heating elements. Removed and replaced…"
type textarea "x"
type textarea "Checked a food warmer. panel to get to heating elements. Removed and replaced h…"
type textarea "x"
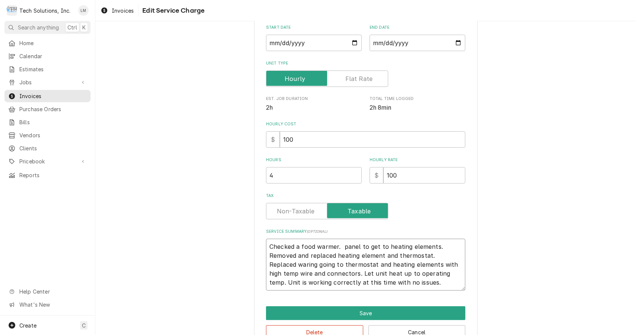
type textarea "Checked a food warmer. panel to get to heating elements. Removed and replaced h…"
type textarea "x"
type textarea "Checked a food warmer. anel to get to heating elements. Removed and replaced he…"
type textarea "x"
type textarea "Checked a food warmer. nel to get to heating elements. Removed and replaced hea…"
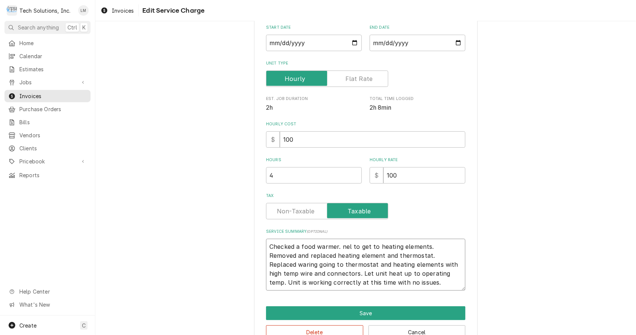
type textarea "x"
type textarea "Checked a food warmer. el to get to heating elements. Removed and replaced heat…"
type textarea "x"
type textarea "Checked a food warmer. l to get to heating elements. Removed and replaced heati…"
type textarea "x"
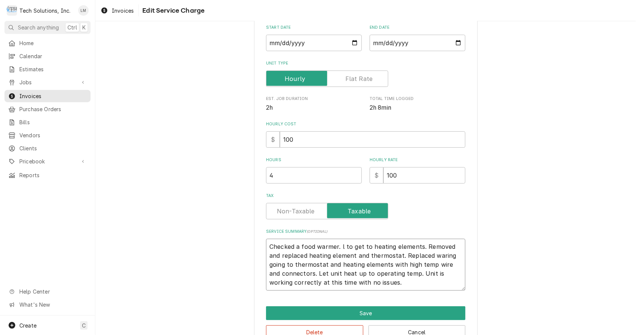
type textarea "Checked a food warmer. to get to heating elements. Removed and replaced heating…"
type textarea "x"
type textarea "Checked a food warmer. to get to heating elements. Removed and replaced heating…"
type textarea "x"
type textarea "Checked a food warmer. o get to heating elements. Removed and replaced heating …"
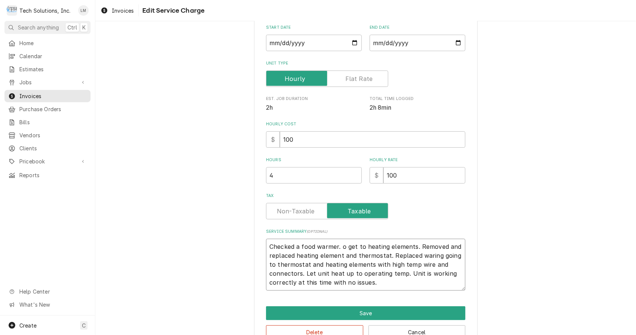
type textarea "x"
type textarea "Checked a food warmer. get to heating elements. Removed and replaced heating el…"
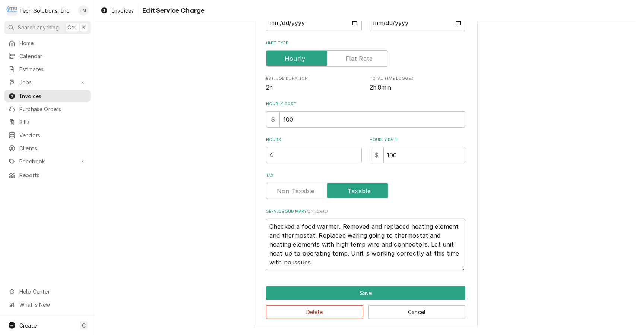
click at [366, 229] on textarea "Checked a food warmer. Removed and replaced heating element and thermostat. Rep…" at bounding box center [365, 244] width 199 height 52
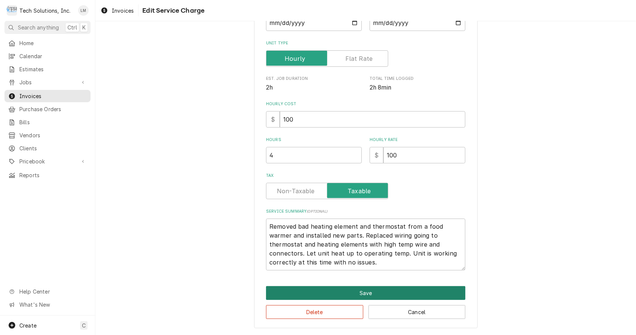
click at [388, 296] on button "Save" at bounding box center [365, 293] width 199 height 14
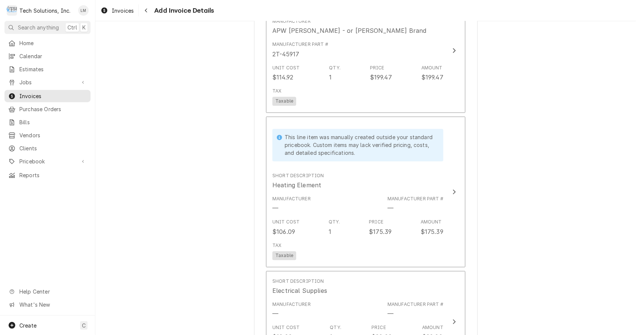
scroll to position [962, 0]
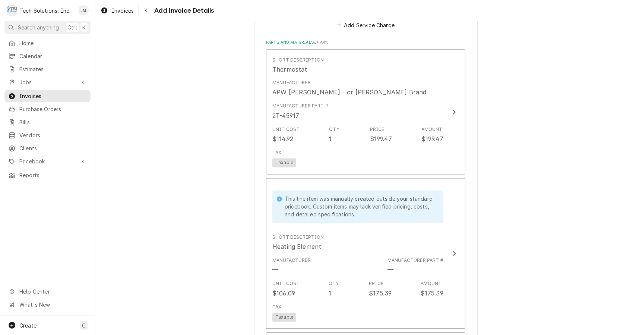
scroll to position [894, 0]
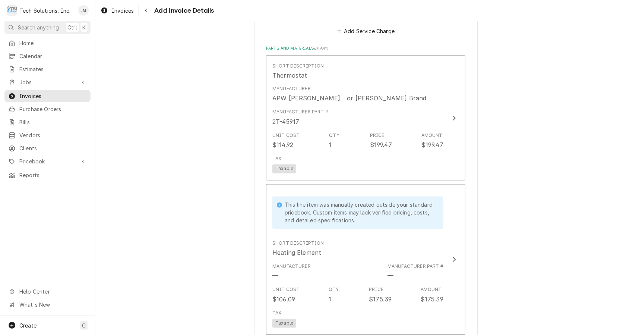
click at [450, 114] on div "Update Line Item" at bounding box center [455, 118] width 10 height 9
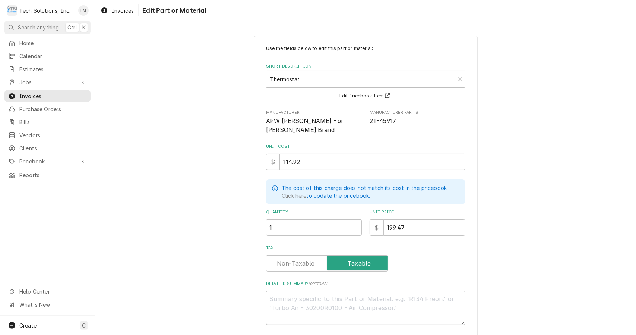
scroll to position [45, 0]
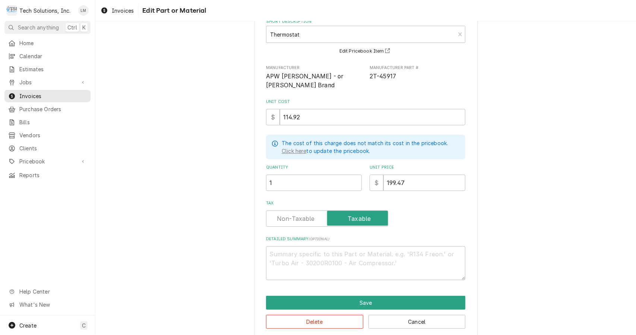
click at [331, 315] on button "Delete" at bounding box center [314, 322] width 97 height 14
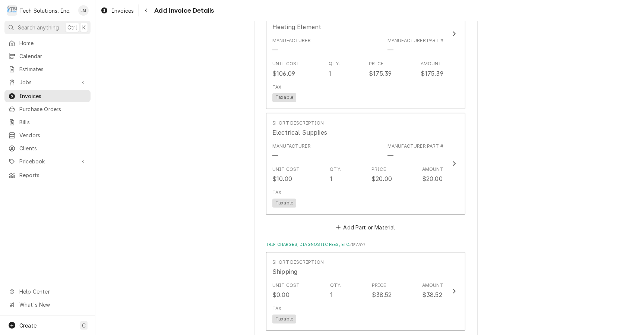
scroll to position [992, 0]
click at [365, 221] on button "Add Part or Material" at bounding box center [366, 226] width 62 height 10
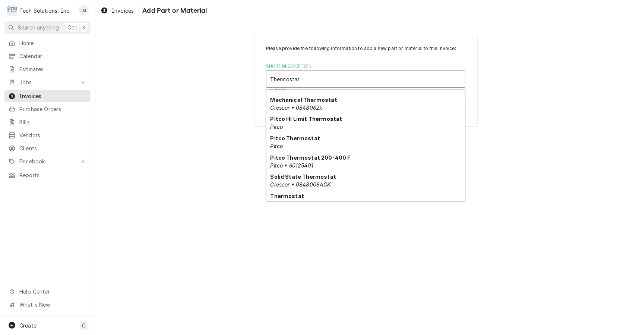
scroll to position [173, 0]
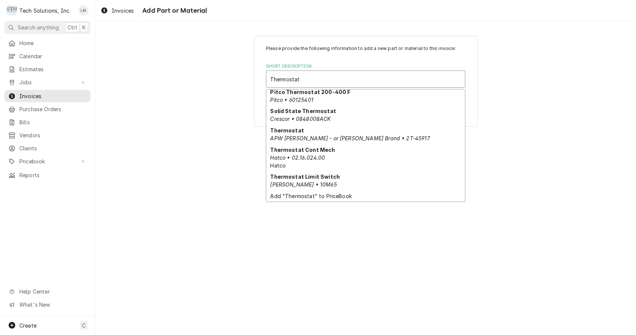
click at [317, 194] on div "Add "Thermostat" to PriceBook" at bounding box center [366, 196] width 199 height 12
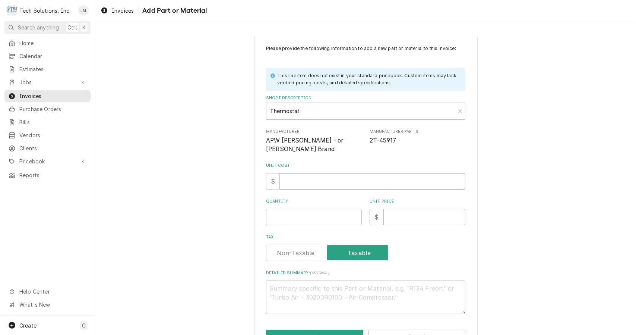
click at [333, 173] on input "Unit Cost" at bounding box center [373, 181] width 186 height 16
click at [410, 210] on input "Unit Price" at bounding box center [425, 217] width 82 height 16
click at [309, 209] on input "Quantity" at bounding box center [314, 217] width 96 height 16
click at [365, 175] on input "Unit Cost" at bounding box center [373, 181] width 186 height 16
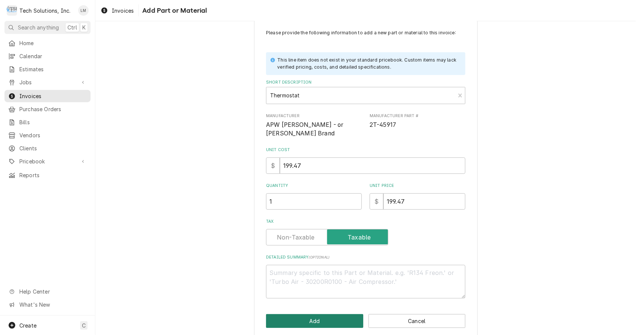
click at [338, 314] on button "Add" at bounding box center [314, 321] width 97 height 14
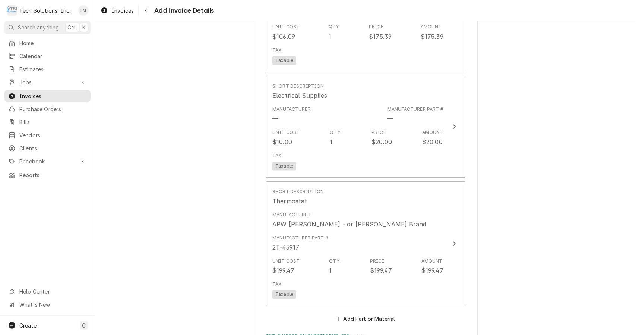
scroll to position [1032, 0]
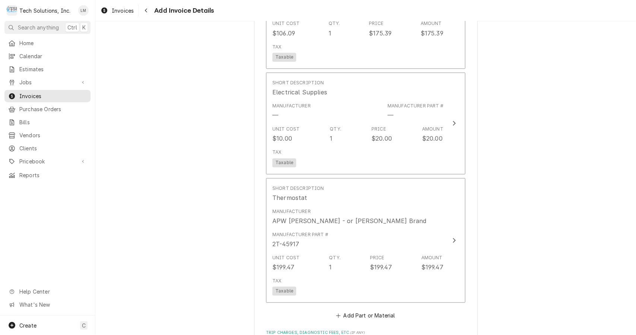
click at [452, 225] on button "Short Description Thermostat Manufacturer APW WYATT - or Wells Brand Manufactur…" at bounding box center [365, 240] width 199 height 125
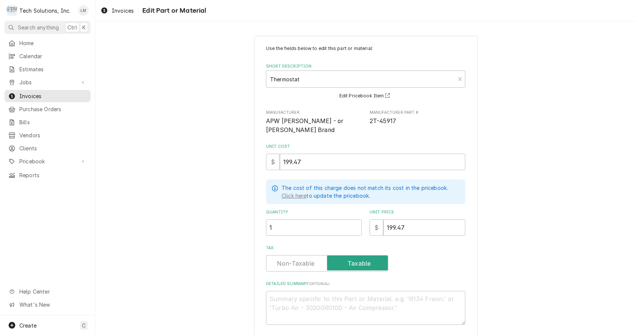
click at [315, 117] on span "APW WYATT - or Wells Brand" at bounding box center [305, 125] width 79 height 16
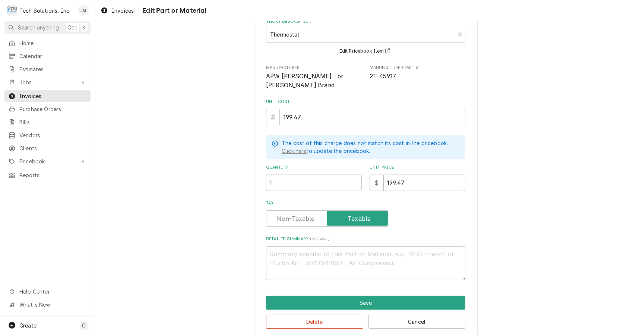
click at [339, 315] on button "Delete" at bounding box center [314, 322] width 97 height 14
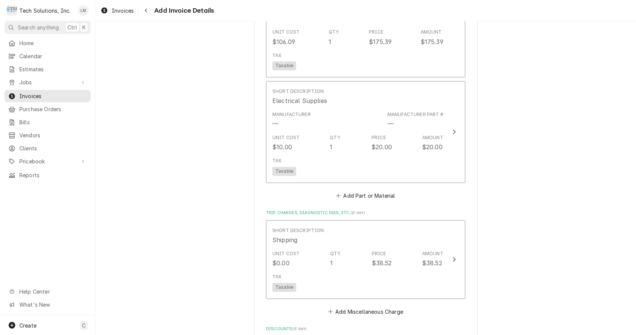
click at [366, 190] on button "Add Part or Material" at bounding box center [366, 195] width 62 height 10
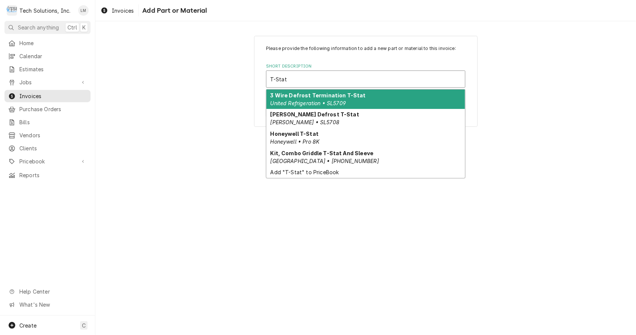
click at [307, 173] on div "Add "T-Stat" to PriceBook" at bounding box center [366, 172] width 199 height 12
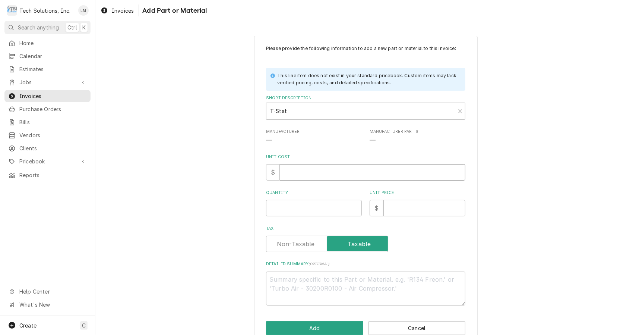
click at [319, 172] on input "Unit Cost" at bounding box center [373, 172] width 186 height 16
click at [315, 200] on input "Quantity" at bounding box center [314, 208] width 96 height 16
click at [422, 210] on input "Unit Price" at bounding box center [425, 208] width 82 height 16
click at [336, 331] on button "Add" at bounding box center [314, 328] width 97 height 14
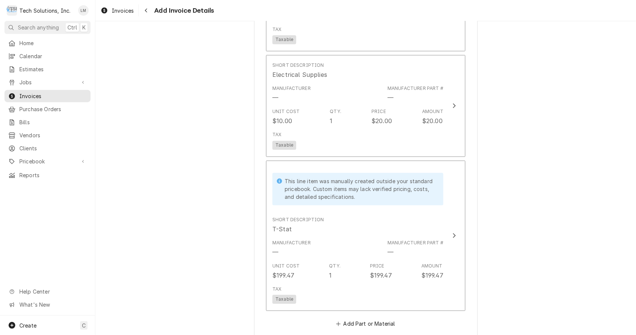
scroll to position [1050, 0]
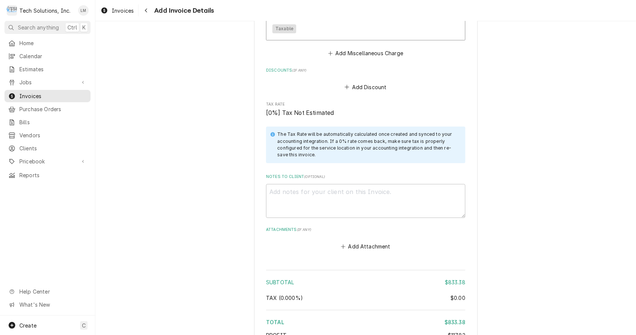
scroll to position [1435, 0]
click at [333, 192] on textarea "Notes to Client ( optional )" at bounding box center [365, 201] width 199 height 34
click at [357, 241] on button "Add Attachment" at bounding box center [366, 246] width 52 height 10
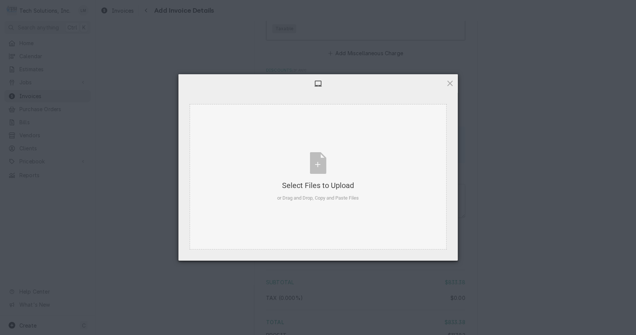
click at [319, 165] on div "Select Files to Upload or Drag and Drop, Copy and Paste Files" at bounding box center [318, 177] width 82 height 50
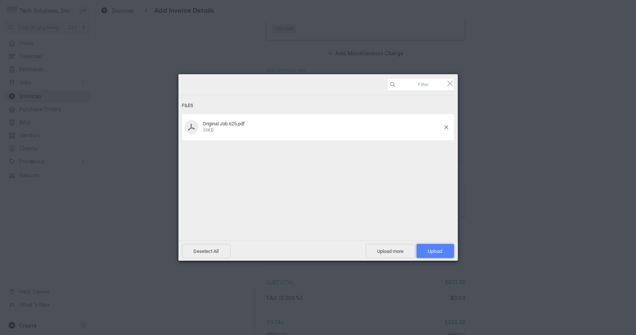
click at [440, 254] on span "Upload 1" at bounding box center [436, 251] width 38 height 14
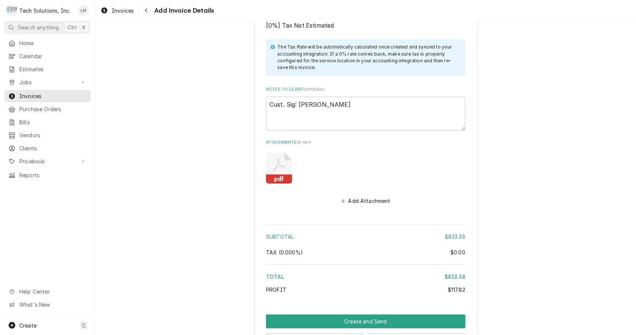
scroll to position [1543, 0]
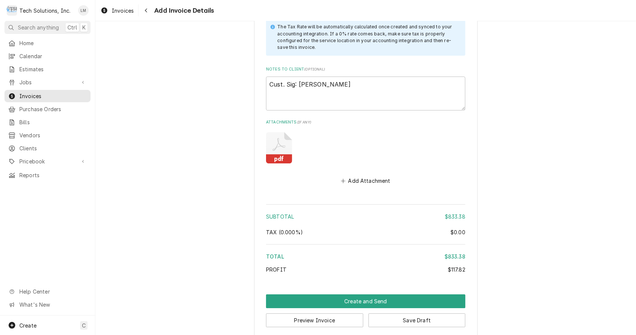
click at [341, 315] on button "Preview Invoice" at bounding box center [314, 320] width 97 height 14
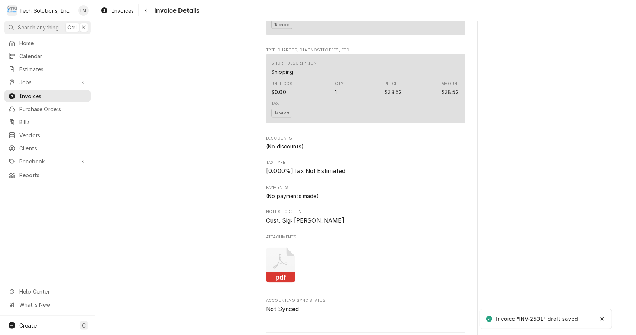
scroll to position [1109, 0]
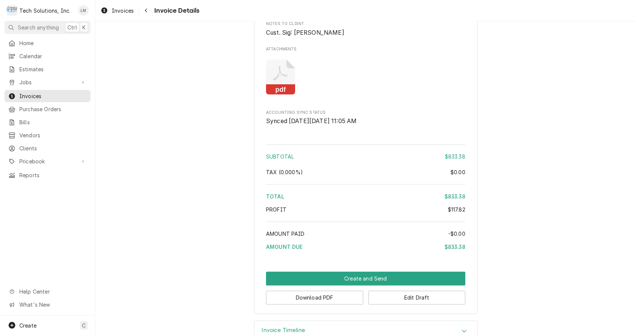
scroll to position [1109, 0]
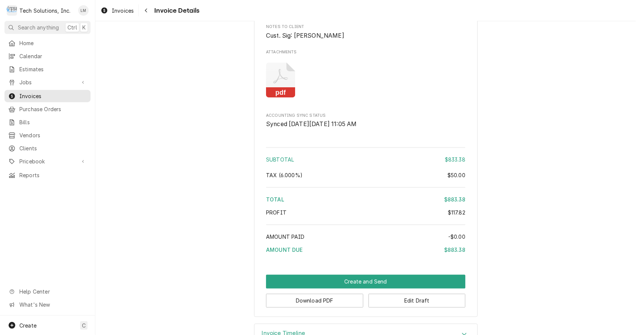
scroll to position [1109, 0]
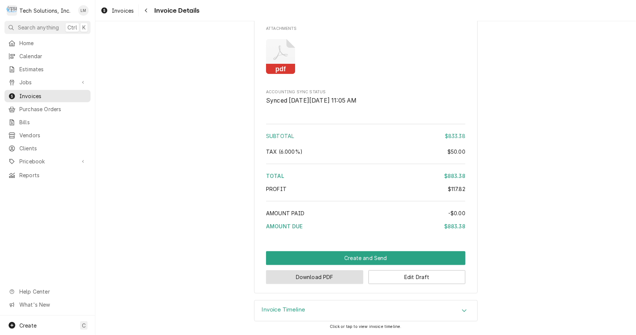
click at [337, 281] on button "Download PDF" at bounding box center [314, 277] width 97 height 14
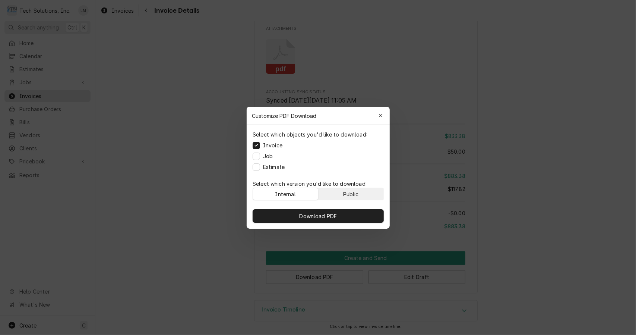
click at [350, 190] on div "Public" at bounding box center [351, 194] width 16 height 8
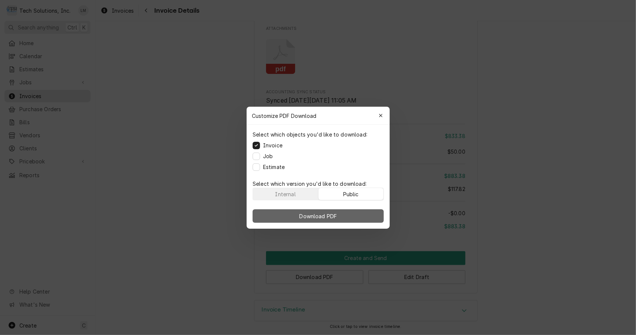
click at [330, 216] on span "Download PDF" at bounding box center [318, 216] width 41 height 8
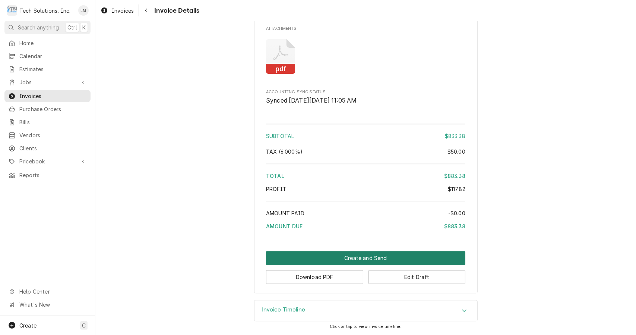
click at [358, 254] on button "Create and Send" at bounding box center [365, 258] width 199 height 14
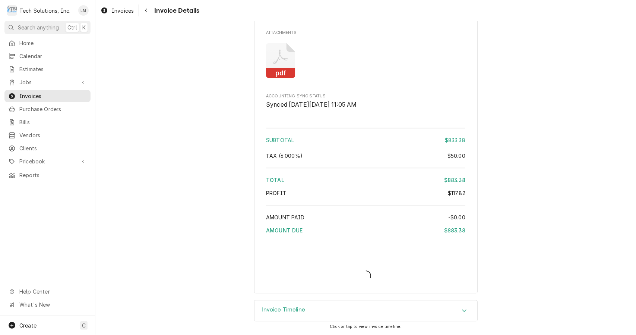
scroll to position [1104, 0]
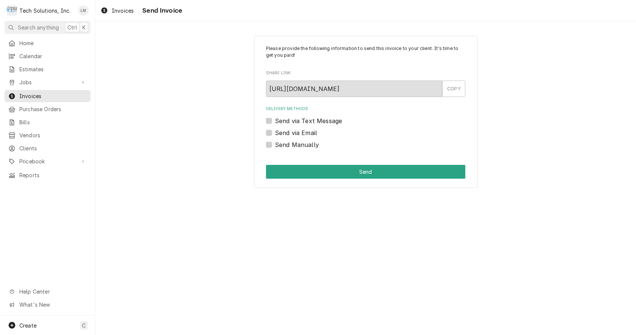
click at [308, 130] on label "Send via Email" at bounding box center [296, 132] width 42 height 9
click at [308, 130] on input "Send via Email" at bounding box center [374, 136] width 199 height 16
checkbox input "true"
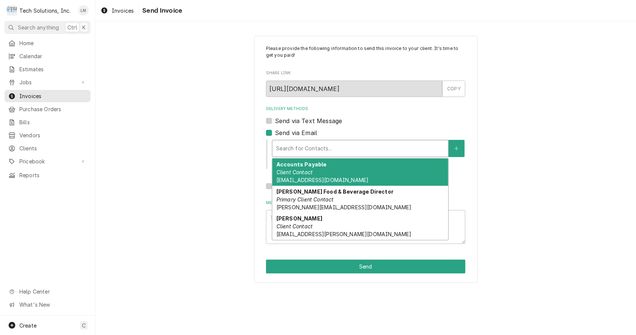
click at [362, 179] on div "Accounts Payable Client Contact Aotg-ap@aramark.com" at bounding box center [361, 171] width 176 height 27
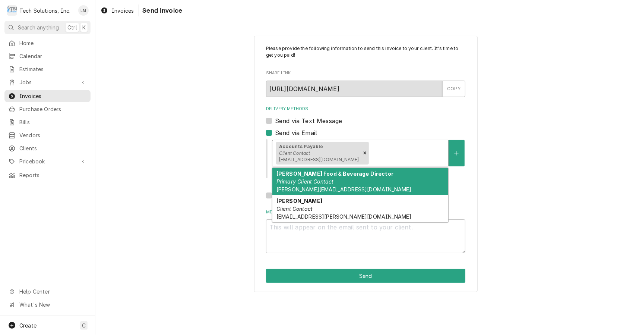
click at [362, 182] on div "Brian Campbell Food & Beverage Director Primary Client Contact Campbell-brian1@…" at bounding box center [361, 181] width 176 height 27
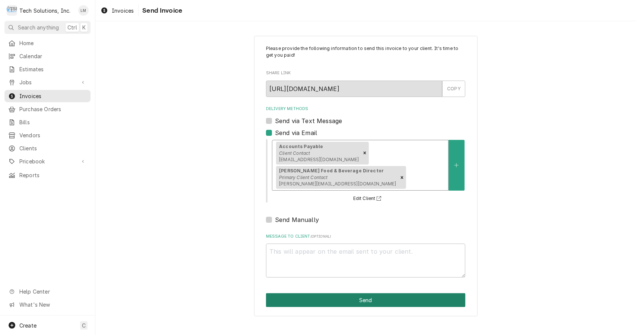
click at [339, 293] on button "Send" at bounding box center [365, 300] width 199 height 14
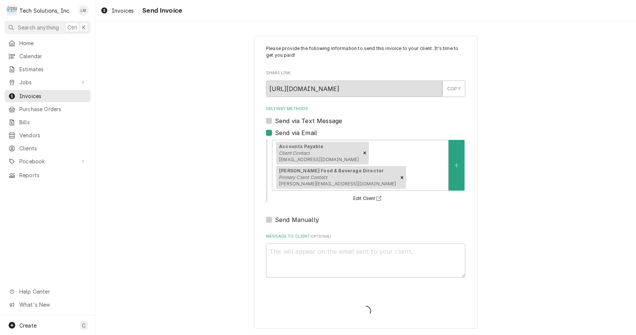
type textarea "x"
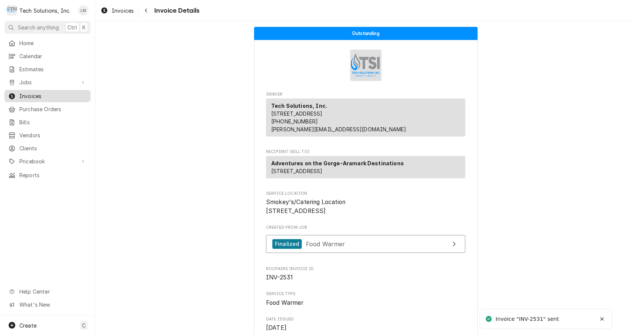
click at [26, 90] on link "Invoices" at bounding box center [47, 96] width 86 height 12
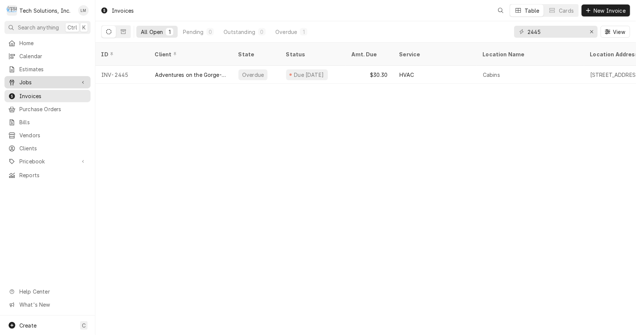
click at [33, 78] on span "Jobs" at bounding box center [47, 82] width 56 height 8
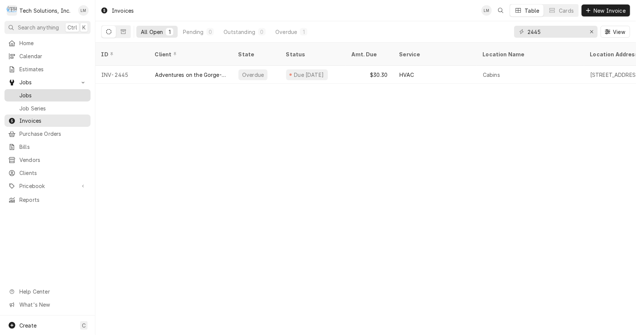
click at [43, 91] on span "Jobs" at bounding box center [52, 95] width 67 height 8
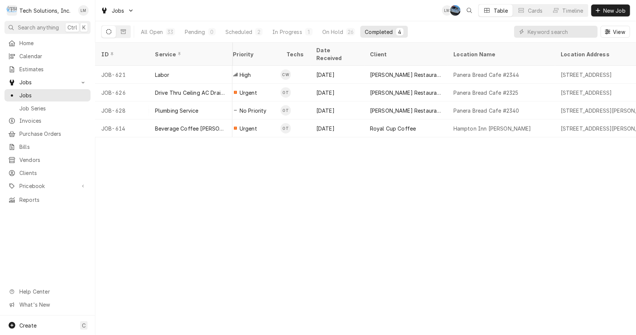
scroll to position [0, 233]
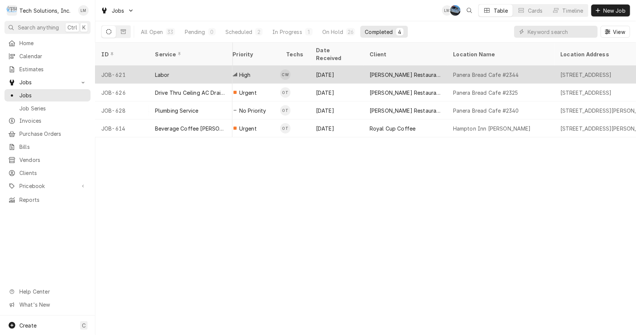
click at [161, 71] on div "Labor" at bounding box center [162, 75] width 15 height 8
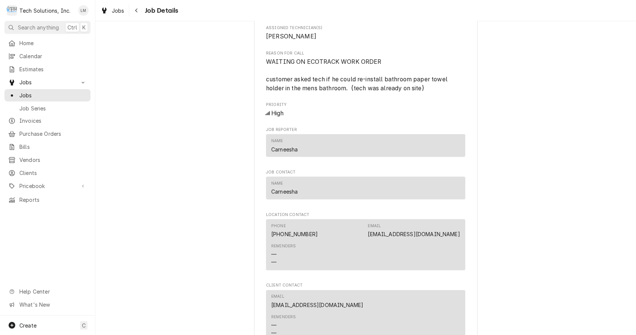
scroll to position [1198, 0]
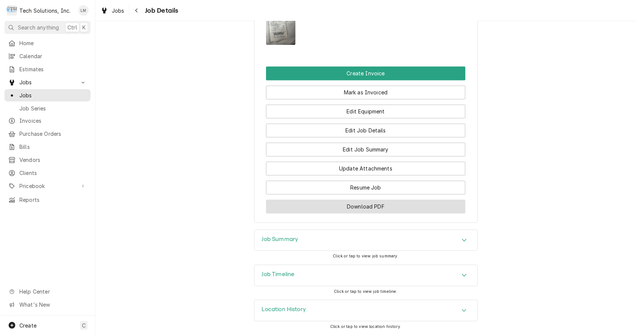
click at [399, 210] on button "Download PDF" at bounding box center [365, 206] width 199 height 14
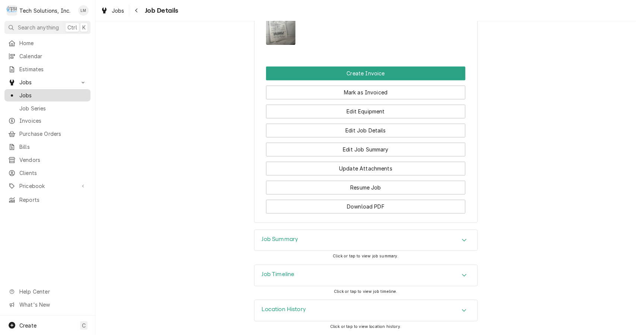
click at [30, 95] on span "Jobs" at bounding box center [52, 95] width 67 height 8
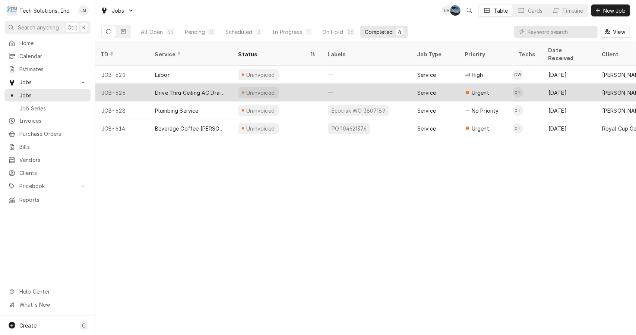
click at [181, 89] on div "Drive Thru Ceiling AC Drainage Issue" at bounding box center [191, 93] width 72 height 8
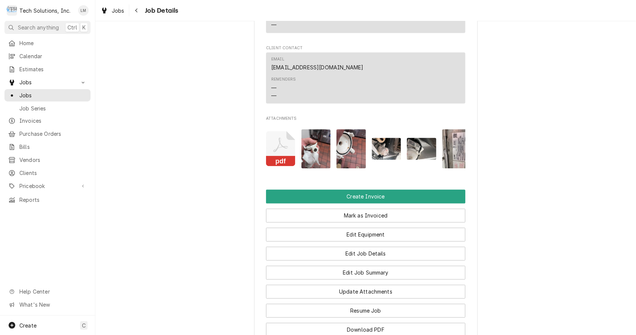
scroll to position [0, 12]
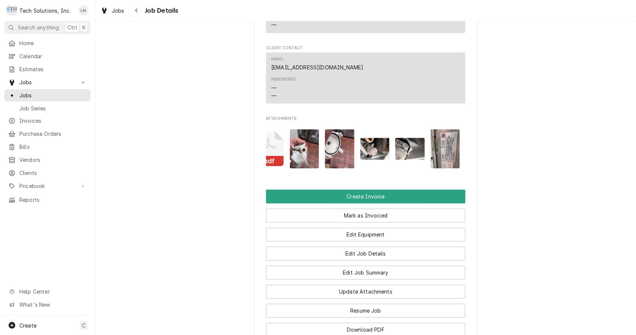
click at [275, 166] on button "pdf" at bounding box center [269, 148] width 29 height 39
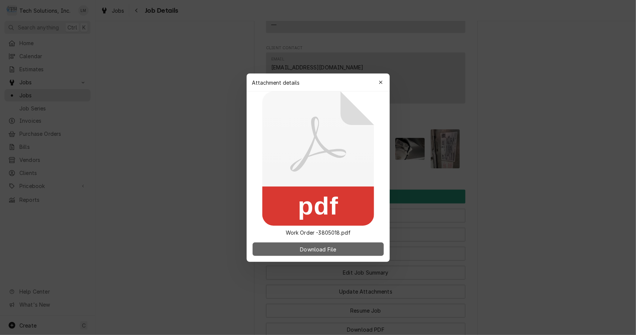
click at [319, 252] on span "Download File" at bounding box center [318, 249] width 39 height 8
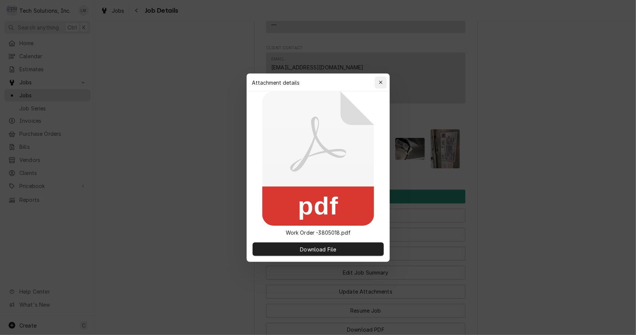
click at [375, 80] on button "button" at bounding box center [381, 82] width 12 height 12
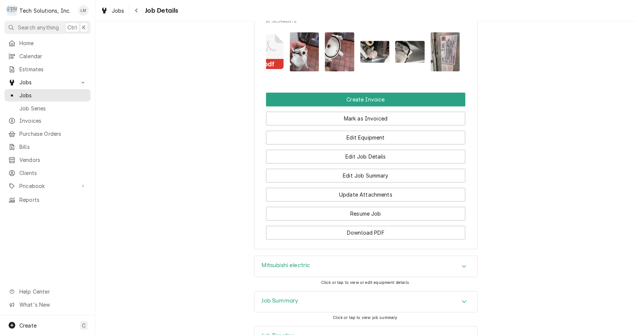
scroll to position [1150, 0]
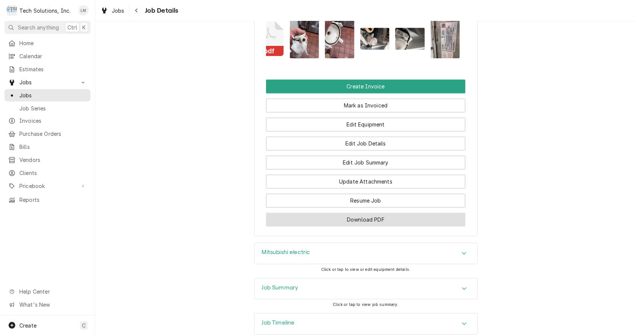
click at [412, 226] on button "Download PDF" at bounding box center [365, 220] width 199 height 14
click at [385, 87] on button "Create Invoice" at bounding box center [365, 86] width 199 height 14
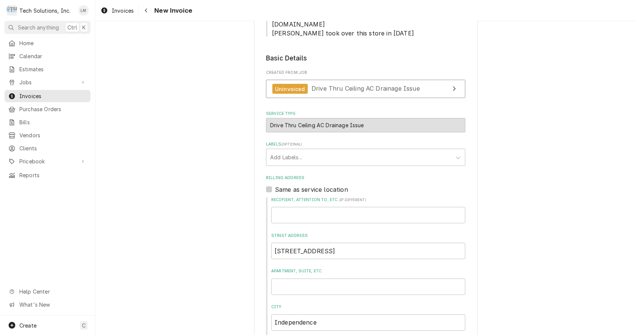
scroll to position [835, 0]
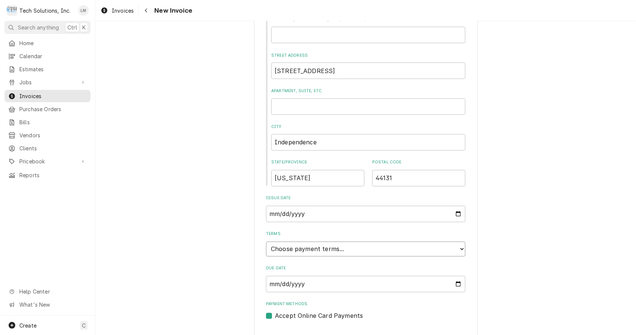
click at [453, 242] on select "Choose payment terms... Same Day Net 7 Net 14 Net 21 Net 30 Net 45 Net 60 Net 90" at bounding box center [365, 249] width 199 height 15
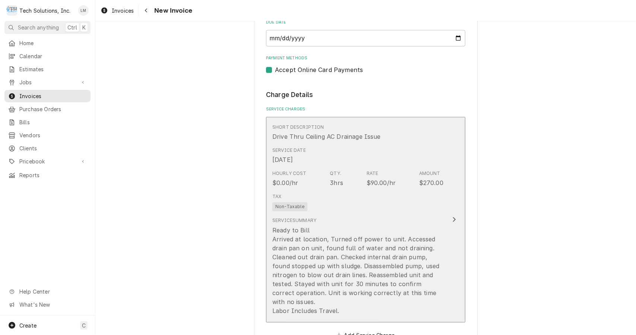
click at [434, 226] on div "Ready to Bill Arrived at location, Turned off power to unit. Accessed drain pan…" at bounding box center [358, 270] width 171 height 89
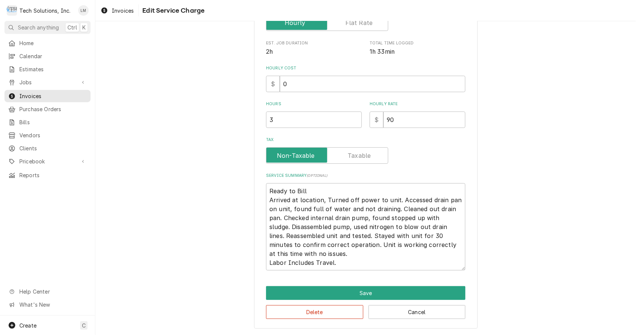
scroll to position [64, 0]
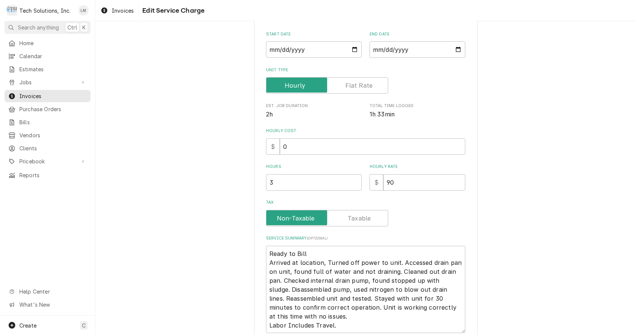
type textarea "x"
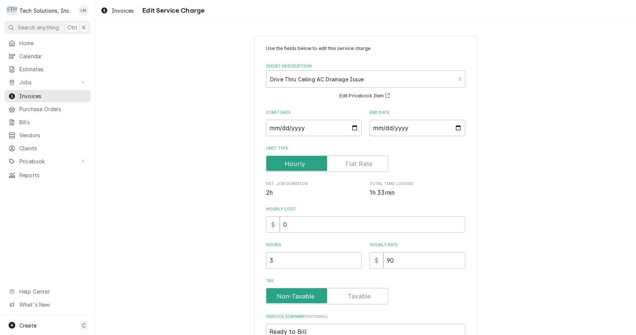
click at [518, 268] on div "Use the fields below to edit this service charge Short Description Drive Thru C…" at bounding box center [365, 252] width 541 height 447
click at [355, 295] on label "Tax" at bounding box center [327, 296] width 122 height 16
click at [355, 295] on input "Tax" at bounding box center [328, 296] width 116 height 16
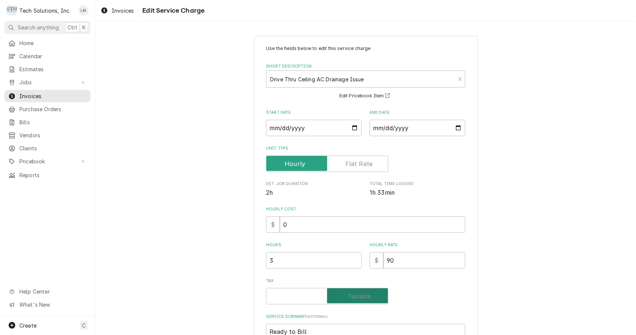
checkbox input "true"
click at [386, 226] on input "0" at bounding box center [373, 224] width 186 height 16
type textarea "x"
type input "9"
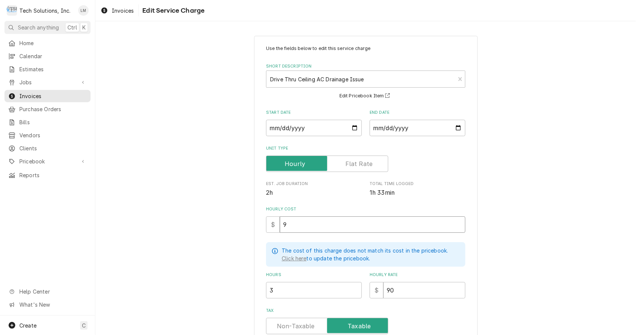
type textarea "x"
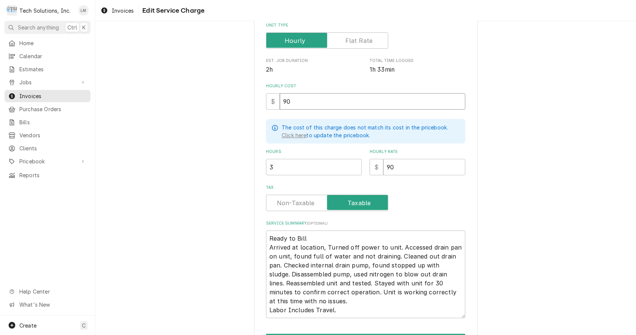
scroll to position [125, 0]
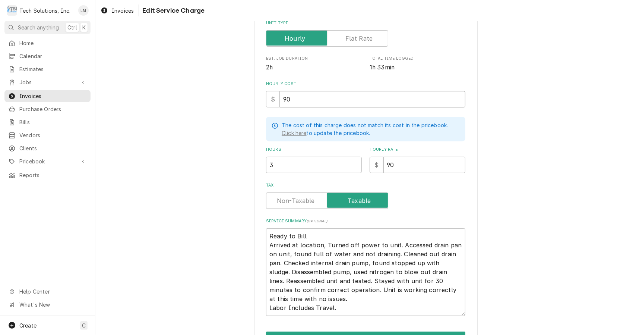
type input "90"
click at [360, 235] on textarea "Ready to Bill Arrived at location, Turned off power to unit. Accessed drain pan…" at bounding box center [365, 272] width 199 height 88
type textarea "x"
type textarea "Ready to Bil Arrived at location, Turned off power to unit. Accessed drain pan …"
type textarea "x"
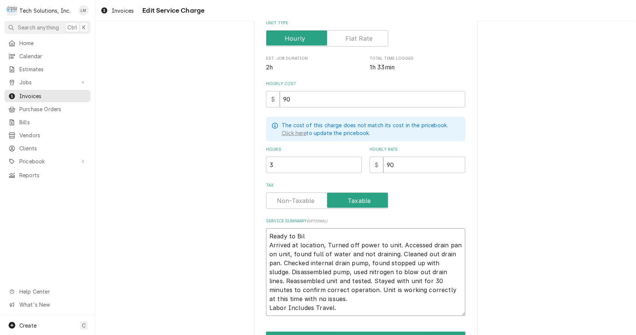
type textarea "Ready to Bi Arrived at location, Turned off power to unit. Accessed drain pan o…"
type textarea "x"
type textarea "Ready to B Arrived at location, Turned off power to unit. Accessed drain pan on…"
type textarea "x"
type textarea "Ready to Arrived at location, Turned off power to unit. Accessed drain pan on u…"
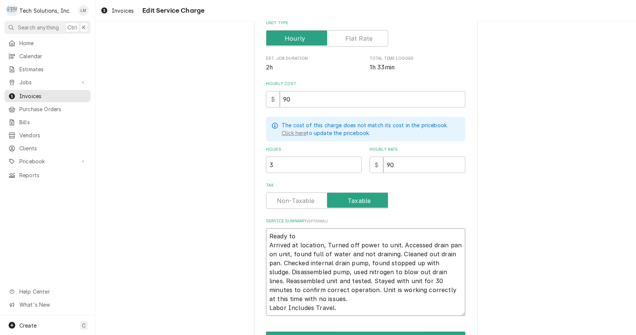
type textarea "x"
type textarea "Ready to Arrived at location, Turned off power to unit. Accessed drain pan on u…"
type textarea "x"
type textarea "Ready t Arrived at location, Turned off power to unit. Accessed drain pan on un…"
type textarea "x"
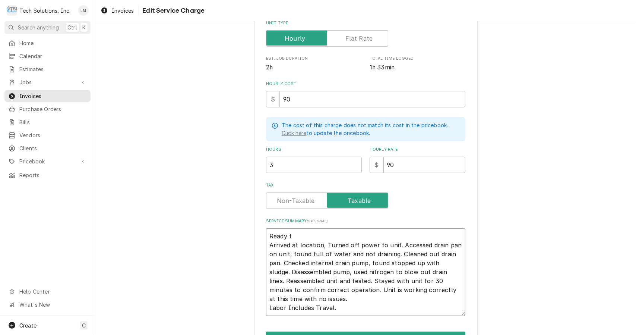
type textarea "Ready Arrived at location, Turned off power to unit. Accessed drain pan on unit…"
type textarea "x"
type textarea "Ready Arrived at location, Turned off power to unit. Accessed drain pan on unit…"
type textarea "x"
type textarea "Read Arrived at location, Turned off power to unit. Accessed drain pan on unit,…"
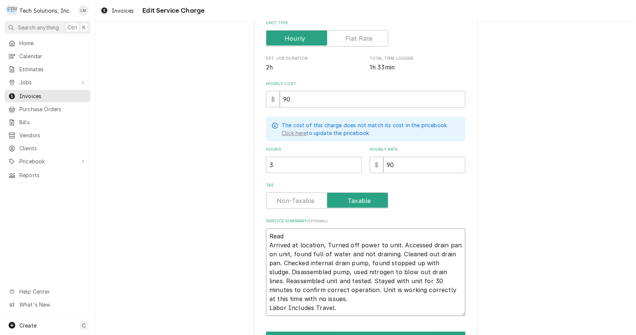
type textarea "x"
type textarea "Rea Arrived at location, Turned off power to unit. Accessed drain pan on unit, …"
type textarea "x"
type textarea "Re Arrived at location, Turned off power to unit. Accessed drain pan on unit, f…"
type textarea "x"
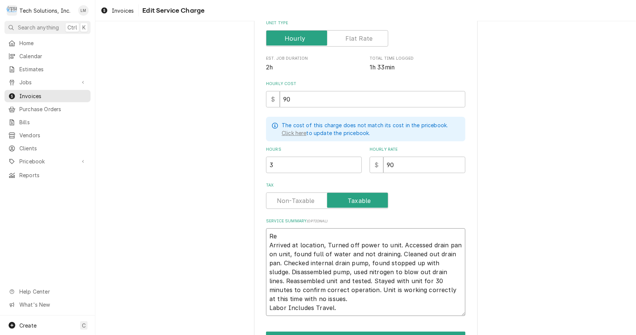
type textarea "R Arrived at location, Turned off power to unit. Accessed drain pan on unit, fo…"
type textarea "x"
type textarea "Arrived at location, Turned off power to unit. Accessed drain pan on unit, foun…"
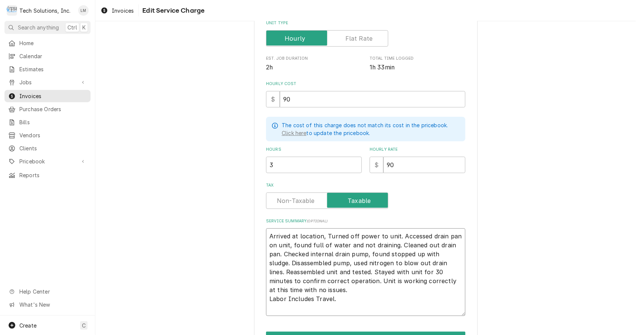
type textarea "x"
type textarea "Arrived at location, Turned off power to unit. Accessed drain pan on unit, foun…"
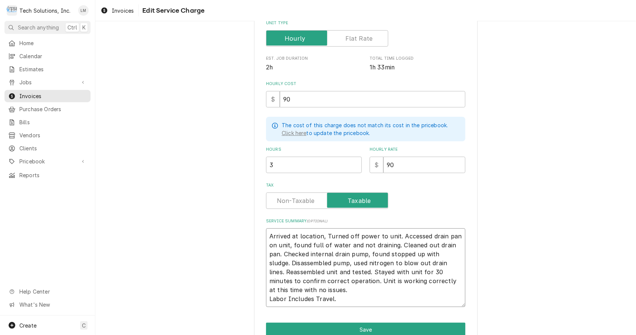
type textarea "x"
type textarea "rrived at location, Turned off power to unit. Accessed drain pan on unit, found…"
type textarea "x"
type textarea "rived at location, Turned off power to unit. Accessed drain pan on unit, found …"
type textarea "x"
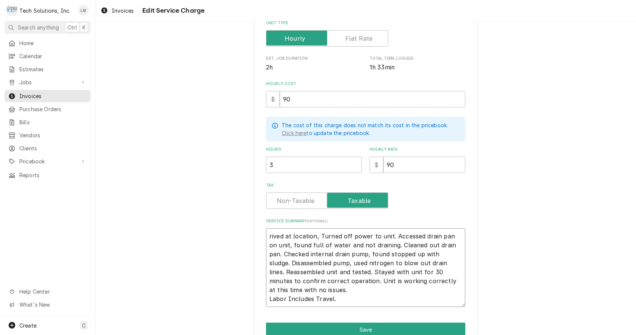
type textarea "ived at location, Turned off power to unit. Accessed drain pan on unit, found f…"
type textarea "x"
type textarea "ved at location, Turned off power to unit. Accessed drain pan on unit, found fu…"
type textarea "x"
type textarea "ed at location, Turned off power to unit. Accessed drain pan on unit, found ful…"
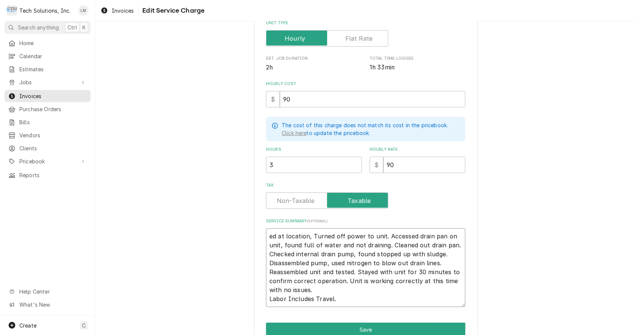
type textarea "x"
type textarea "d at location, Turned off power to unit. Accessed drain pan on unit, found full…"
type textarea "x"
type textarea "at location, Turned off power to unit. Accessed drain pan on unit, found full o…"
type textarea "x"
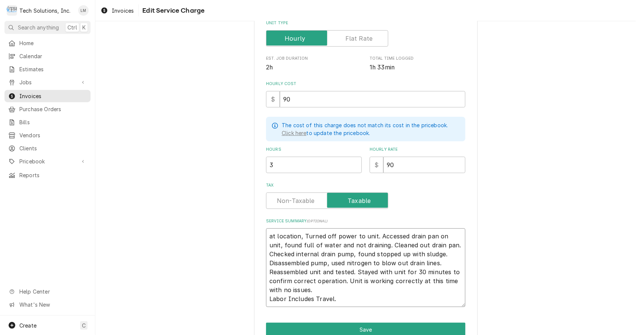
type textarea "at location, Turned off power to unit. Accessed drain pan on unit, found full o…"
type textarea "x"
type textarea "t location, Turned off power to unit. Accessed drain pan on unit, found full of…"
type textarea "x"
type textarea "location, Turned off power to unit. Accessed drain pan on unit, found full of w…"
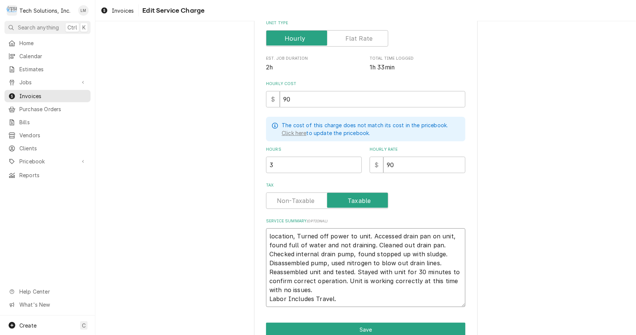
type textarea "x"
type textarea "location, Turned off power to unit. Accessed drain pan on unit, found full of w…"
type textarea "x"
type textarea "ocation, Turned off power to unit. Accessed drain pan on unit, found full of wa…"
type textarea "x"
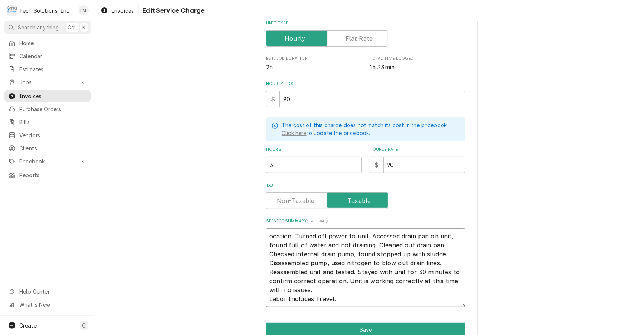
type textarea "cation, Turned off power to unit. Accessed drain pan on unit, found full of wat…"
type textarea "x"
type textarea "ation, Turned off power to unit. Accessed drain pan on unit, found full of wate…"
type textarea "x"
type textarea "tion, Turned off power to unit. Accessed drain pan on unit, found full of water…"
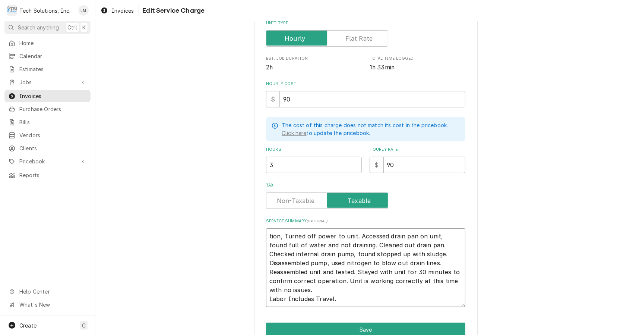
type textarea "x"
type textarea "ion, Turned off power to unit. Accessed drain pan on unit, found full of water …"
type textarea "x"
type textarea "on, Turned off power to unit. Accessed drain pan on unit, found full of water a…"
type textarea "x"
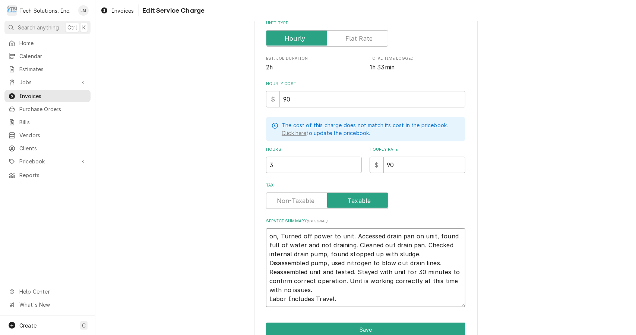
type textarea "n, Turned off power to unit. Accessed drain pan on unit, found full of water an…"
type textarea "x"
type textarea ", Turned off power to unit. Accessed drain pan on unit, found full of water and…"
type textarea "x"
type textarea "Turned off power to unit. Accessed drain pan on unit, found full of water and n…"
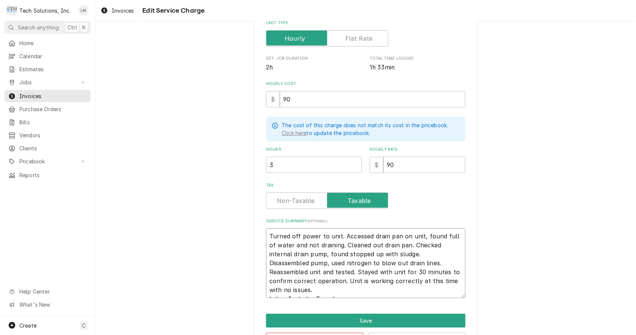
type textarea "x"
type textarea "Turned off power to unit. Accessed drain pan on unit, found full of water and n…"
type textarea "x"
type textarea "Turned off power to Aunit. Accessed drain pan on unit, found full of water and …"
type textarea "x"
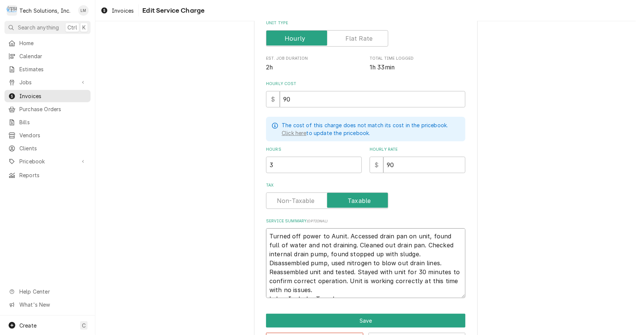
type textarea "Turned off power to ACunit. Accessed drain pan on unit, found full of water and…"
type textarea "x"
type textarea "Turned off power to AC unit. Accessed drain pan on unit, found full of water an…"
type textarea "x"
type textarea "Turned off power to AC unit. Accessed drain pan on unit found full of water and…"
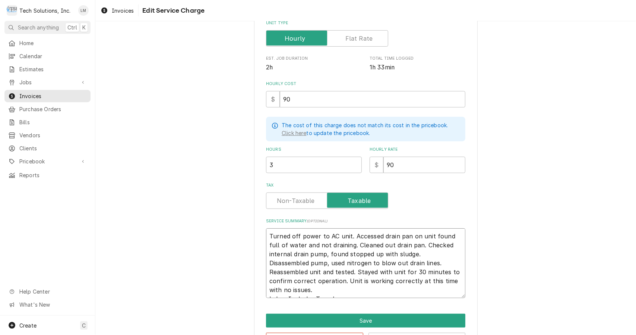
type textarea "x"
type textarea "Turned off power to AC unit. Accessed drain pan on unit found full of water and…"
type textarea "x"
type textarea "Turned off power to AC unit. Accessed drain pan on unit a found full of water a…"
type textarea "x"
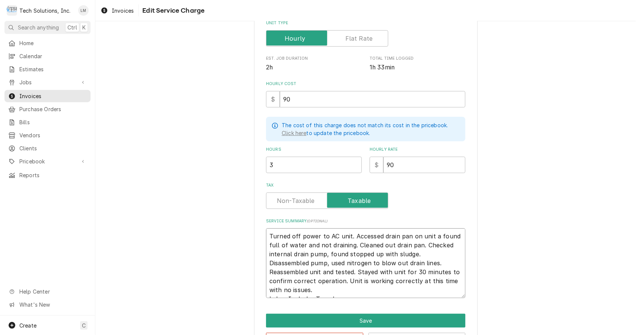
type textarea "Turned off power to AC unit. Accessed drain pan on unit an found full of water …"
type textarea "x"
type textarea "Turned off power to AC unit. Accessed drain pan on unit and found full of water…"
type textarea "x"
type textarea "Turned off power to AC unit. Accessed drain pan on unit and found ifull of wate…"
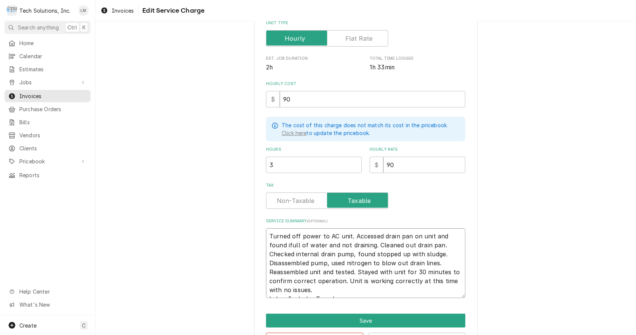
type textarea "x"
type textarea "Turned off power to AC unit. Accessed drain pan on unit and found itfull of wat…"
type textarea "x"
type textarea "Turned off power to AC unit. Accessed drain pan on unit and found it full of wa…"
type textarea "x"
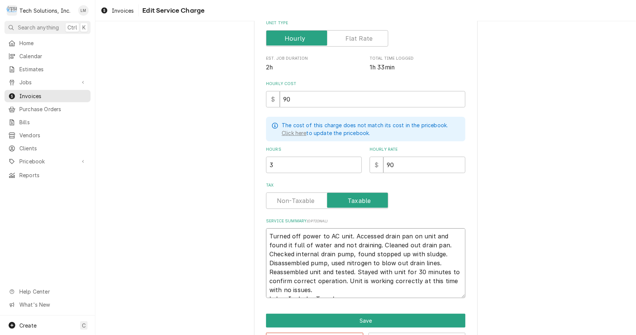
type textarea "Turned off power to AC unit. Accessed drain pan on unit and found it full of wa…"
type textarea "x"
type textarea "Turned off power to AC unit. Accessed drain pan on unit and found it full of wa…"
type textarea "x"
type textarea "Turned off power to AC unit. Accessed drain pan on unit and found it full of wa…"
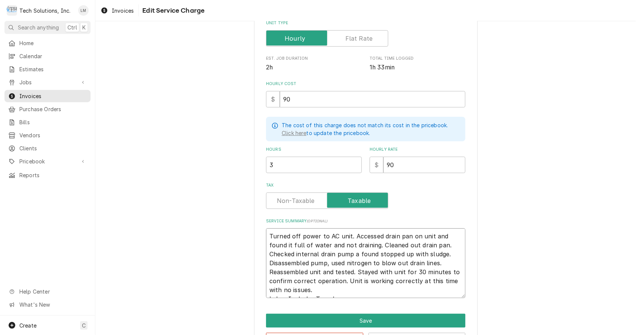
type textarea "x"
type textarea "Turned off power to AC unit. Accessed drain pan on unit and found it full of wa…"
type textarea "x"
type textarea "Turned off power to AC unit. Accessed drain pan on unit and found it full of wa…"
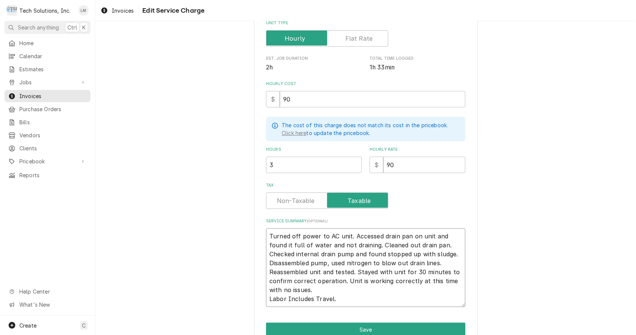
type textarea "x"
type textarea "Turned off power to AC unit. Accessed drain pan on unit and found it full of wa…"
type textarea "x"
type textarea "Turned off power to AC unit. Accessed drain pan on unit and found it full of wa…"
type textarea "x"
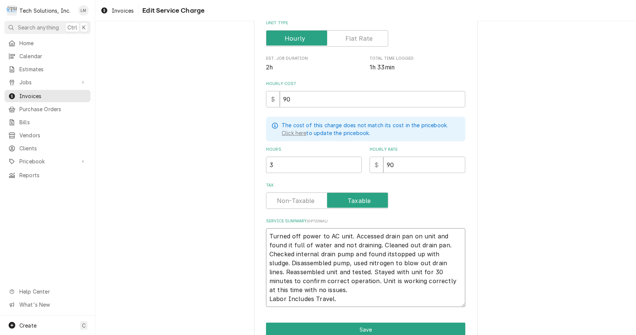
type textarea "Turned off power to AC unit. Accessed drain pan on unit and found it full of wa…"
type textarea "x"
type textarea "Turned off power to AC unit. Accessed drain pan on unit and found it full of wa…"
type textarea "x"
type textarea "Turned off power to AC unit. Accessed drain pan on unit and found it full of wa…"
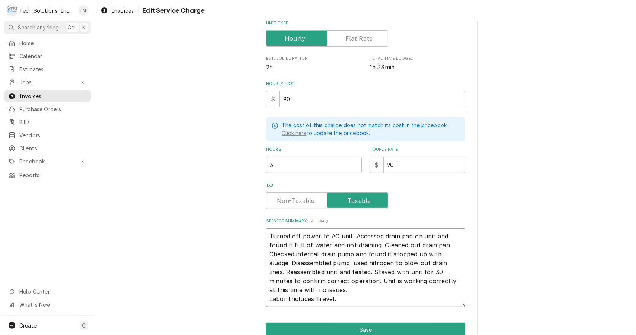
type textarea "x"
type textarea "Turned off power to AC unit. Accessed drain pan on unit and found it full of wa…"
type textarea "x"
type textarea "Turned off power to AC unit. Accessed drain pan on unit and found it full of wa…"
type textarea "x"
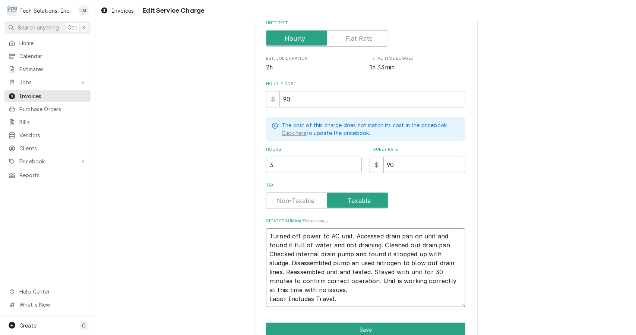
type textarea "Turned off power to AC unit. Accessed drain pan on unit and found it full of wa…"
type textarea "x"
type textarea "Turned off power to AC unit. Accessed drain pan on unit and found it full of wa…"
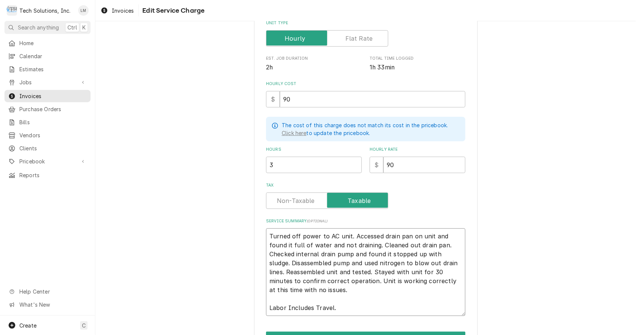
type textarea "x"
type textarea "Turned off power to AC unit. Accessed drain pan on unit and found it full of wa…"
type textarea "x"
type textarea "Turned off power to AC unit. Accessed drain pan on unit and found it full of wa…"
type textarea "x"
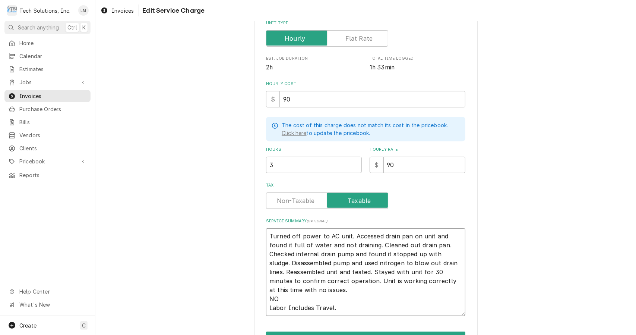
type textarea "Turned off power to AC unit. Accessed drain pan on unit and found it full of wa…"
type textarea "x"
type textarea "Turned off power to AC unit. Accessed drain pan on unit and found it full of wa…"
type textarea "x"
type textarea "Turned off power to AC unit. Accessed drain pan on unit and found it full of wa…"
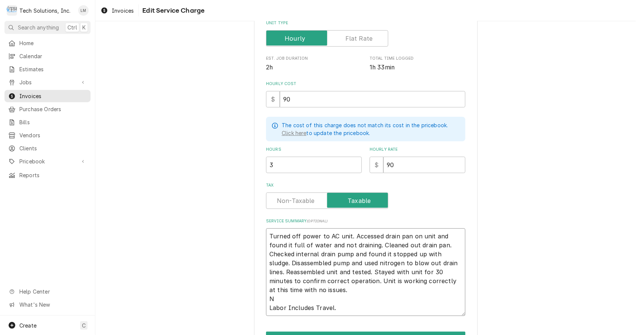
type textarea "x"
type textarea "Turned off power to AC unit. Accessed drain pan on unit and found it full of wa…"
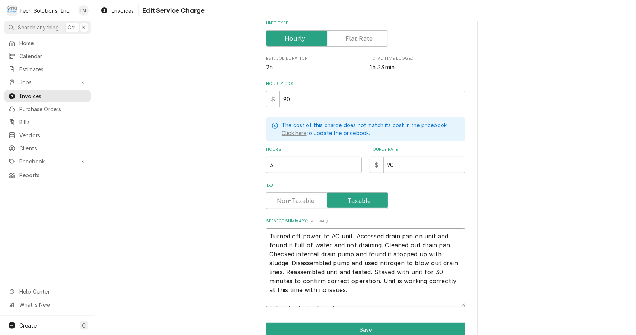
type textarea "x"
type textarea "Turned off power to AC unit. Accessed drain pan on unit and found it full of wa…"
type textarea "x"
type textarea "Turned off power to AC unit. Accessed drain pan on unit and found it full of wa…"
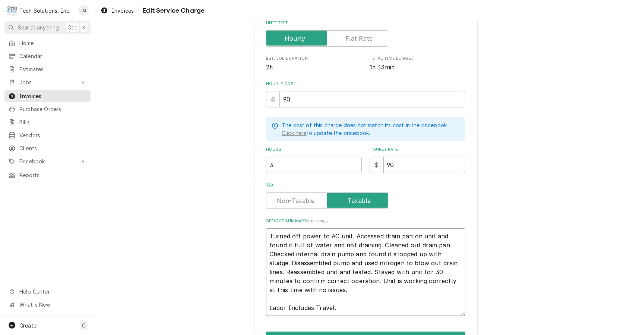
type textarea "x"
type textarea "Turned off power to AC unit. Accessed drain pan on unit and found it full of wa…"
type textarea "x"
type textarea "Turned off power to AC unit. Accessed drain pan on unit and found it full of wa…"
type textarea "x"
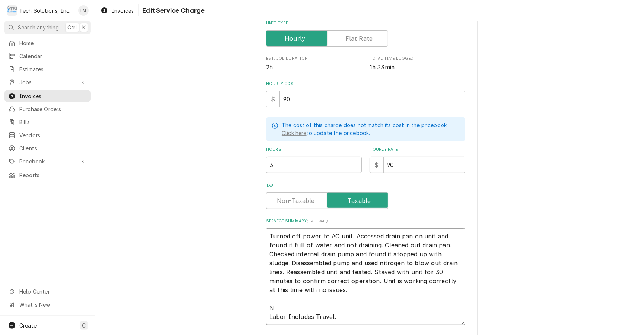
type textarea "Turned off power to AC unit. Accessed drain pan on unit and found it full of wa…"
type textarea "x"
type textarea "Turned off power to AC unit. Accessed drain pan on unit and found it full of wa…"
type textarea "x"
type textarea "Turned off power to AC unit. Accessed drain pan on unit and found it full of wa…"
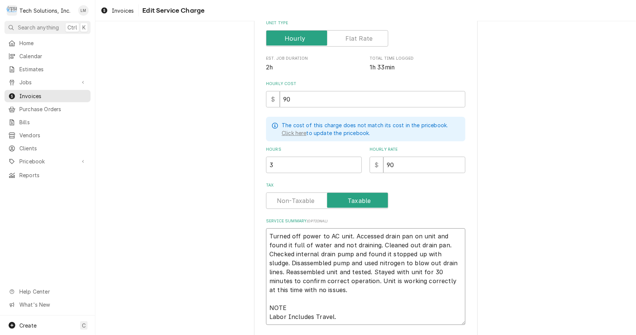
type textarea "x"
type textarea "Turned off power to AC unit. Accessed drain pan on unit and found it full of wa…"
type textarea "x"
type textarea "Turned off power to AC unit. Accessed drain pan on unit and found it full of wa…"
type textarea "x"
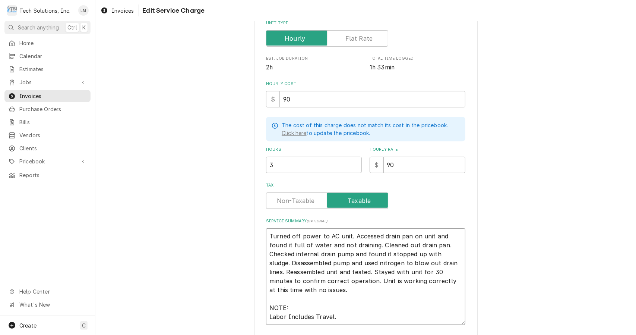
type textarea "Turned off power to AC unit. Accessed drain pan on unit and found it full of wa…"
type textarea "x"
type textarea "Turned off power to AC unit. Accessed drain pan on unit and found it full of wa…"
type textarea "x"
type textarea "Turned off power to AC unit. Accessed drain pan on unit and found it full of wa…"
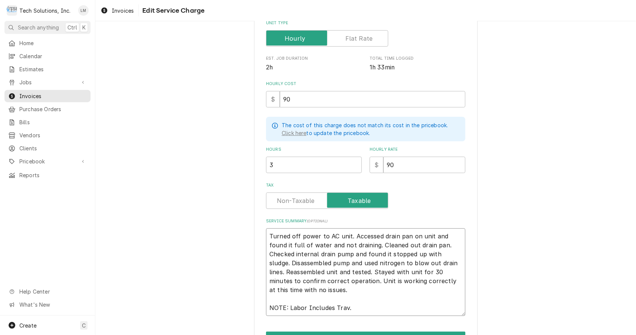
type textarea "x"
type textarea "Turned off power to AC unit. Accessed drain pan on unit and found it full of wa…"
type textarea "x"
type textarea "Turned off power to AC unit. Accessed drain pan on unit and found it full of wa…"
type textarea "x"
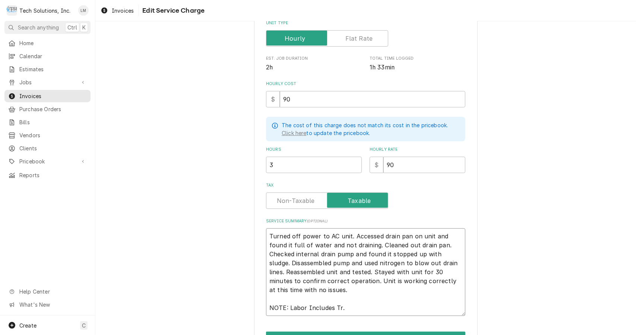
type textarea "Turned off power to AC unit. Accessed drain pan on unit and found it full of wa…"
type textarea "x"
type textarea "Turned off power to AC unit. Accessed drain pan on unit and found it full of wa…"
type textarea "x"
type textarea "Turned off power to AC unit. Accessed drain pan on unit and found it full of wa…"
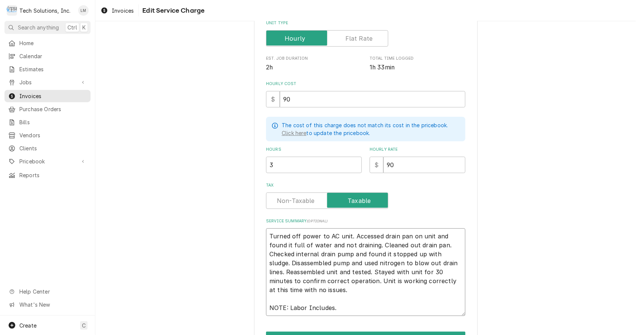
type textarea "x"
type textarea "Turned off power to AC unit. Accessed drain pan on unit and found it full of wa…"
type textarea "x"
type textarea "Turned off power to AC unit. Accessed drain pan on unit and found it full of wa…"
type textarea "x"
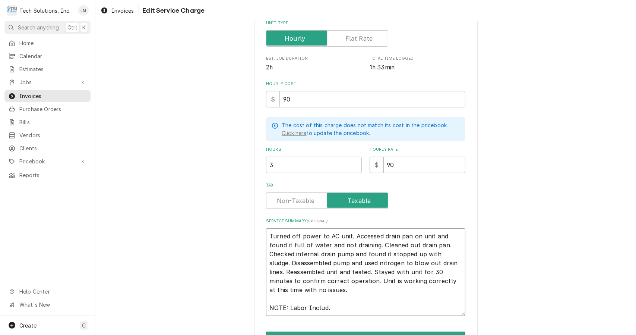
type textarea "Turned off power to AC unit. Accessed drain pan on unit and found it full of wa…"
type textarea "x"
type textarea "Turned off power to AC unit. Accessed drain pan on unit and found it full of wa…"
type textarea "x"
type textarea "Turned off power to AC unit. Accessed drain pan on unit and found it full of wa…"
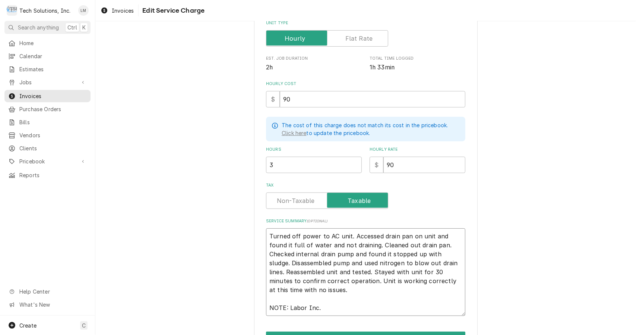
type textarea "x"
type textarea "Turned off power to AC unit. Accessed drain pan on unit and found it full of wa…"
type textarea "x"
type textarea "Turned off power to AC unit. Accessed drain pan on unit and found it full of wa…"
type textarea "x"
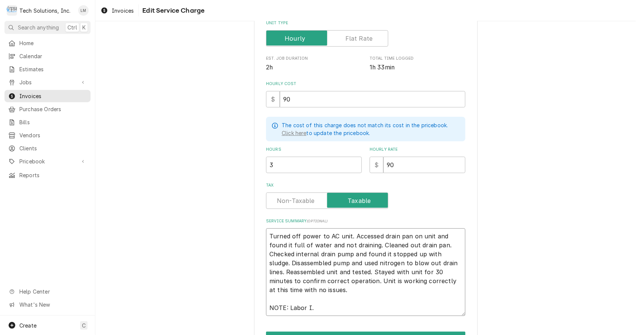
type textarea "Turned off power to AC unit. Accessed drain pan on unit and found it full of wa…"
type textarea "x"
type textarea "Turned off power to AC unit. Accessed drain pan on unit and found it full of wa…"
type textarea "x"
type textarea "Turned off power to AC unit. Accessed drain pan on unit and found it full of wa…"
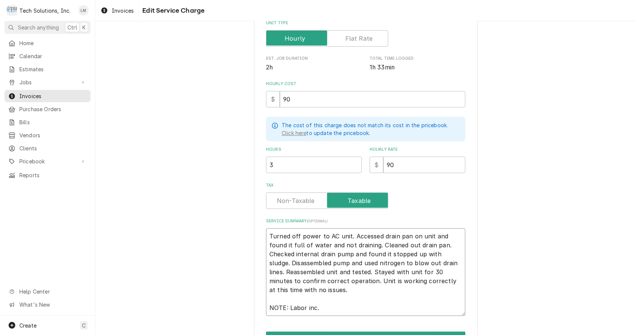
type textarea "x"
type textarea "Turned off power to AC unit. Accessed drain pan on unit and found it full of wa…"
type textarea "x"
type textarea "Turned off power to AC unit. Accessed drain pan on unit and found it full of wa…"
type textarea "x"
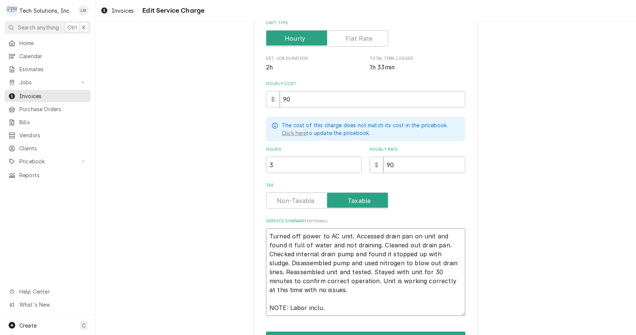
type textarea "Turned off power to AC unit. Accessed drain pan on unit and found it full of wa…"
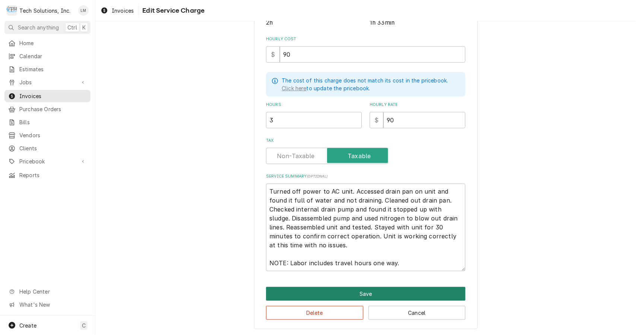
click at [400, 295] on button "Save" at bounding box center [365, 294] width 199 height 14
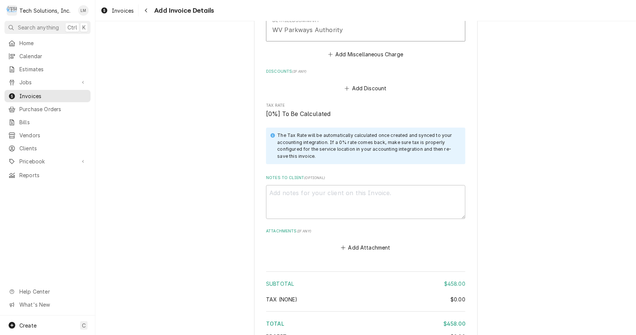
scroll to position [1723, 0]
click at [366, 191] on textarea "Notes to Client ( optional )" at bounding box center [365, 201] width 199 height 34
paste textarea "3805018"
click at [365, 242] on button "Add Attachment" at bounding box center [366, 247] width 52 height 10
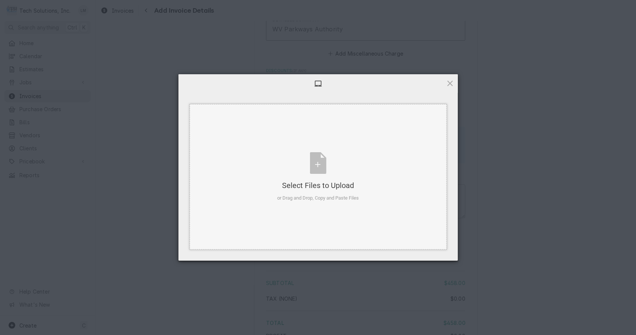
click at [315, 160] on div "Select Files to Upload or Drag and Drop, Copy and Paste Files" at bounding box center [318, 177] width 82 height 50
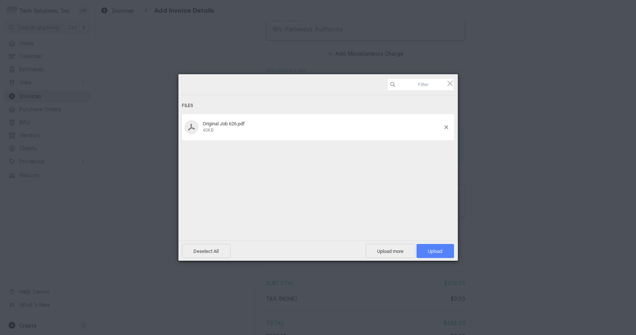
click at [443, 252] on span "Upload 1" at bounding box center [436, 251] width 38 height 14
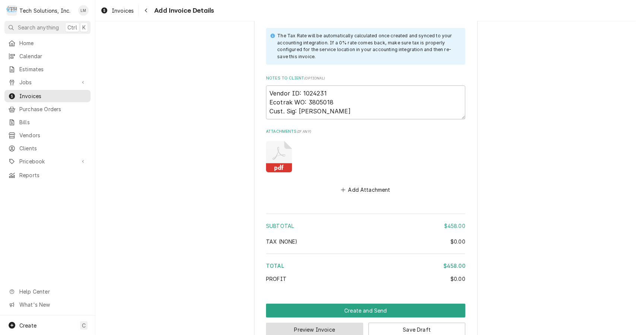
click at [340, 323] on button "Preview Invoice" at bounding box center [314, 330] width 97 height 14
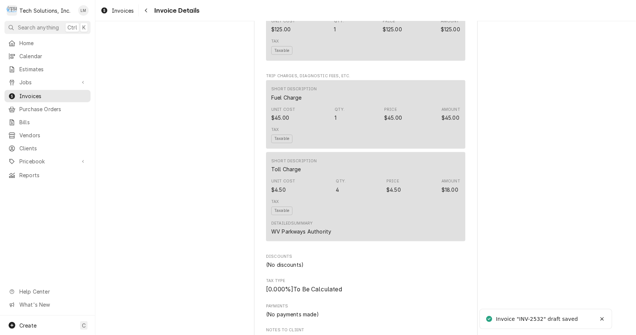
scroll to position [1003, 0]
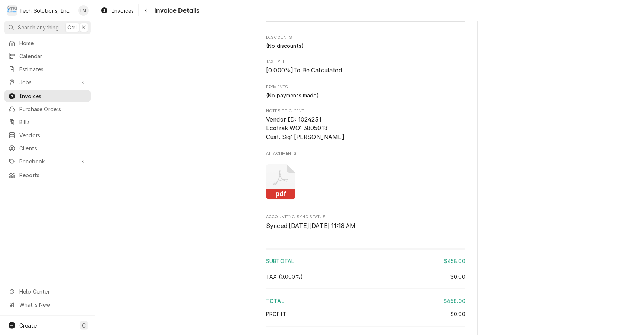
scroll to position [1003, 0]
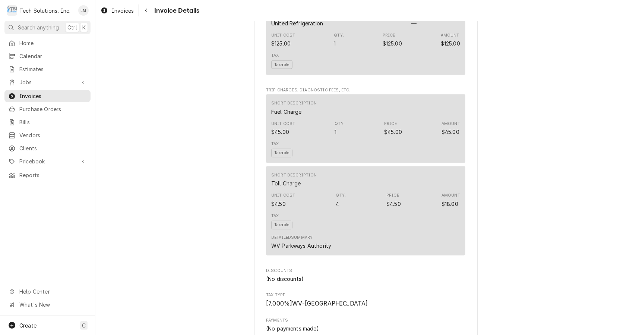
scroll to position [1003, 0]
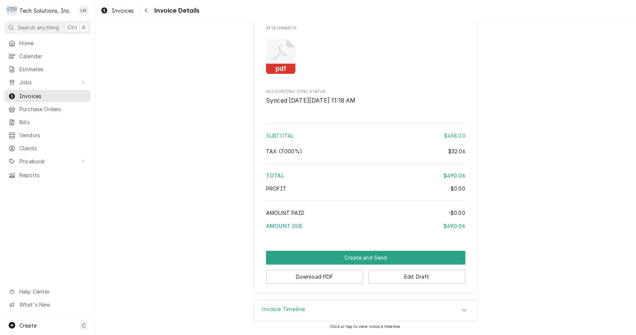
click at [338, 280] on button "Download PDF" at bounding box center [314, 277] width 97 height 14
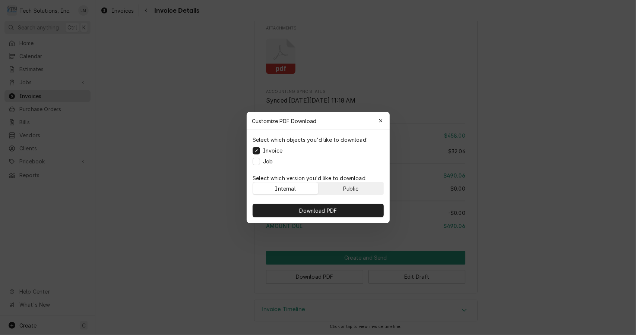
click at [343, 192] on button "Public" at bounding box center [350, 188] width 65 height 12
click at [322, 211] on span "Download PDF" at bounding box center [318, 211] width 41 height 8
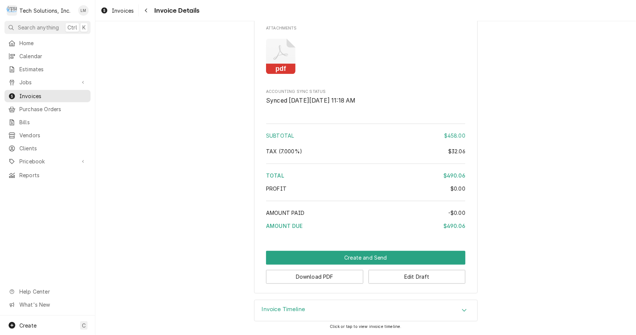
click at [356, 259] on button "Create and Send" at bounding box center [365, 258] width 199 height 14
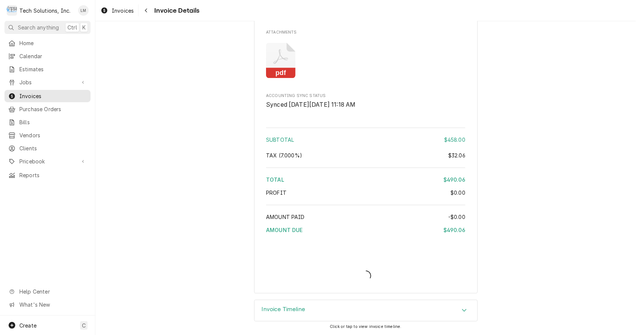
scroll to position [999, 0]
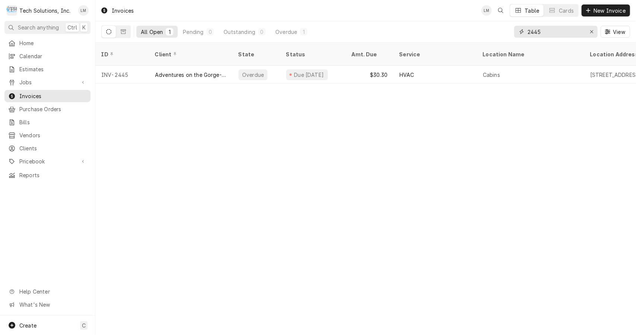
click at [584, 32] on input "2445" at bounding box center [556, 32] width 56 height 12
click at [592, 34] on div "Erase input" at bounding box center [591, 31] width 7 height 7
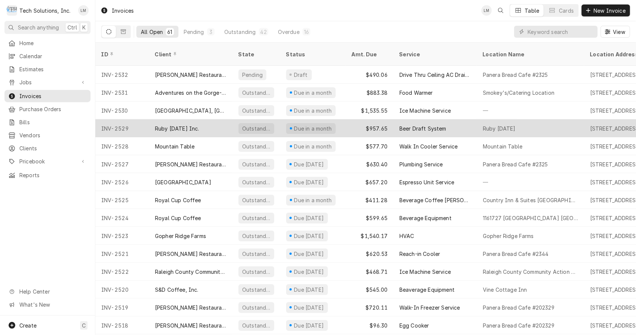
click at [207, 119] on div "Ruby [DATE] Inc." at bounding box center [191, 128] width 84 height 18
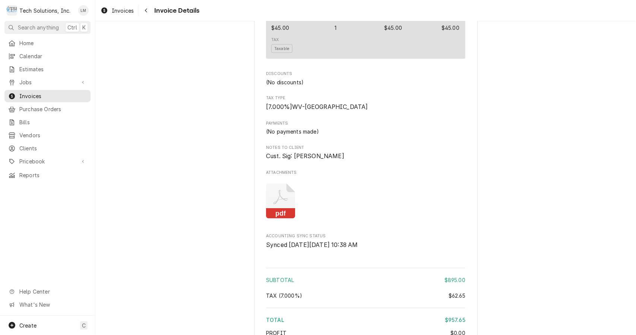
scroll to position [1114, 0]
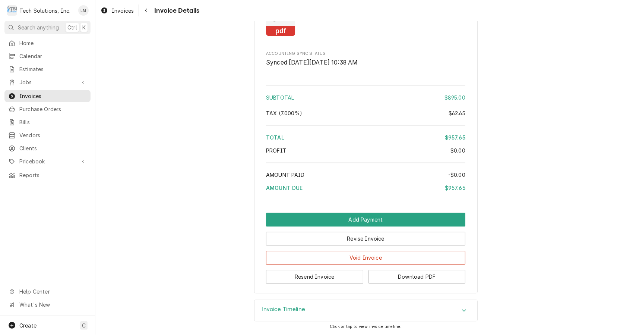
click at [459, 318] on div "Invoice Timeline" at bounding box center [366, 310] width 223 height 21
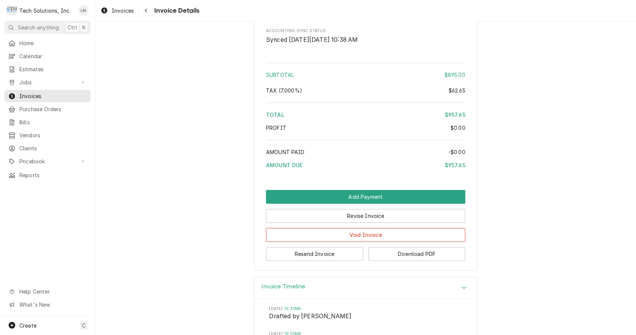
click at [457, 298] on div "Invoice Timeline" at bounding box center [366, 287] width 223 height 21
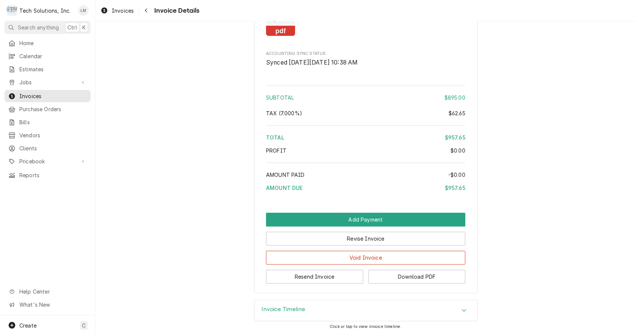
click at [450, 315] on div "Invoice Timeline" at bounding box center [366, 310] width 223 height 21
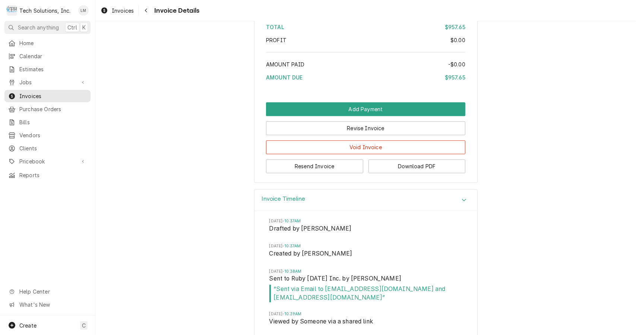
scroll to position [1233, 0]
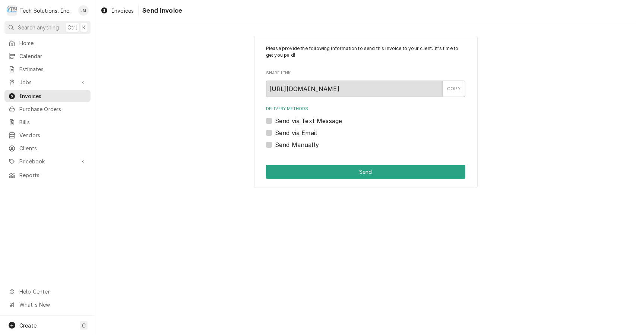
click at [294, 144] on label "Send Manually" at bounding box center [297, 144] width 44 height 9
click at [294, 144] on input "Send Manually" at bounding box center [374, 148] width 199 height 16
checkbox input "true"
click at [295, 173] on button "Send" at bounding box center [365, 172] width 199 height 14
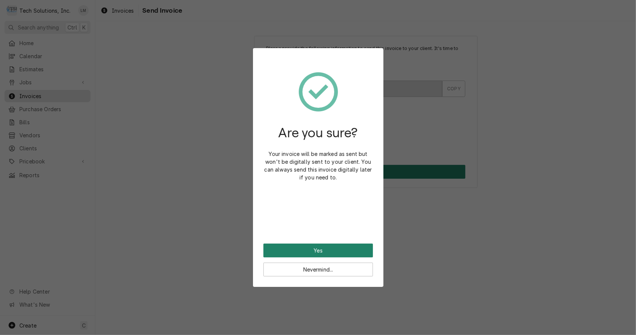
click at [328, 252] on button "Yes" at bounding box center [319, 250] width 110 height 14
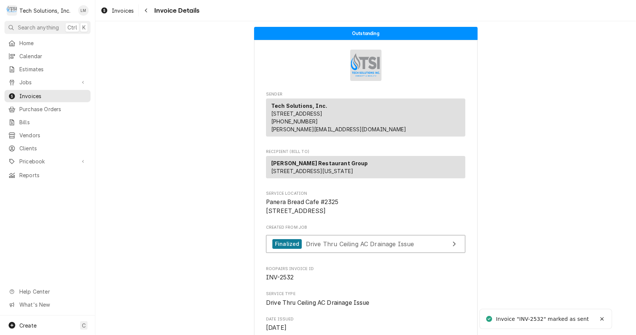
click at [30, 79] on span "Jobs" at bounding box center [47, 82] width 56 height 8
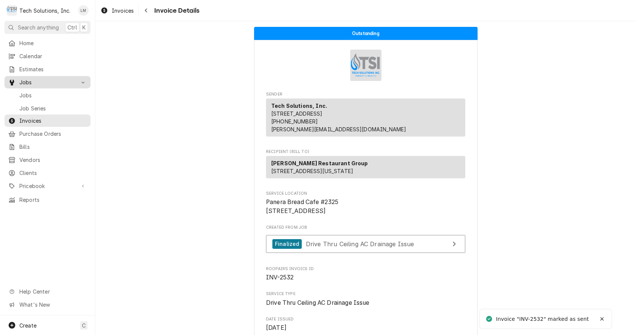
click at [31, 92] on span "Jobs" at bounding box center [52, 95] width 67 height 8
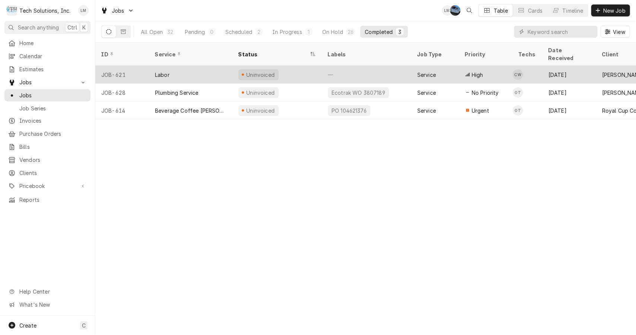
click at [166, 71] on div "Labor" at bounding box center [162, 75] width 15 height 8
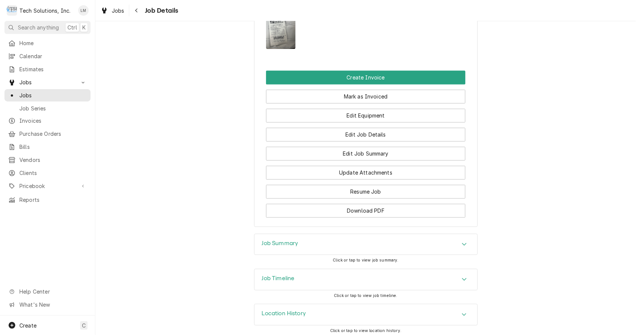
scroll to position [1170, 0]
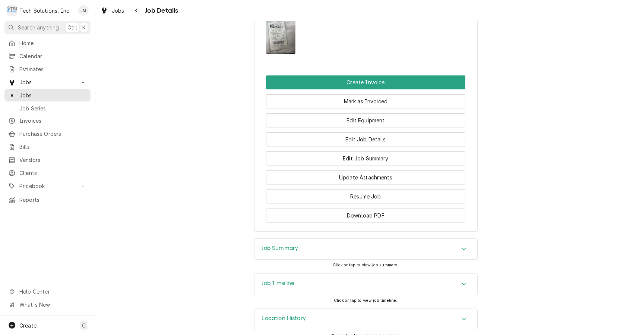
click at [284, 54] on img "Attachments" at bounding box center [280, 34] width 29 height 39
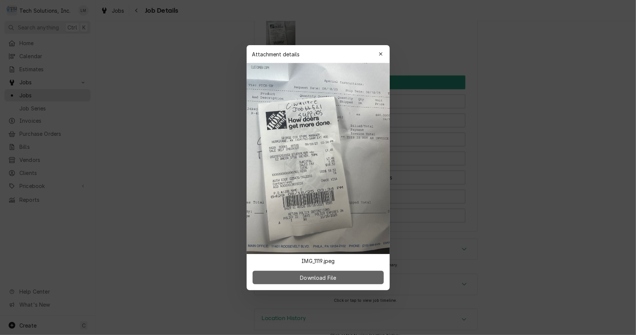
click at [336, 280] on span "Download File" at bounding box center [318, 277] width 39 height 8
click at [377, 56] on div "button" at bounding box center [380, 53] width 7 height 7
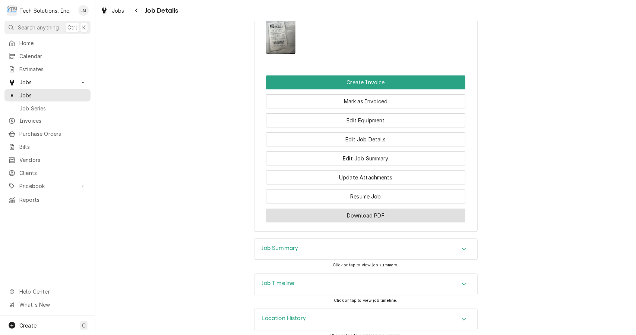
click at [377, 222] on button "Download PDF" at bounding box center [365, 215] width 199 height 14
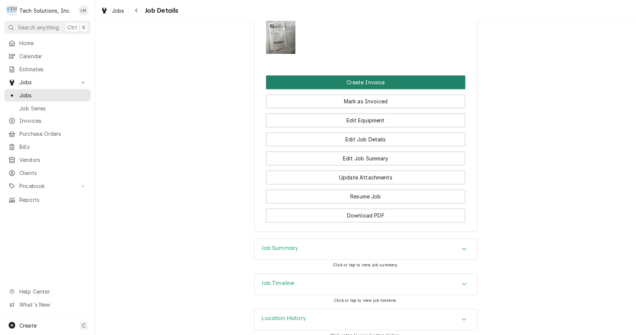
click at [384, 89] on button "Create Invoice" at bounding box center [365, 82] width 199 height 14
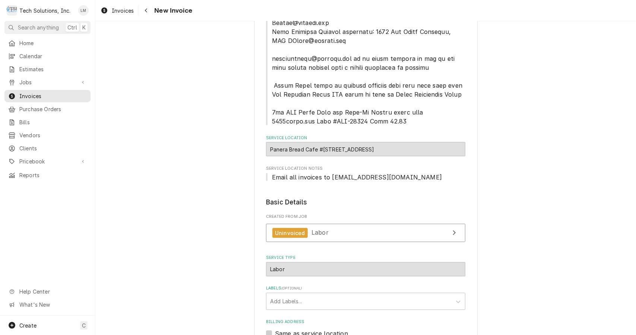
scroll to position [799, 0]
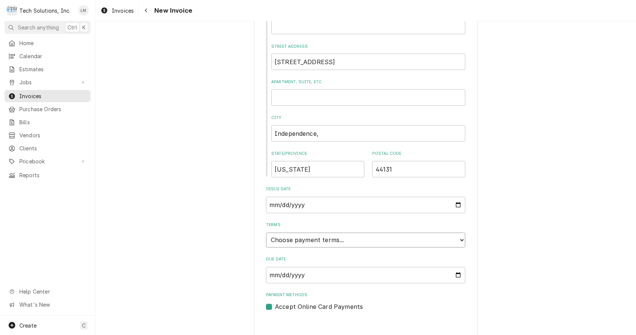
click at [460, 235] on select "Choose payment terms... Same Day Net 7 Net 14 Net 21 Net 30 Net 45 Net 60 Net 90" at bounding box center [365, 240] width 199 height 15
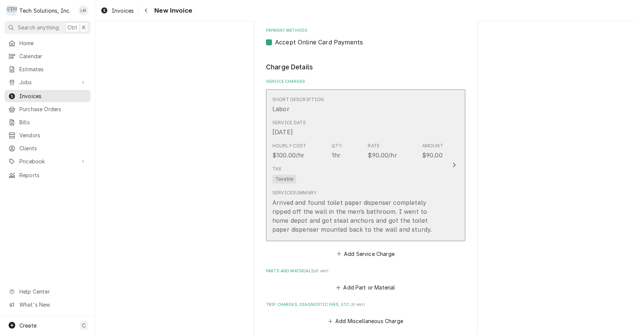
click at [450, 160] on div "Update Line Item" at bounding box center [455, 164] width 10 height 9
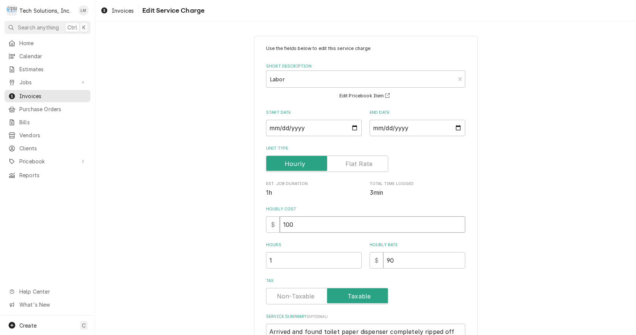
click at [336, 228] on input "100" at bounding box center [373, 224] width 186 height 16
type textarea "x"
type input "10"
type textarea "x"
type input "1"
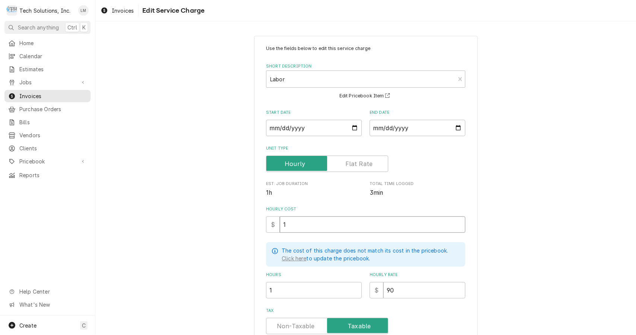
type textarea "x"
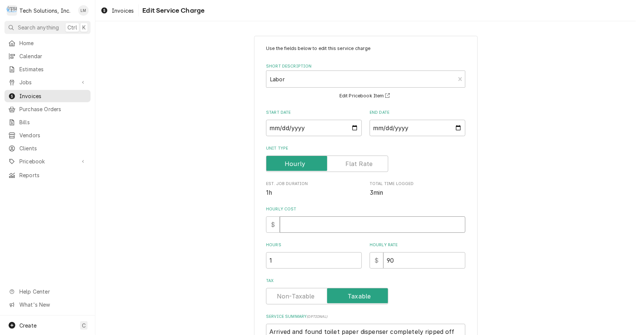
type textarea "x"
type input "9"
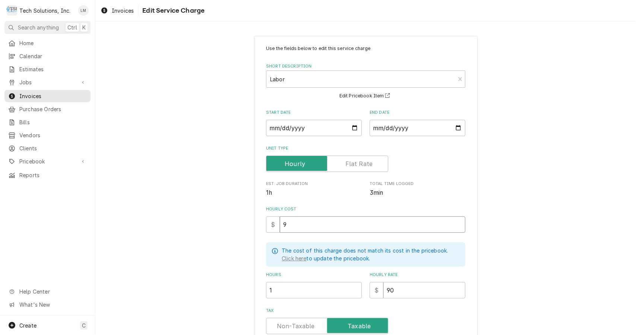
type textarea "x"
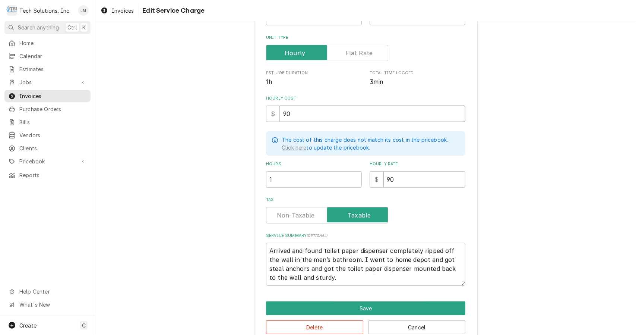
scroll to position [125, 0]
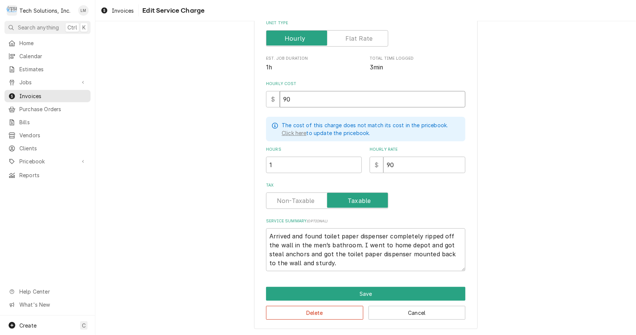
type input "90"
click at [310, 166] on input "1" at bounding box center [314, 165] width 96 height 16
type textarea "x"
type input "2"
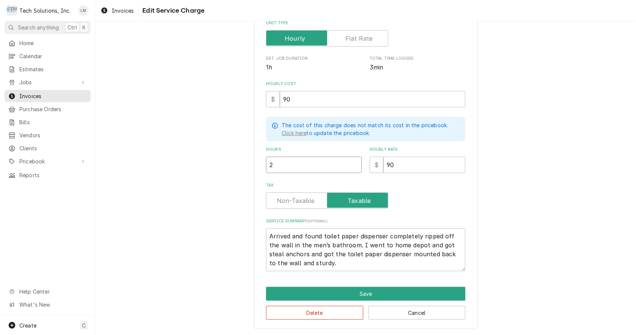
type textarea "x"
type input "2.5"
type textarea "x"
type input "2"
type textarea "x"
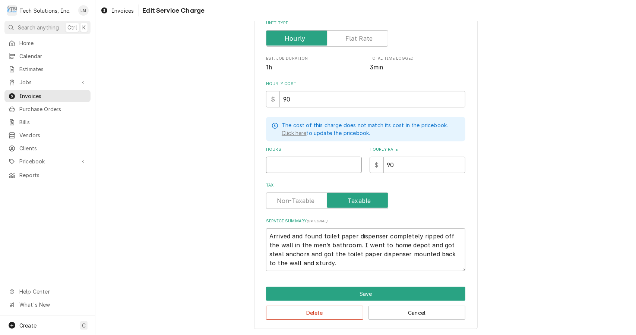
type textarea "x"
type input "1"
click at [268, 237] on textarea "Arrived and found toilet paper dispenser completely ripped off the wall in the …" at bounding box center [365, 249] width 199 height 43
type textarea "x"
type textarea "rrived and found toilet paper dispenser completely ripped off the wall in the m…"
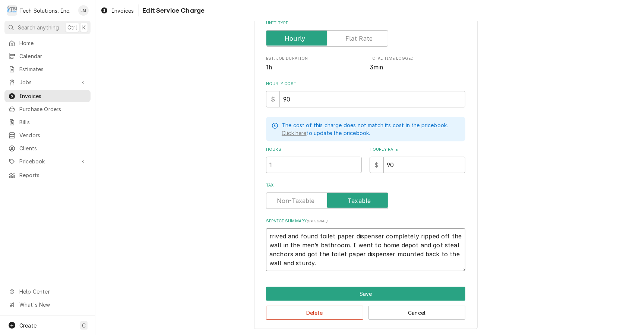
type textarea "x"
type textarea "rived and found toilet paper dispenser completely ripped off the wall in the me…"
type textarea "x"
type textarea "ived and found toilet paper dispenser completely ripped off the wall in the men…"
type textarea "x"
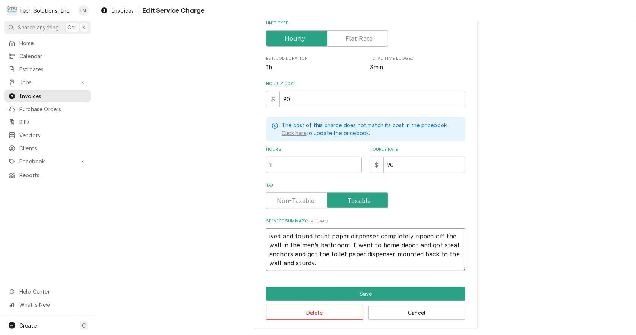
type textarea "ved and found toilet paper dispenser completely ripped off the wall in the men’…"
type textarea "x"
type textarea "ed and found toilet paper dispenser completely ripped off the wall in the men’s…"
type textarea "x"
type textarea "d and found toilet paper dispenser completely ripped off the wall in the men’s …"
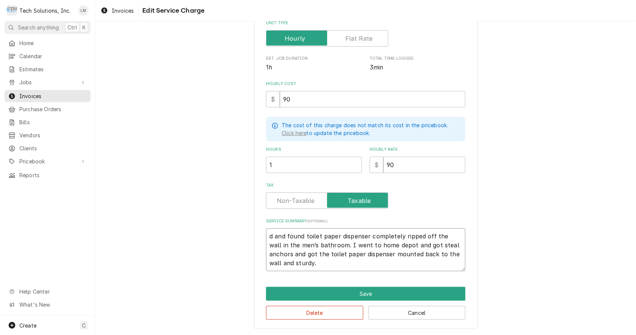
type textarea "x"
type textarea "and found toilet paper dispenser completely ripped off the wall in the men’s ba…"
type textarea "x"
type textarea "and found toilet paper dispenser completely ripped off the wall in the men’s ba…"
type textarea "x"
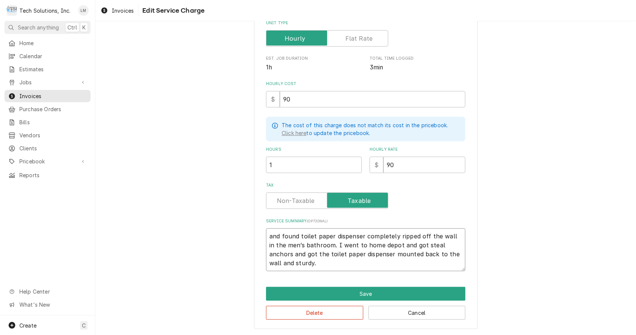
type textarea "nd found toilet paper dispenser completely ripped off the wall in the men’s bat…"
type textarea "x"
type textarea "d found toilet paper dispenser completely ripped off the wall in the men’s bath…"
type textarea "x"
type textarea "found toilet paper dispenser completely ripped off the wall in the men’s bathro…"
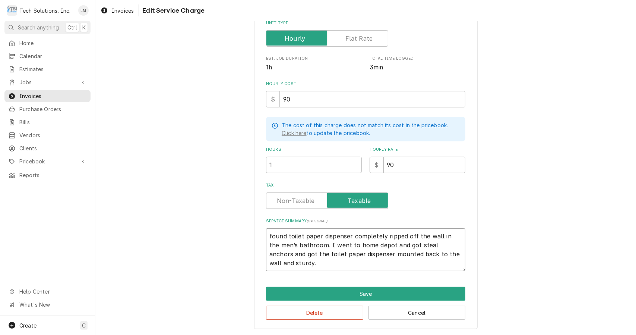
type textarea "x"
type textarea "found toilet paper dispenser completely ripped off the wall in the men’s bathro…"
type textarea "x"
type textarea "ound toilet paper dispenser completely ripped off the wall in the men’s bathroo…"
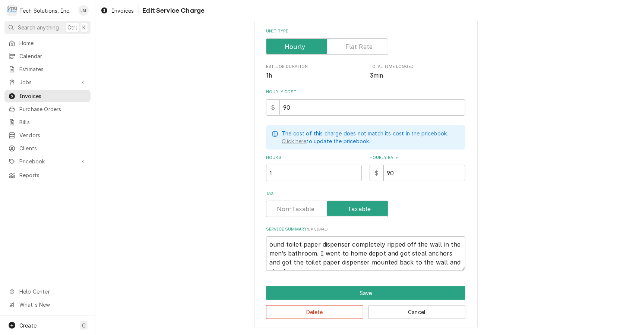
type textarea "x"
type textarea "und toilet paper dispenser completely ripped off the wall in the men’s bathroom…"
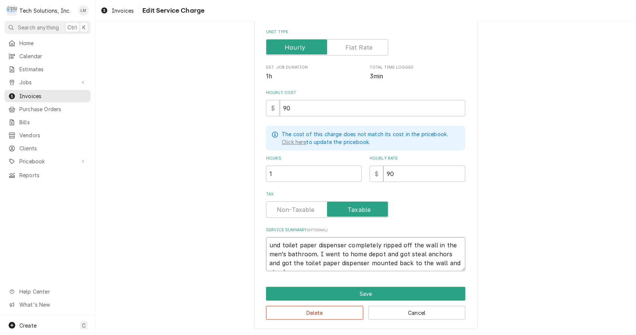
type textarea "x"
type textarea "nd toilet paper dispenser completely ripped off the wall in the men’s bathroom.…"
type textarea "x"
type textarea "d toilet paper dispenser completely ripped off the wall in the men’s bathroom. …"
type textarea "x"
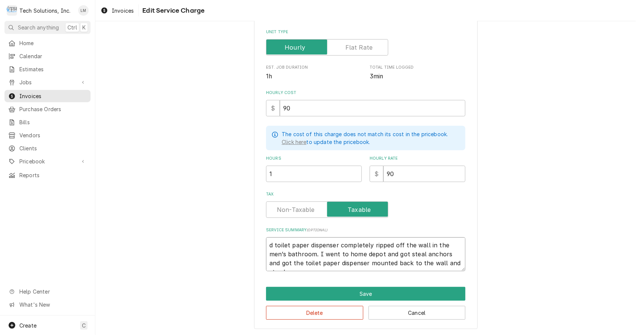
type textarea "toilet paper dispenser completely ripped off the wall in the men’s bathroom. I …"
type textarea "x"
type textarea "toilet paper dispenser completely ripped off the wall in the men’s bathroom. I …"
type textarea "x"
type textarea "oilet paper dispenser completely ripped off the wall in the men’s bathroom. I w…"
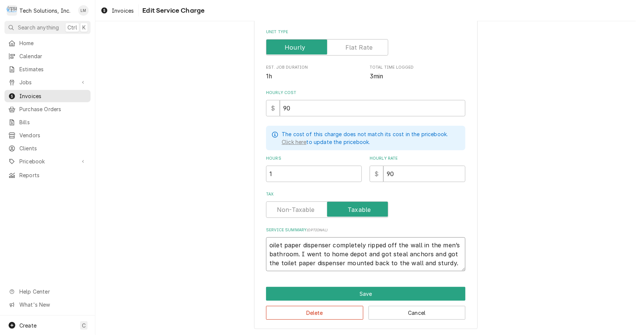
type textarea "x"
type textarea "toilet paper dispenser completely ripped off the wall in the men’s bathroom. I …"
type textarea "x"
type textarea "Ctoilet paper dispenser completely ripped off the wall in the men’s bathroom. I…"
type textarea "x"
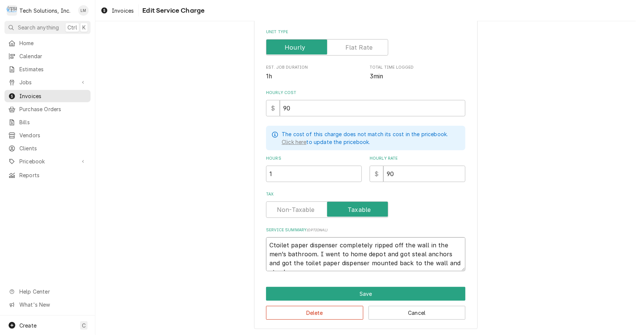
type textarea "Chtoilet paper dispenser completely ripped off the wall in the men’s bathroom. …"
type textarea "x"
type textarea "Chetoilet paper dispenser completely ripped off the wall in the men’s bathroom.…"
type textarea "x"
type textarea "Chectoilet paper dispenser completely ripped off the wall in the men’s bathroom…"
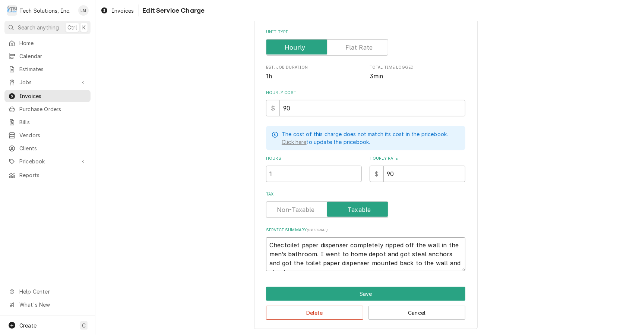
type textarea "x"
type textarea "Checktoilet paper dispenser completely ripped off the wall in the men’s bathroo…"
type textarea "x"
type textarea "Checketoilet paper dispenser completely ripped off the wall in the men’s bathro…"
type textarea "x"
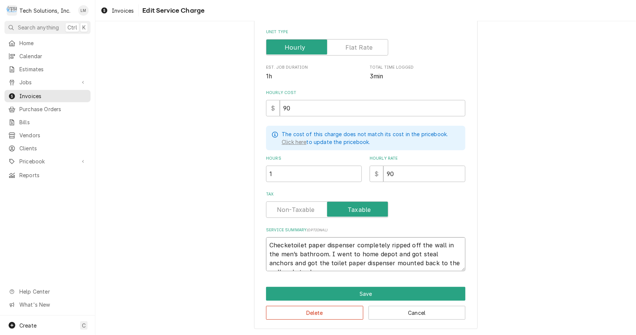
type textarea "Checkedtoilet paper dispenser completely ripped off the wall in the men’s bathr…"
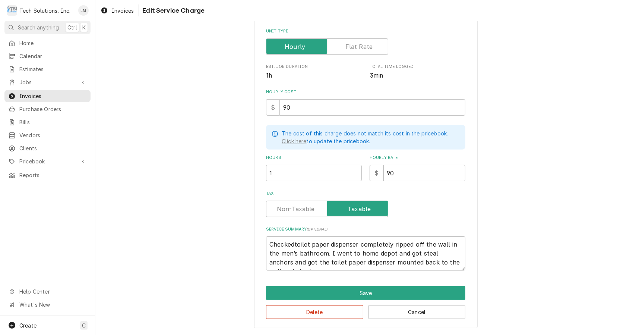
type textarea "x"
type textarea "Checked toilet paper dispenser completely ripped off the wall in the men’s bath…"
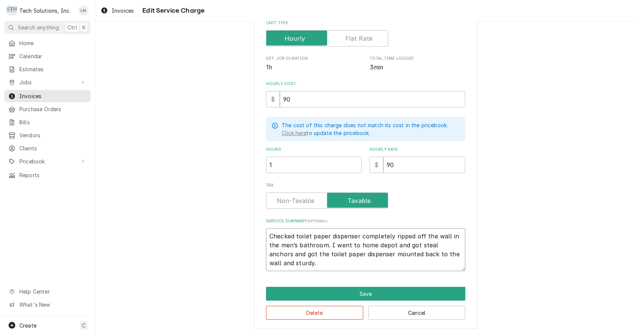
type textarea "x"
type textarea "Checked atoilet paper dispenser completely ripped off the wall in the men’s bat…"
type textarea "x"
type textarea "Checked a toilet paper dispenser completely ripped off the wall in the men’s ba…"
type textarea "x"
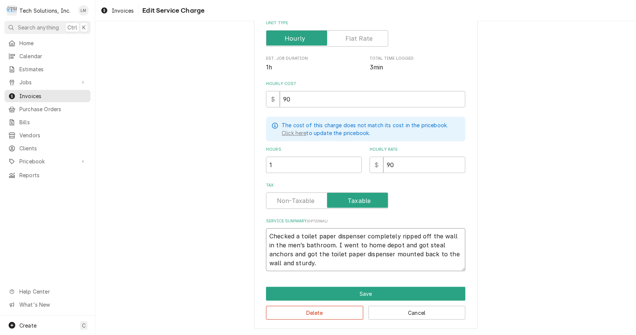
type textarea "Checked a toilet paper dispensert completely ripped off the wall in the men’s b…"
type textarea "x"
type textarea "Checked a toilet paper dispenserth completely ripped off the wall in the men’s …"
type textarea "x"
type textarea "Checked a toilet paper dispensertha completely ripped off the wall in the men’s…"
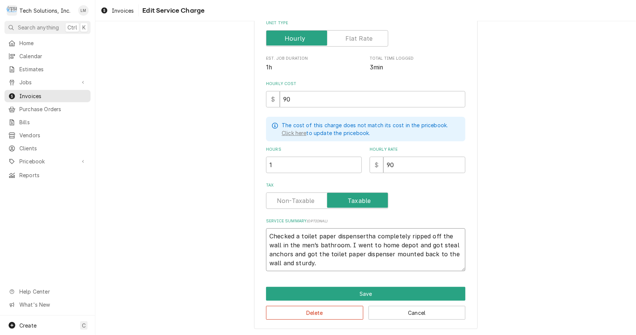
type textarea "x"
type textarea "Checked a toilet paper dispenserthat completely ripped off the wall in the men’…"
type textarea "x"
type textarea "Checked a toilet paper dispenserthat completely ripped off the wall in the men’…"
type textarea "x"
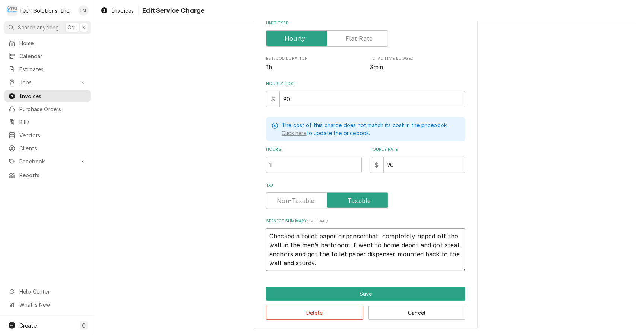
type textarea "Checked a toilet paper dispenserthat w completely ripped off the wall in the me…"
type textarea "x"
type textarea "Checked a toilet paper dispenserthat wa completely ripped off the wall in the m…"
type textarea "x"
type textarea "Checked a toilet paper dispenserthat w completely ripped off the wall in the me…"
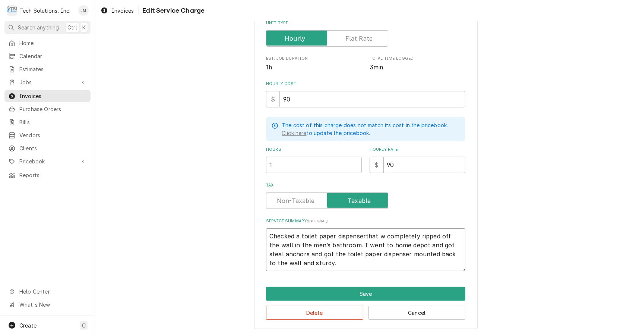
type textarea "x"
type textarea "Checked a toilet paper dispenserthat completely ripped off the wall in the men’…"
type textarea "x"
type textarea "Checked a toilet paper dispenserthat completely ripped off the wall in the men’…"
type textarea "x"
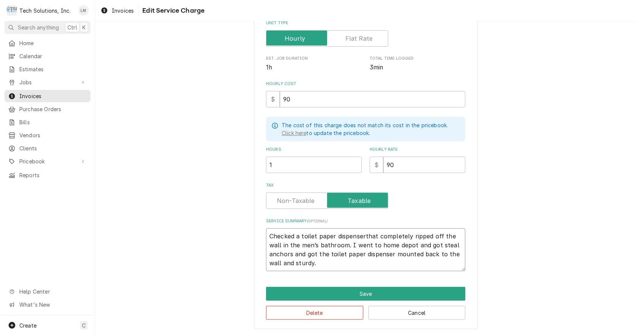
type textarea "Checked a toilet paper dispensertha completely ripped off the wall in the men’s…"
type textarea "x"
type textarea "Checked a toilet paper dispenserth completely ripped off the wall in the men’s …"
type textarea "x"
type textarea "Checked a toilet paper dispensert completely ripped off the wall in the men’s b…"
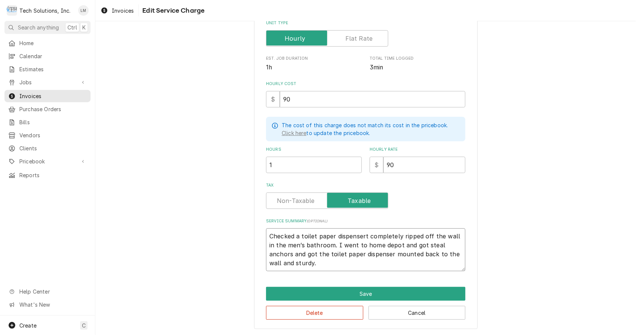
type textarea "x"
type textarea "Checked a toilet paper dispenser completely ripped off the wall in the men’s ba…"
type textarea "x"
type textarea "Checked a toilet paper dispenser completely ripped off the wall in the men’s ba…"
type textarea "x"
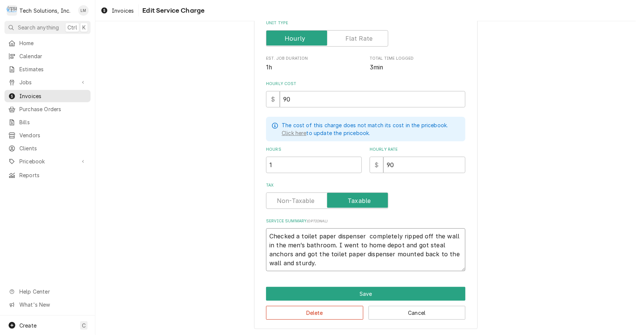
type textarea "Checked a toilet paper dispenser t completely ripped off the wall in the men’s …"
type textarea "x"
type textarea "Checked a toilet paper dispenser th completely ripped off the wall in the men’s…"
type textarea "x"
type textarea "Checked a toilet paper dispenser tha completely ripped off the wall in the men’…"
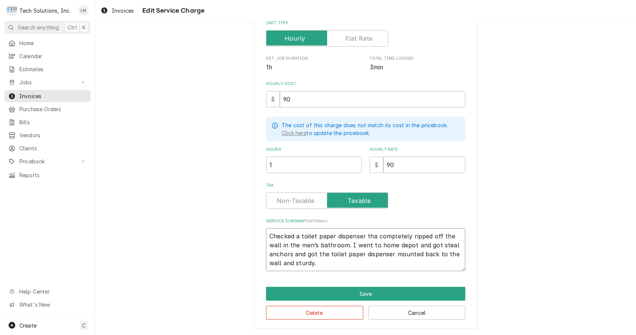
type textarea "x"
type textarea "Checked a toilet paper dispenser that completely ripped off the wall in the men…"
type textarea "x"
type textarea "Checked a toilet paper dispenser that completely ripped off the wall in the men…"
type textarea "x"
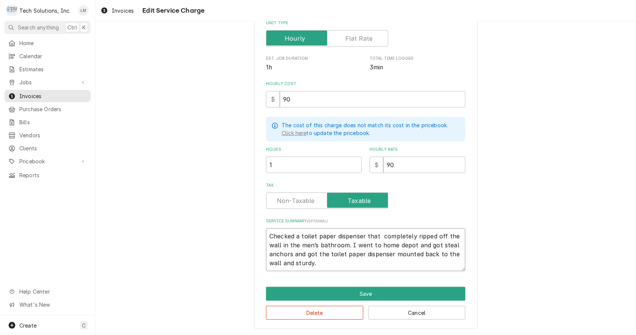
type textarea "Checked a toilet paper dispenser that w completely ripped off the wall in the m…"
type textarea "x"
type textarea "Checked a toilet paper dispenser that wa completely ripped off the wall in the …"
type textarea "x"
type textarea "Checked a toilet paper dispenser that was completely ripped off the wall in the…"
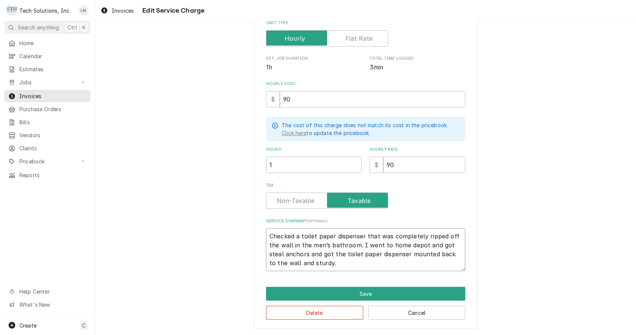
type textarea "x"
type textarea "Checked a toilet paper dispenser that was completely ripped off the wall in the…"
type textarea "x"
type textarea "Checked a toilet paper dispenser that was completely ripped off the wall in the…"
type textarea "x"
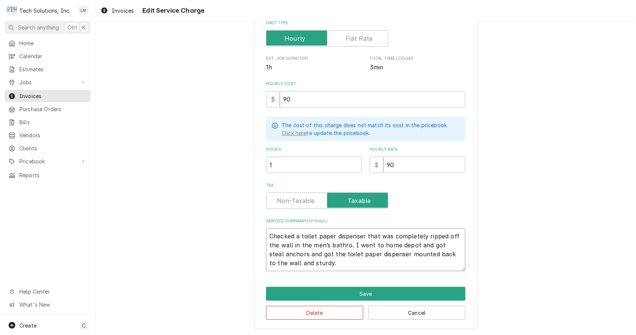
type textarea "Checked a toilet paper dispenser that was completely ripped off the wall in the…"
type textarea "x"
type textarea "Checked a toilet paper dispenser that was completely ripped off the wall in the…"
type textarea "x"
type textarea "Checked a toilet paper dispenser that was completely ripped off the wall in the…"
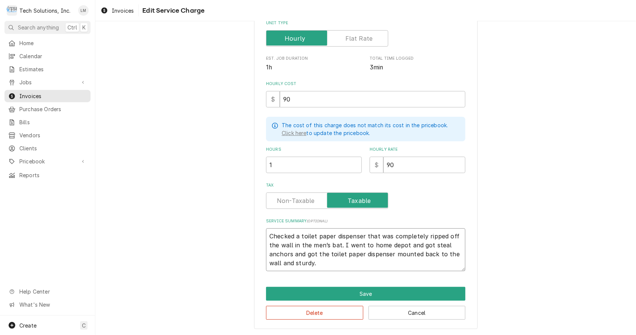
type textarea "x"
type textarea "Checked a toilet paper dispenser that was completely ripped off the wall in the…"
type textarea "x"
type textarea "Checked a toilet paper dispenser that was completely ripped off the wall in the…"
type textarea "x"
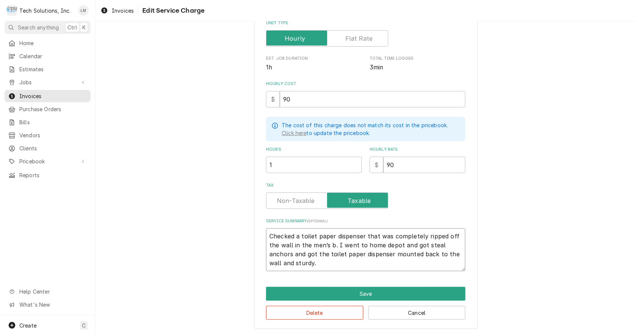
type textarea "Checked a toilet paper dispenser that was completely ripped off the wall in the…"
type textarea "x"
type textarea "Checked a toilet paper dispenser that was completely ripped off the wall in the…"
type textarea "x"
type textarea "Checked a toilet paper dispenser that was completely ripped off the wall in the…"
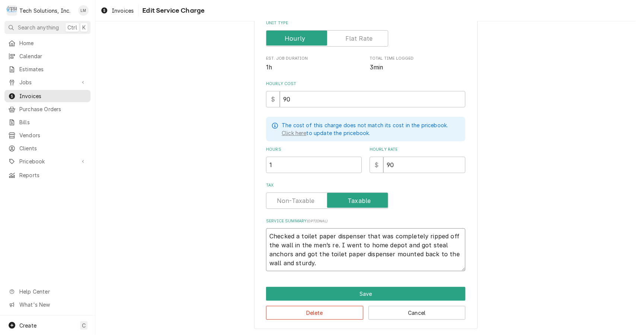
type textarea "x"
type textarea "Checked a toilet paper dispenser that was completely ripped off the wall in the…"
type textarea "x"
type textarea "Checked a toilet paper dispenser that was completely ripped off the wall in the…"
type textarea "x"
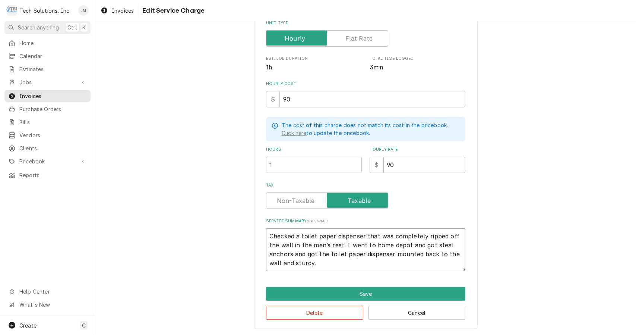
type textarea "Checked a toilet paper dispenser that was completely ripped off the wall in the…"
type textarea "x"
type textarea "Checked a toilet paper dispenser that was completely ripped off the wall in the…"
type textarea "x"
type textarea "Checked a toilet paper dispenser that was completely ripped off the wall in the…"
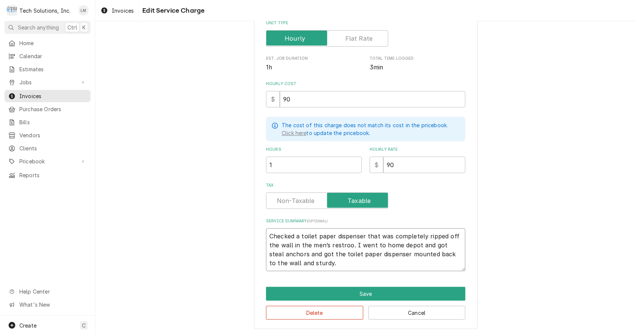
type textarea "x"
type textarea "Checked a toilet paper dispenser that was completely ripped off the wall in the…"
type textarea "x"
type textarea "Checked a toilet paper dispenser that was completely ripped off the wall in the…"
type textarea "x"
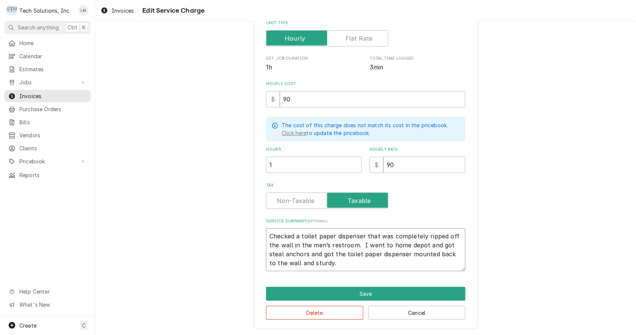
type textarea "Checked a toilet paper dispenser that was completely ripped off the wall in the…"
type textarea "x"
type textarea "Checked a toilet paper dispenser that was completely ripped off the wall in the…"
type textarea "x"
type textarea "Checked a toilet paper dispenser that was completely ripped off the wall in the…"
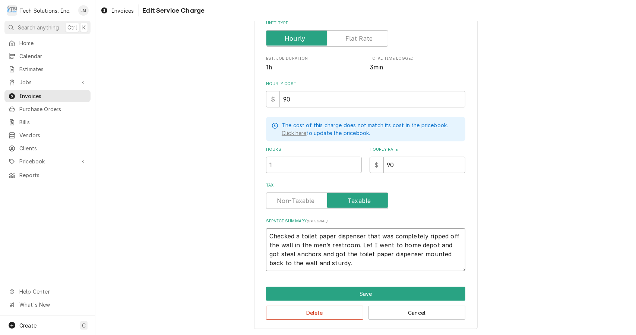
type textarea "x"
type textarea "Checked a toilet paper dispenser that was completely ripped off the wall in the…"
type textarea "x"
type textarea "Checked a toilet paper dispenser that was completely ripped off the wall in the…"
type textarea "x"
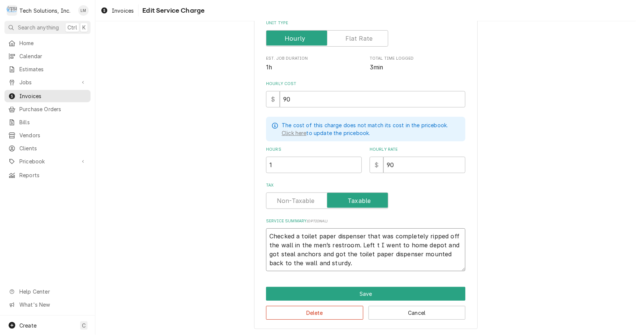
type textarea "Checked a toilet paper dispenser that was completely ripped off the wall in the…"
type textarea "x"
type textarea "Checked a toilet paper dispenser that was completely ripped off the wall in the…"
type textarea "x"
type textarea "Checked a toilet paper dispenser that was completely ripped off the wall in the…"
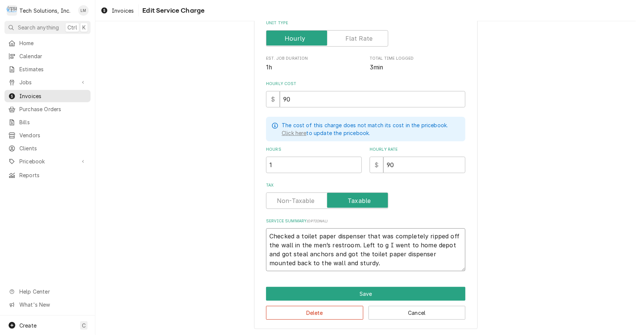
type textarea "x"
type textarea "Checked a toilet paper dispenser that was completely ripped off the wall in the…"
type textarea "x"
type textarea "Checked a toilet paper dispenser that was completely ripped off the wall in the…"
type textarea "x"
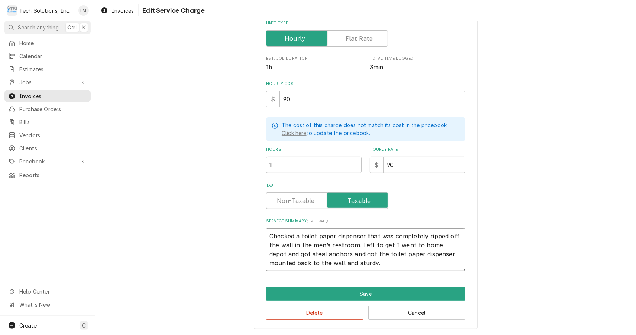
type textarea "Checked a toilet paper dispenser that was completely ripped off the wall in the…"
type textarea "x"
type textarea "Checked a toilet paper dispenser that was completely ripped off the wall in the…"
type textarea "x"
type textarea "Checked a toilet paper dispenser that was completely ripped off the wall in the…"
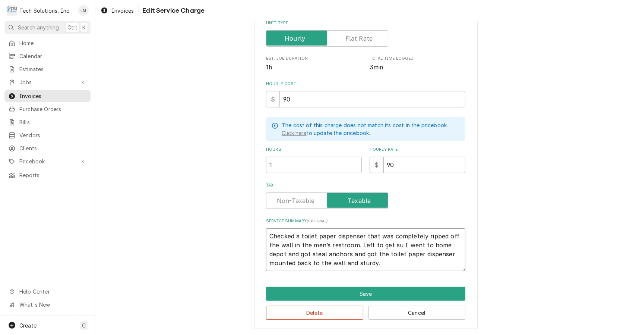
type textarea "x"
type textarea "Checked a toilet paper dispenser that was completely ripped off the wall in the…"
type textarea "x"
type textarea "Checked a toilet paper dispenser that was completely ripped off the wall in the…"
type textarea "x"
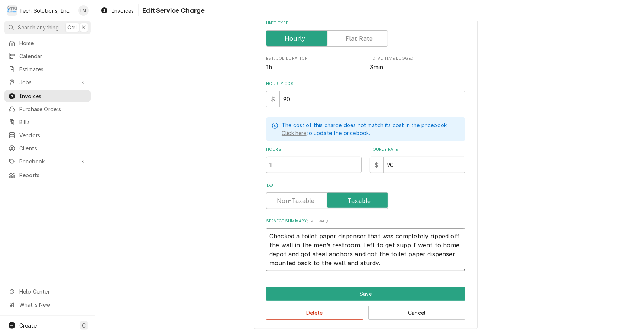
type textarea "Checked a toilet paper dispenser that was completely ripped off the wall in the…"
type textarea "x"
type textarea "Checked a toilet paper dispenser that was completely ripped off the wall in the…"
type textarea "x"
type textarea "Checked a toilet paper dispenser that was completely ripped off the wall in the…"
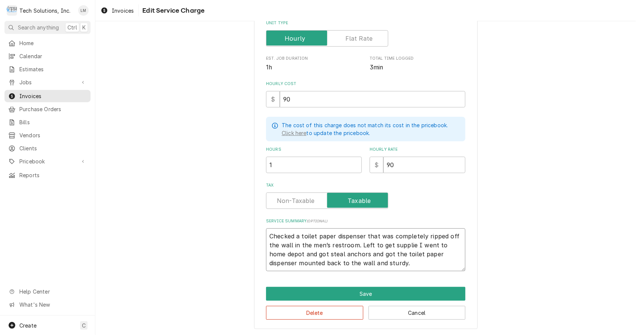
type textarea "x"
type textarea "Checked a toilet paper dispenser that was completely ripped off the wall in the…"
